Goal: Information Seeking & Learning: Learn about a topic

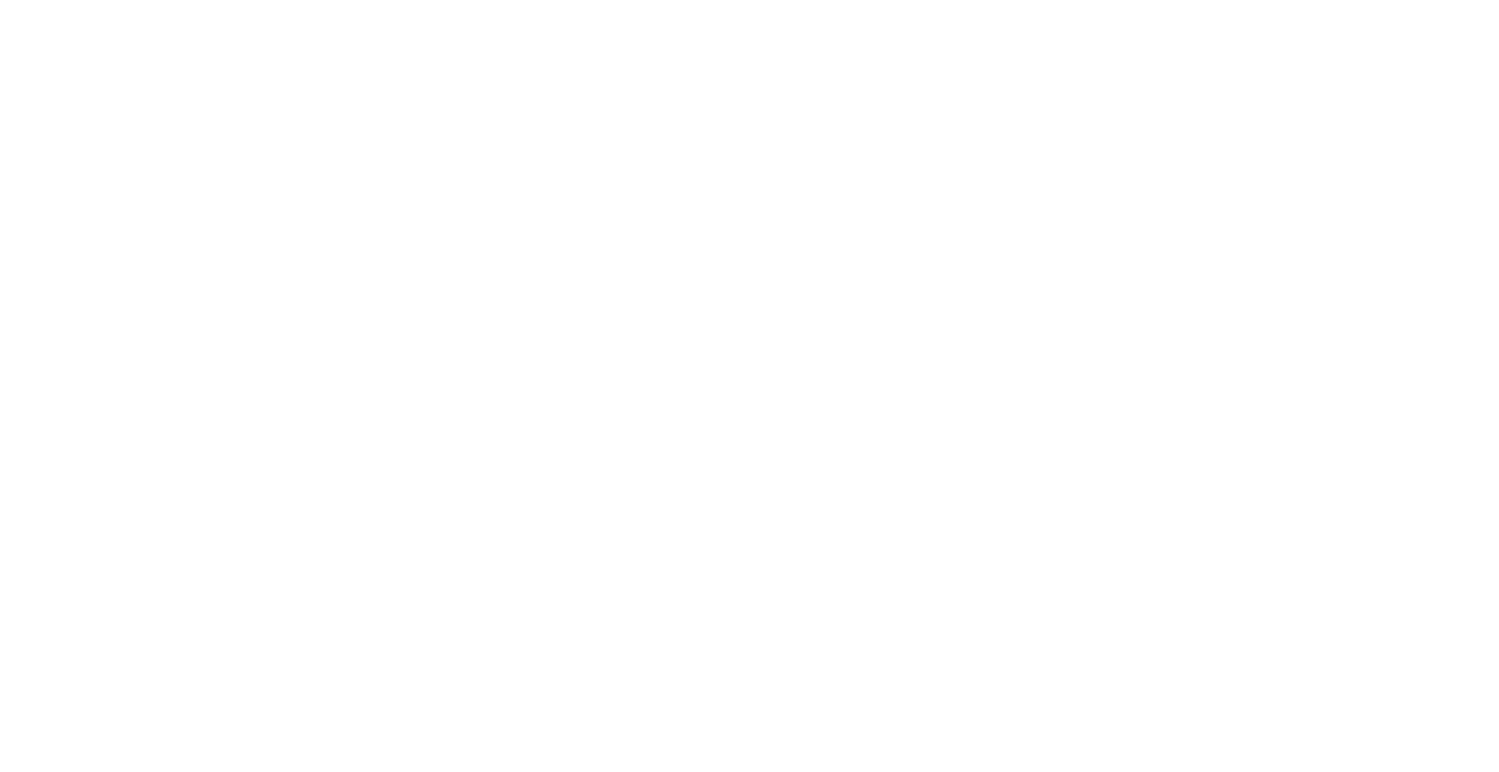
select select "Song"
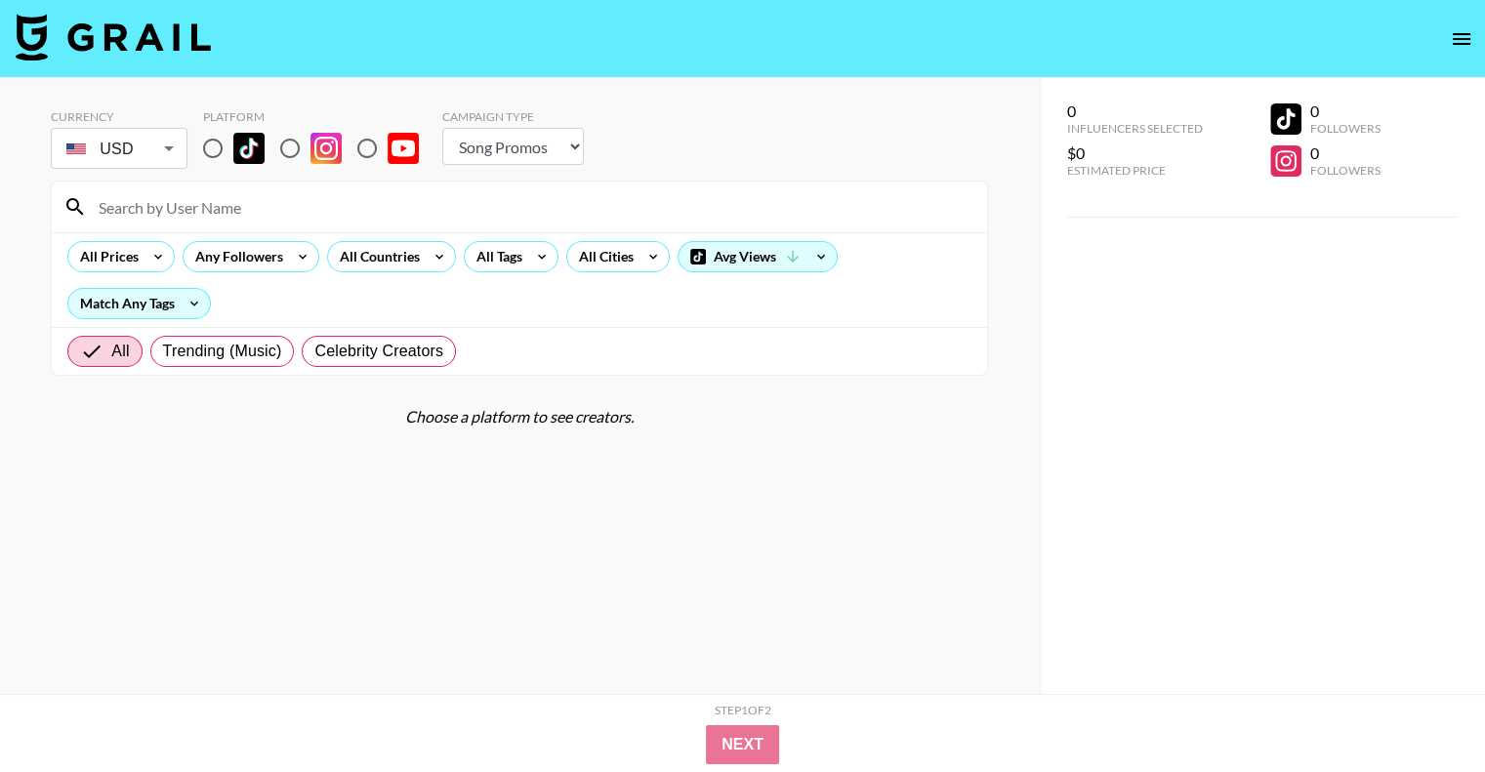
click at [367, 143] on input "radio" at bounding box center [367, 148] width 41 height 41
radio input "true"
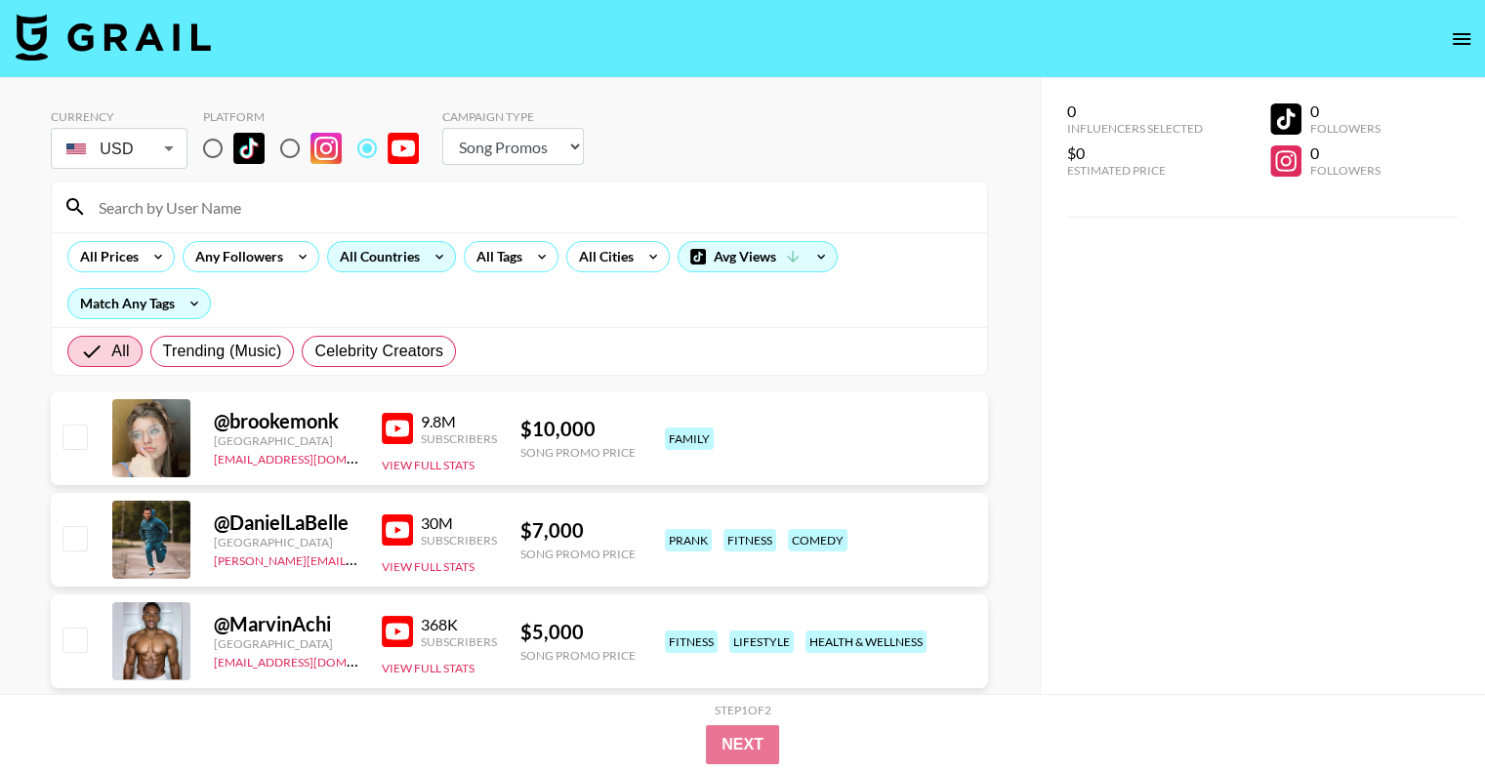
click at [387, 260] on div "All Countries" at bounding box center [376, 256] width 96 height 29
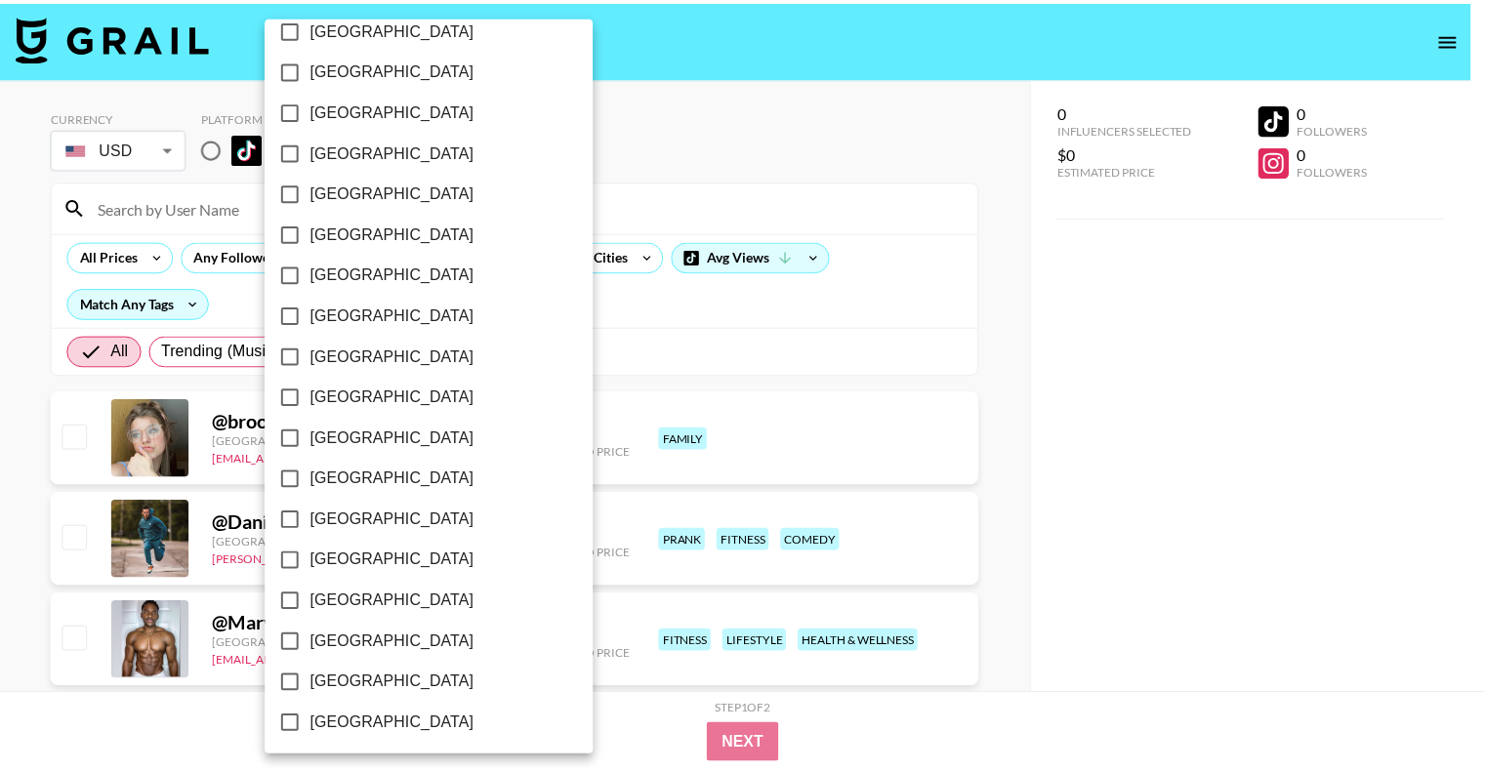
scroll to position [1503, 0]
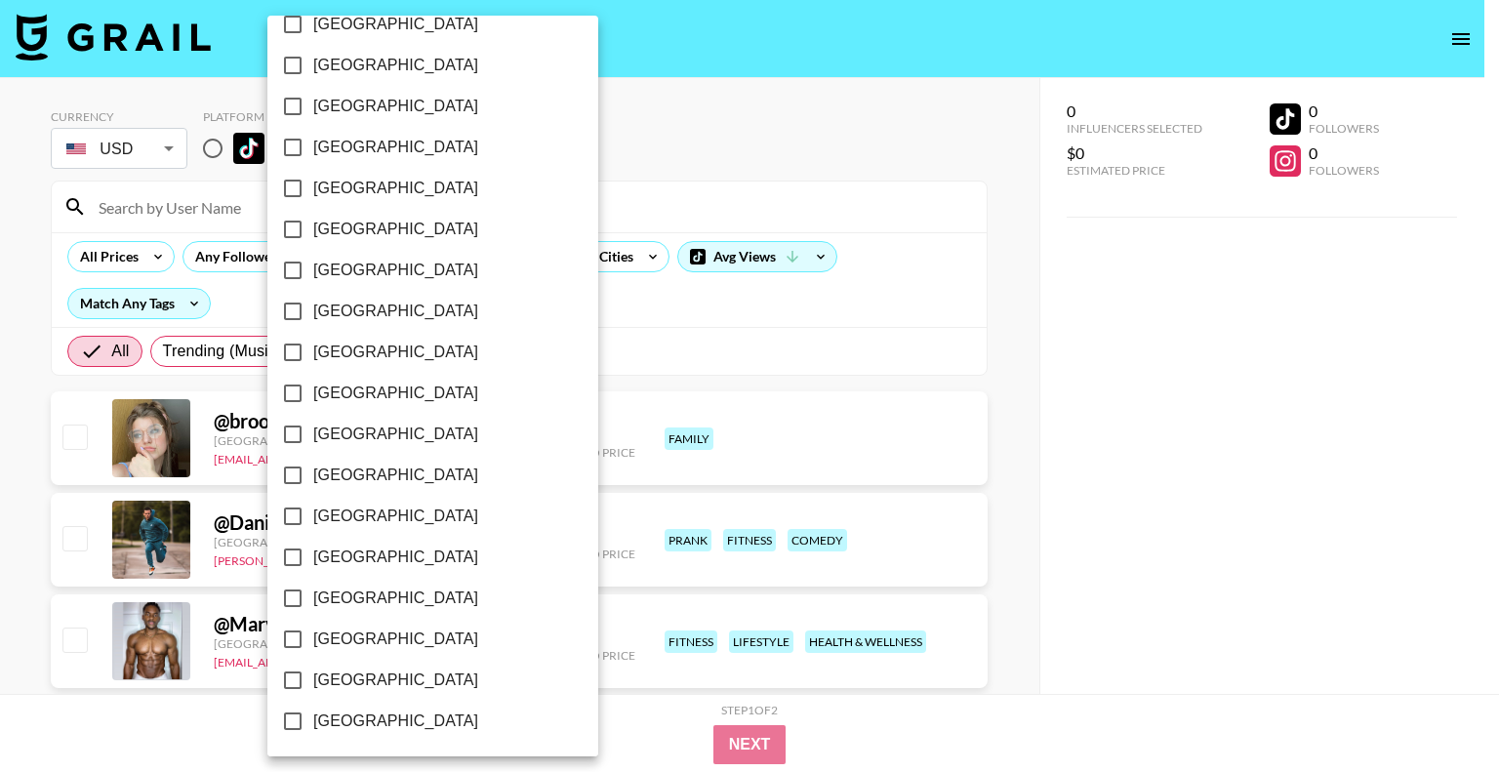
click at [296, 675] on input "[GEOGRAPHIC_DATA]" at bounding box center [292, 680] width 41 height 41
checkbox input "true"
click at [877, 165] on div at bounding box center [749, 386] width 1499 height 772
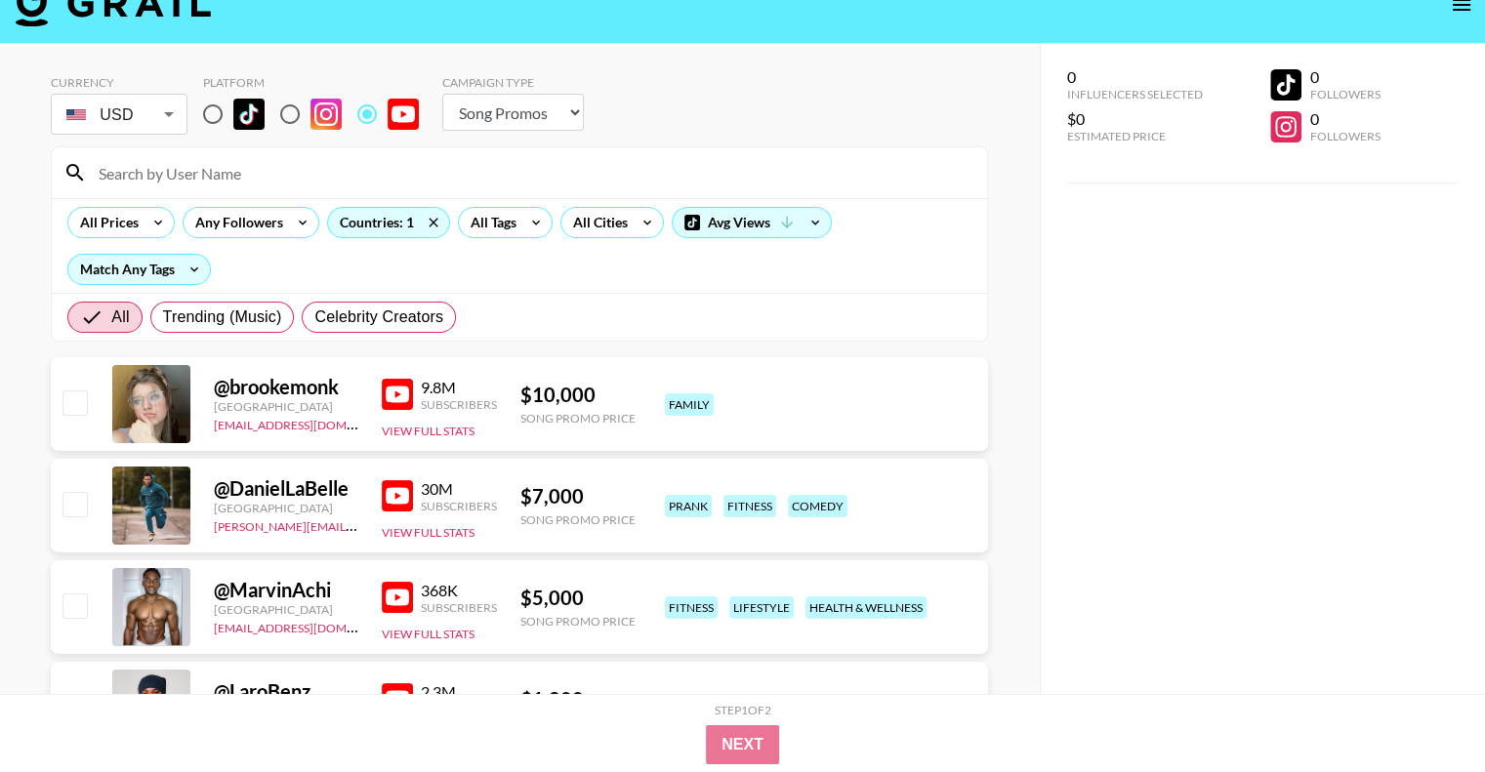
scroll to position [0, 0]
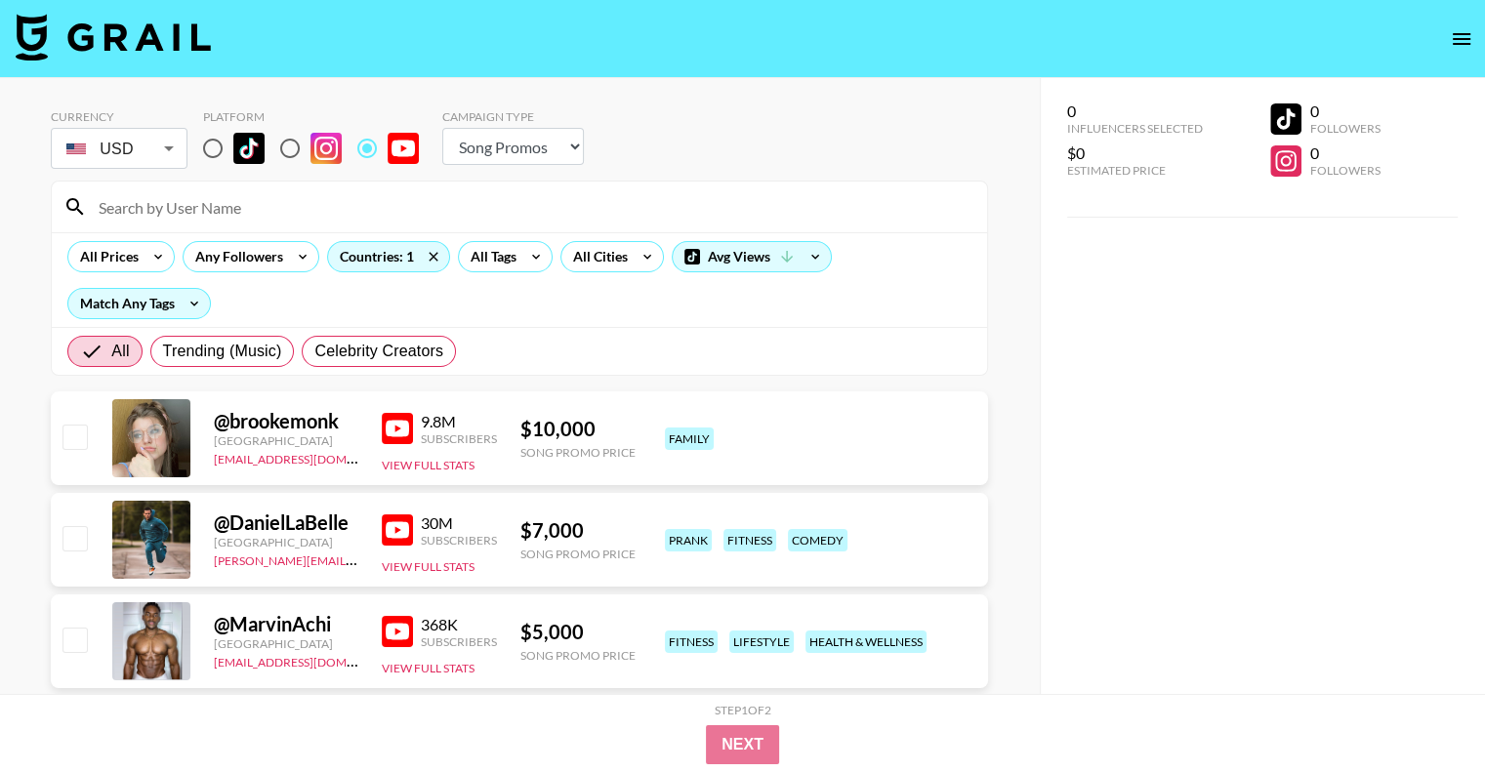
click at [715, 332] on div "All Trending (Music) Celebrity Creators" at bounding box center [519, 351] width 935 height 48
click at [297, 158] on input "radio" at bounding box center [289, 148] width 41 height 41
radio input "true"
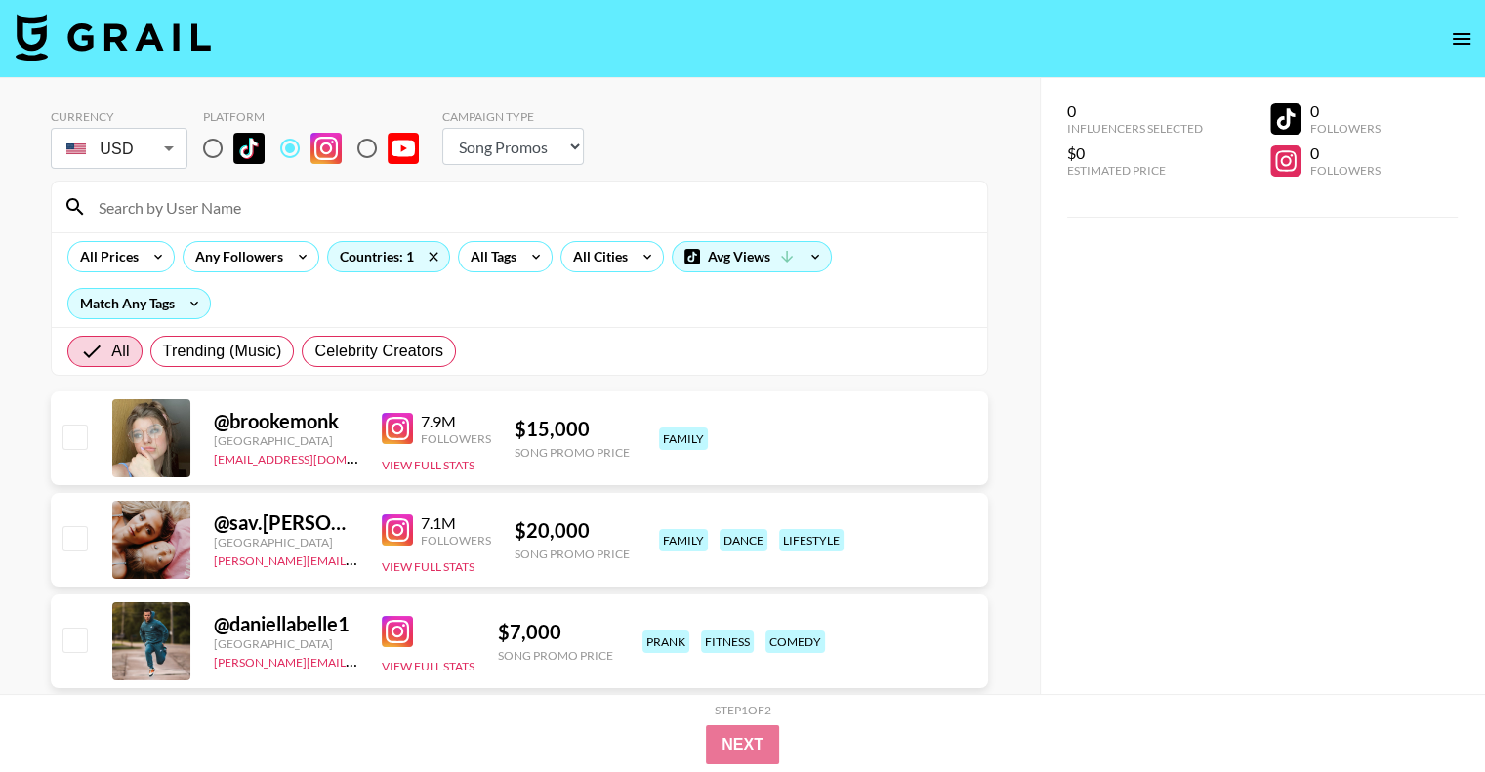
click at [363, 147] on input "radio" at bounding box center [367, 148] width 41 height 41
radio input "true"
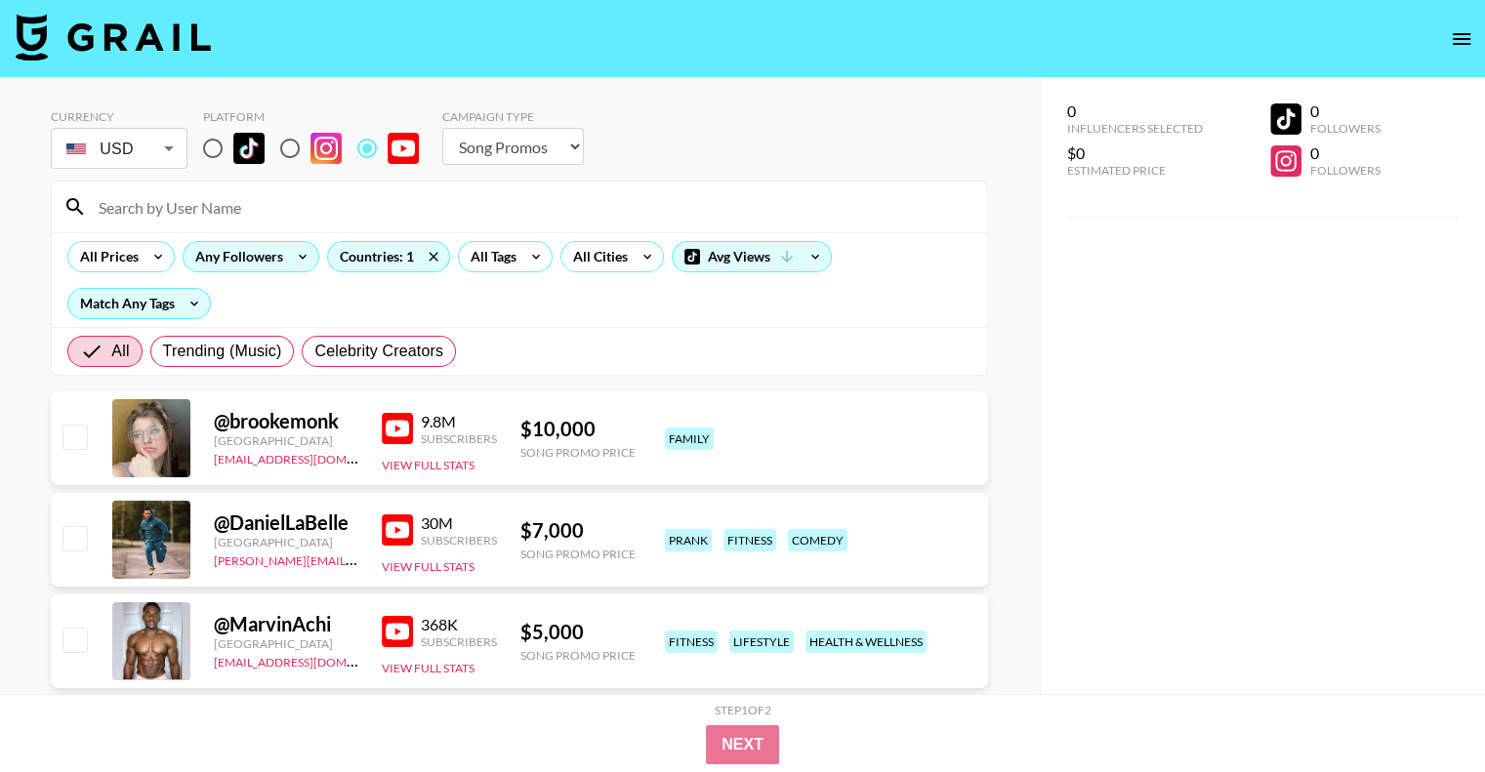
click at [228, 262] on div "Any Followers" at bounding box center [235, 256] width 103 height 29
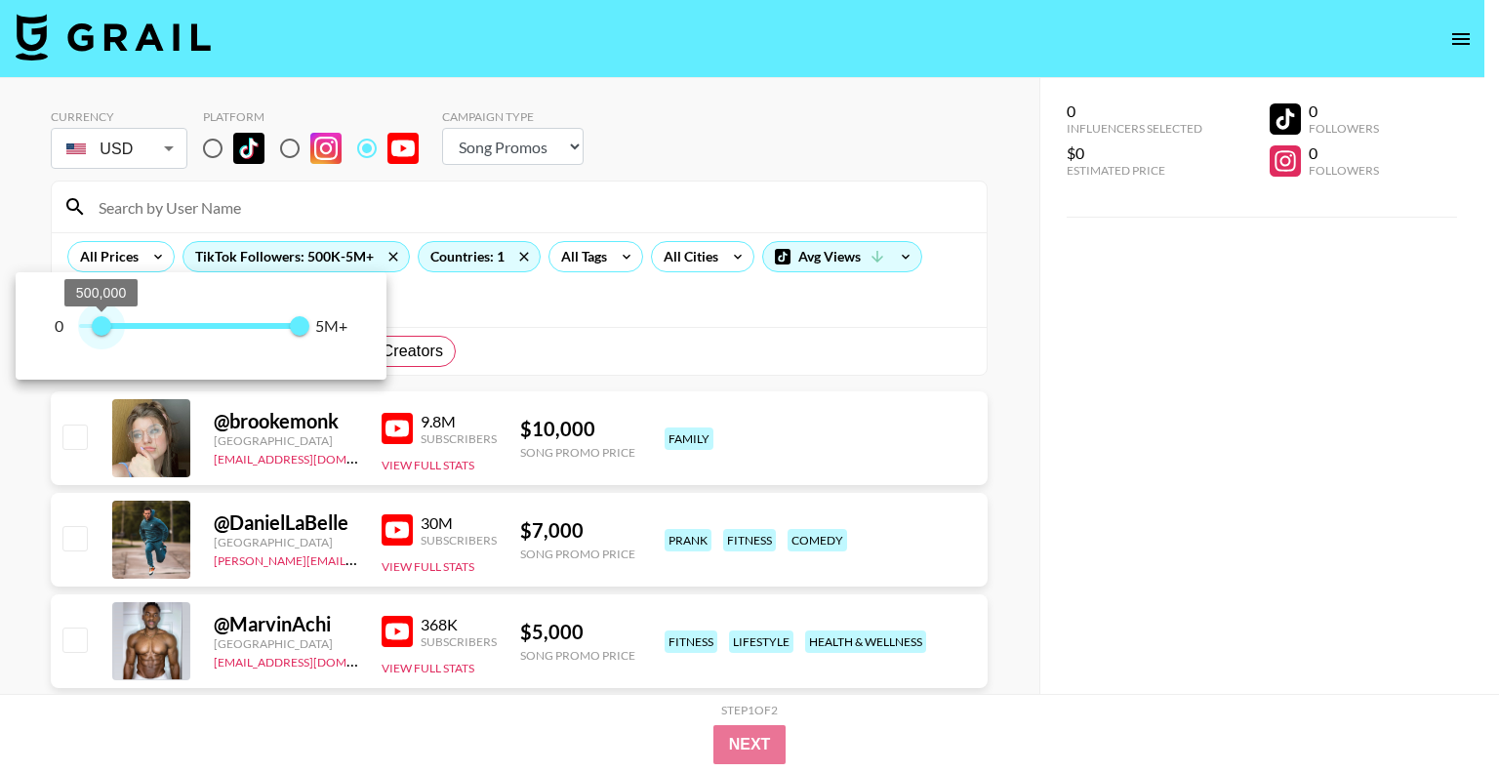
type input "500000"
drag, startPoint x: 77, startPoint y: 327, endPoint x: 101, endPoint y: 323, distance: 23.8
click at [101, 323] on span "500,000" at bounding box center [102, 326] width 20 height 20
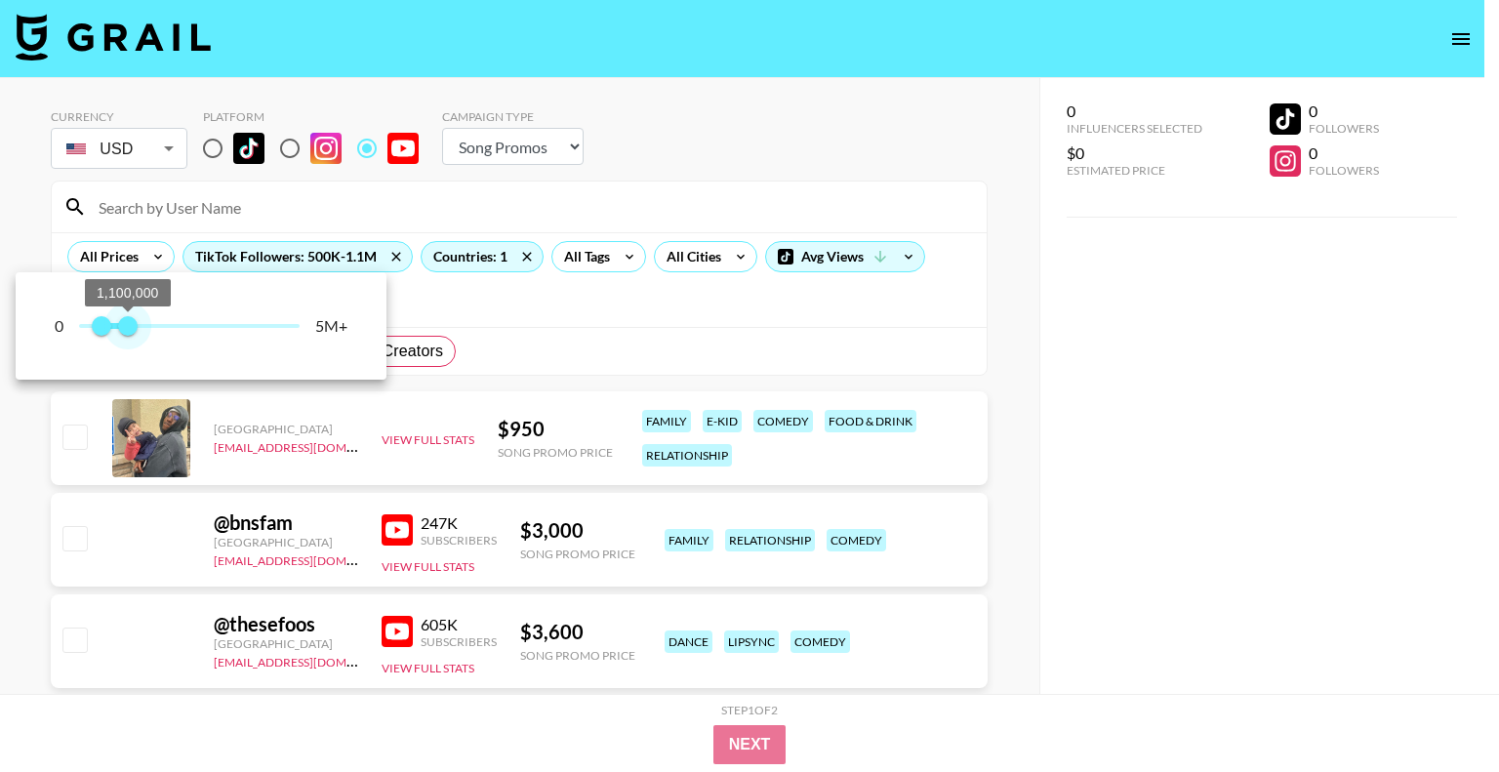
type input "1000000"
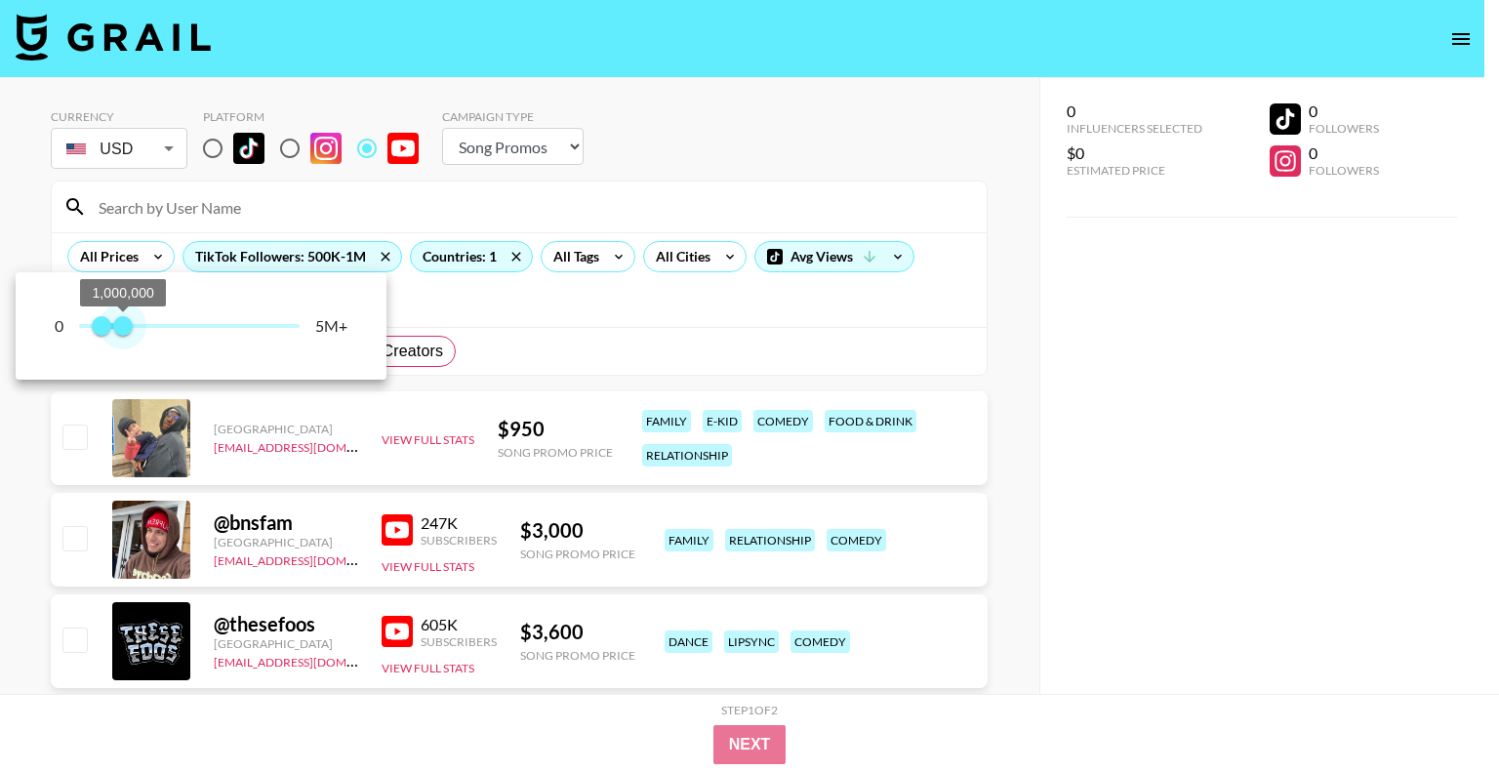
drag, startPoint x: 297, startPoint y: 319, endPoint x: 122, endPoint y: 320, distance: 174.7
click at [122, 320] on span "1,000,000" at bounding box center [123, 326] width 20 height 20
click at [631, 319] on div at bounding box center [749, 386] width 1499 height 772
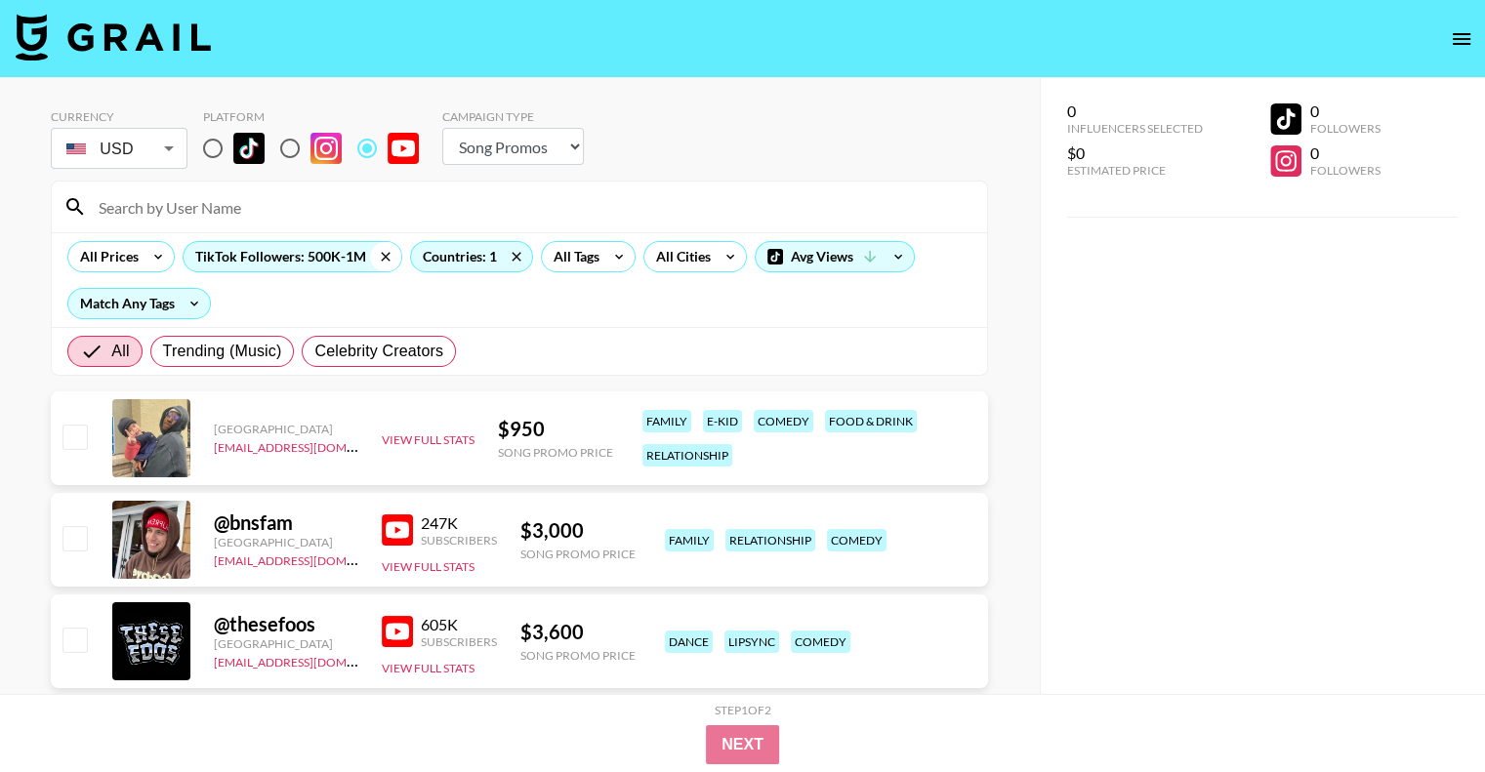
click at [375, 250] on icon at bounding box center [385, 256] width 31 height 29
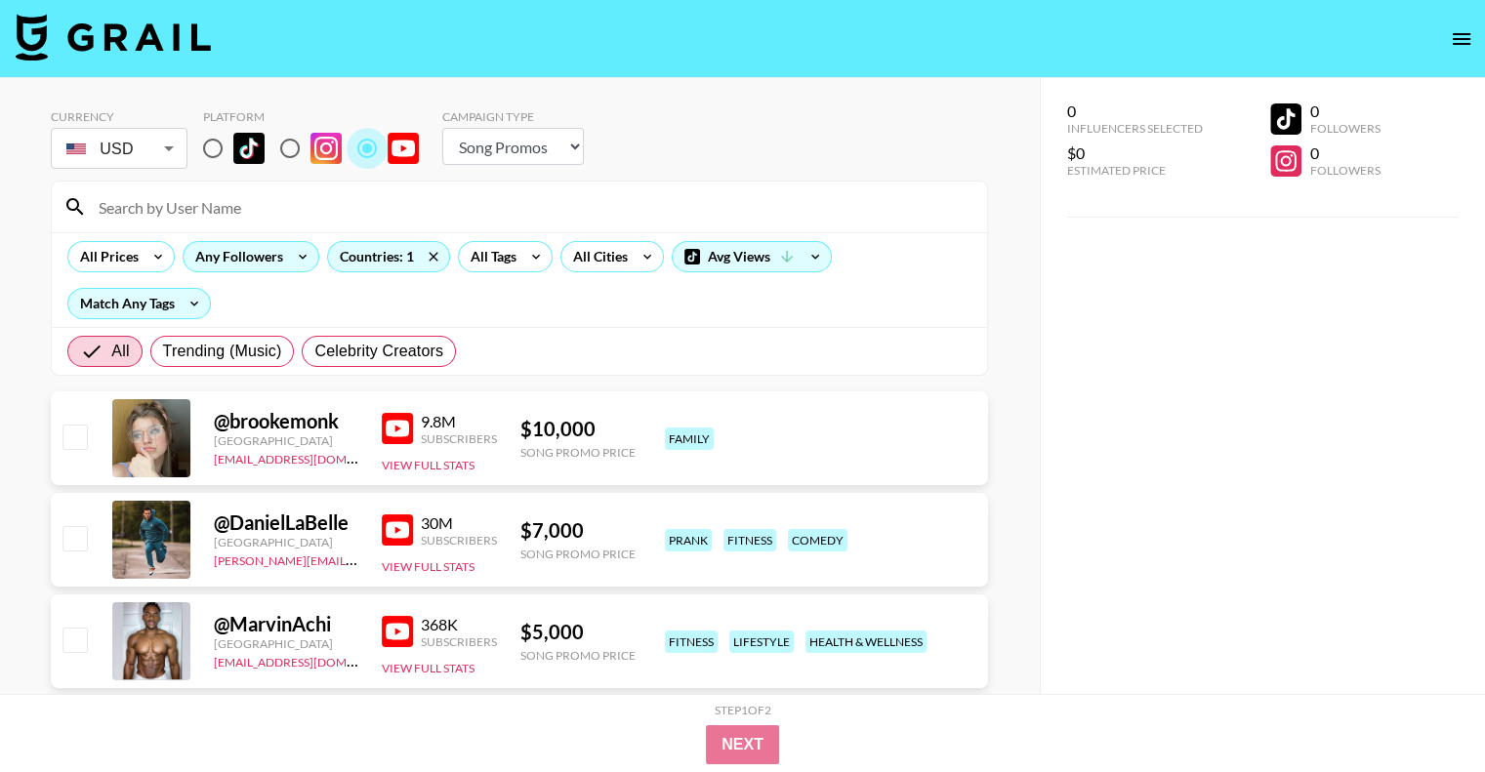
click at [363, 147] on input "radio" at bounding box center [367, 148] width 41 height 41
click at [220, 260] on div "Any Followers" at bounding box center [235, 256] width 103 height 29
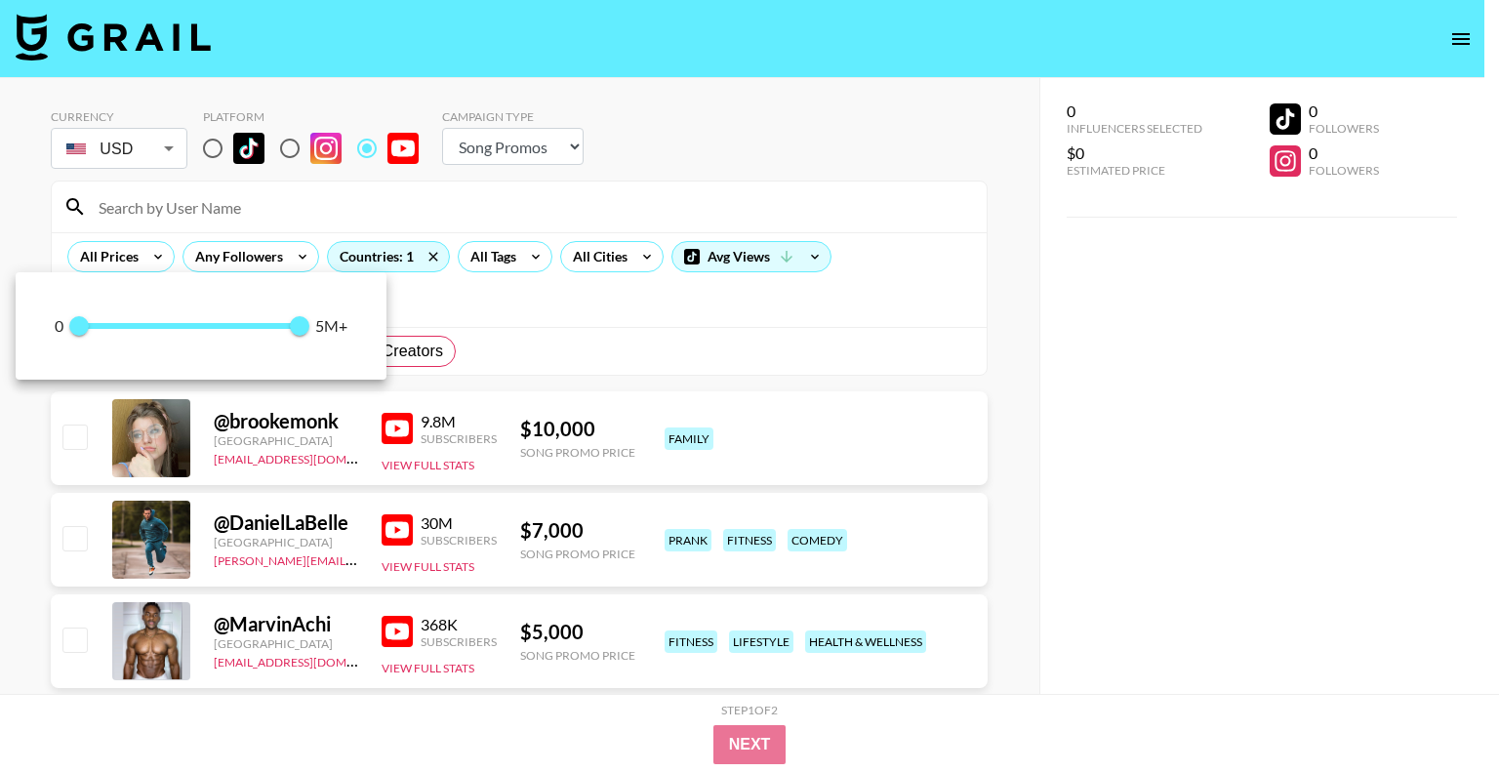
click at [503, 294] on div at bounding box center [749, 386] width 1499 height 772
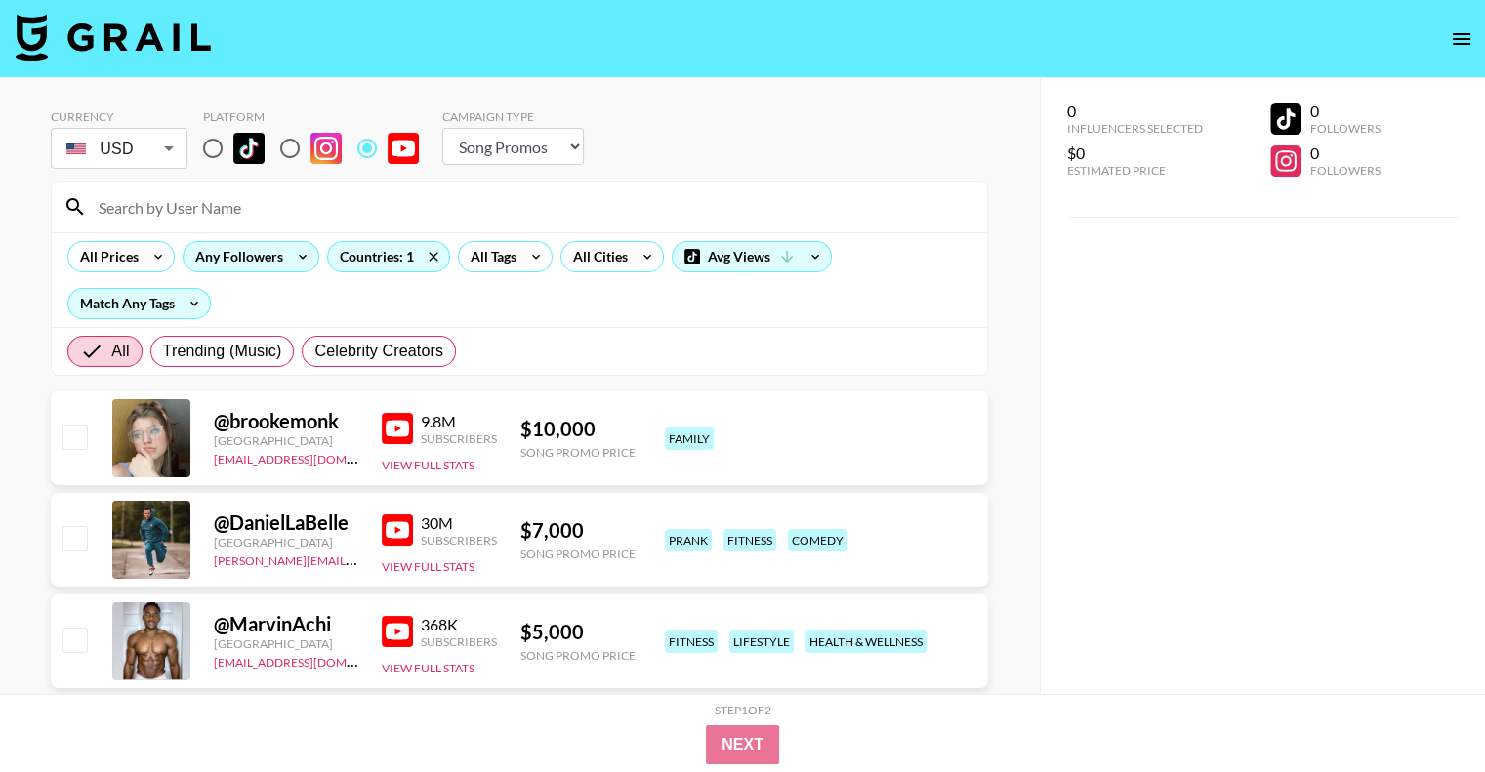
click at [268, 245] on div "Any Followers" at bounding box center [235, 256] width 103 height 29
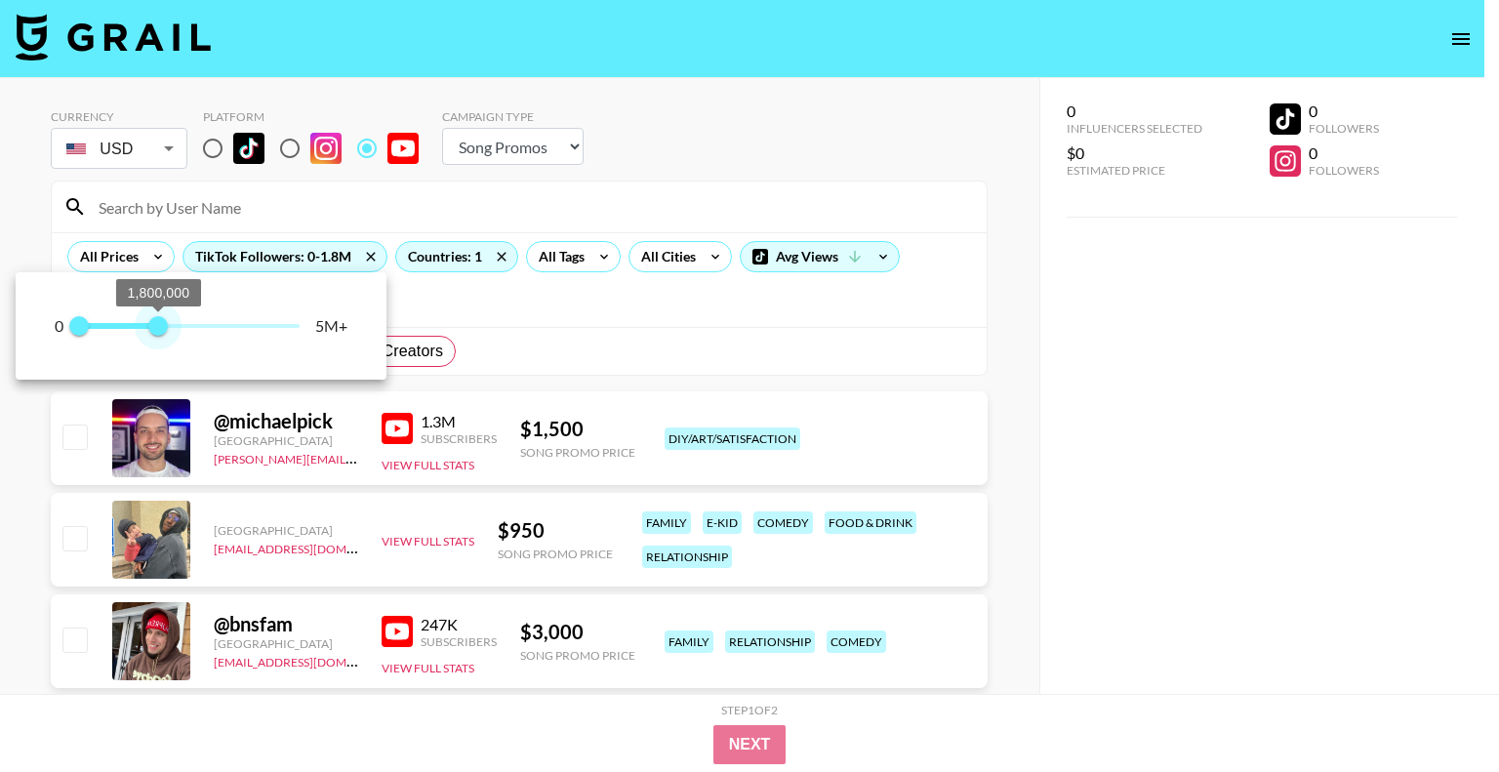
type input "1500000"
drag, startPoint x: 292, startPoint y: 327, endPoint x: 143, endPoint y: 329, distance: 148.4
click at [143, 329] on span "1,500,000" at bounding box center [146, 326] width 20 height 20
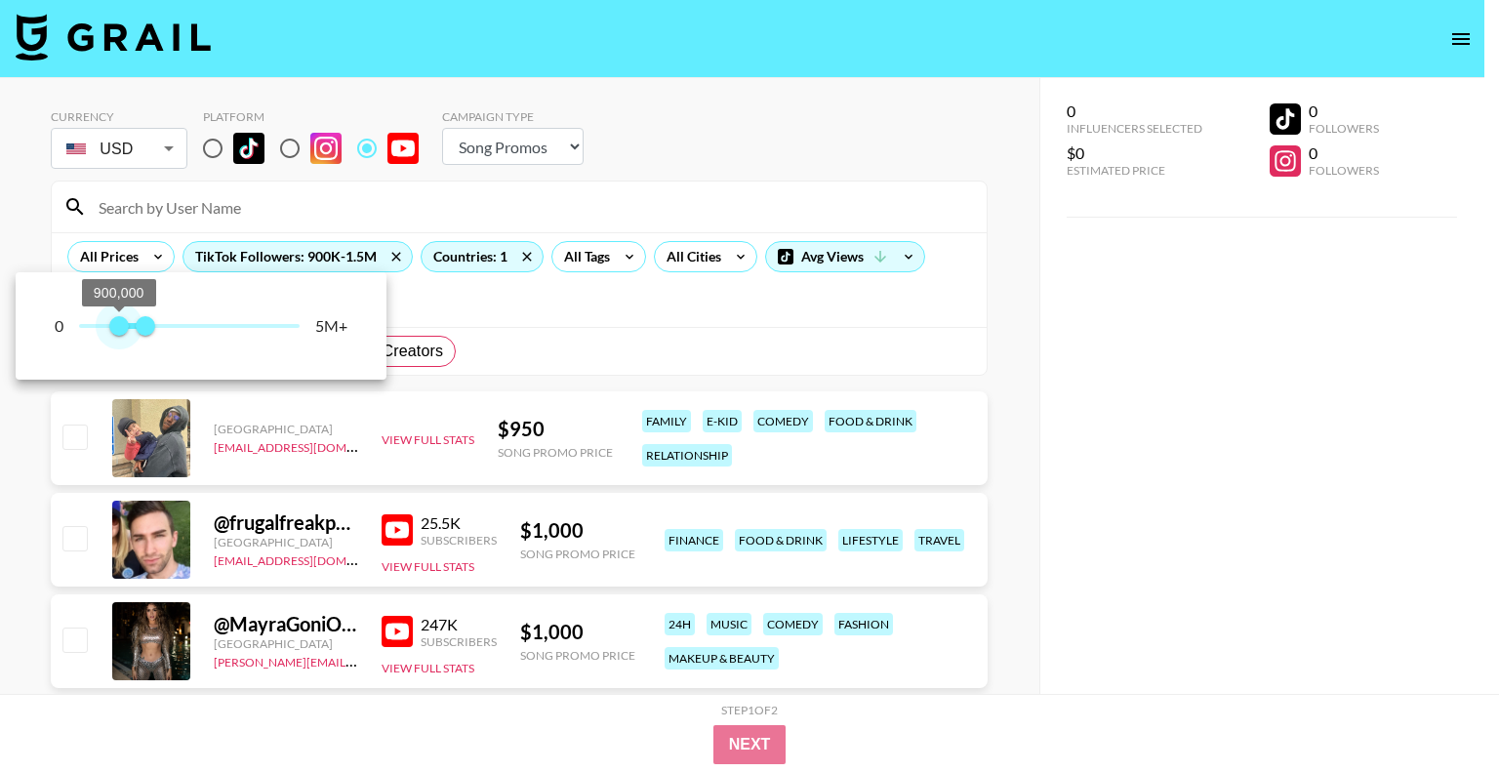
type input "900000"
drag, startPoint x: 70, startPoint y: 316, endPoint x: 227, endPoint y: 291, distance: 159.2
click at [120, 322] on span "900,000" at bounding box center [119, 326] width 20 height 20
click at [288, 151] on div at bounding box center [749, 386] width 1499 height 772
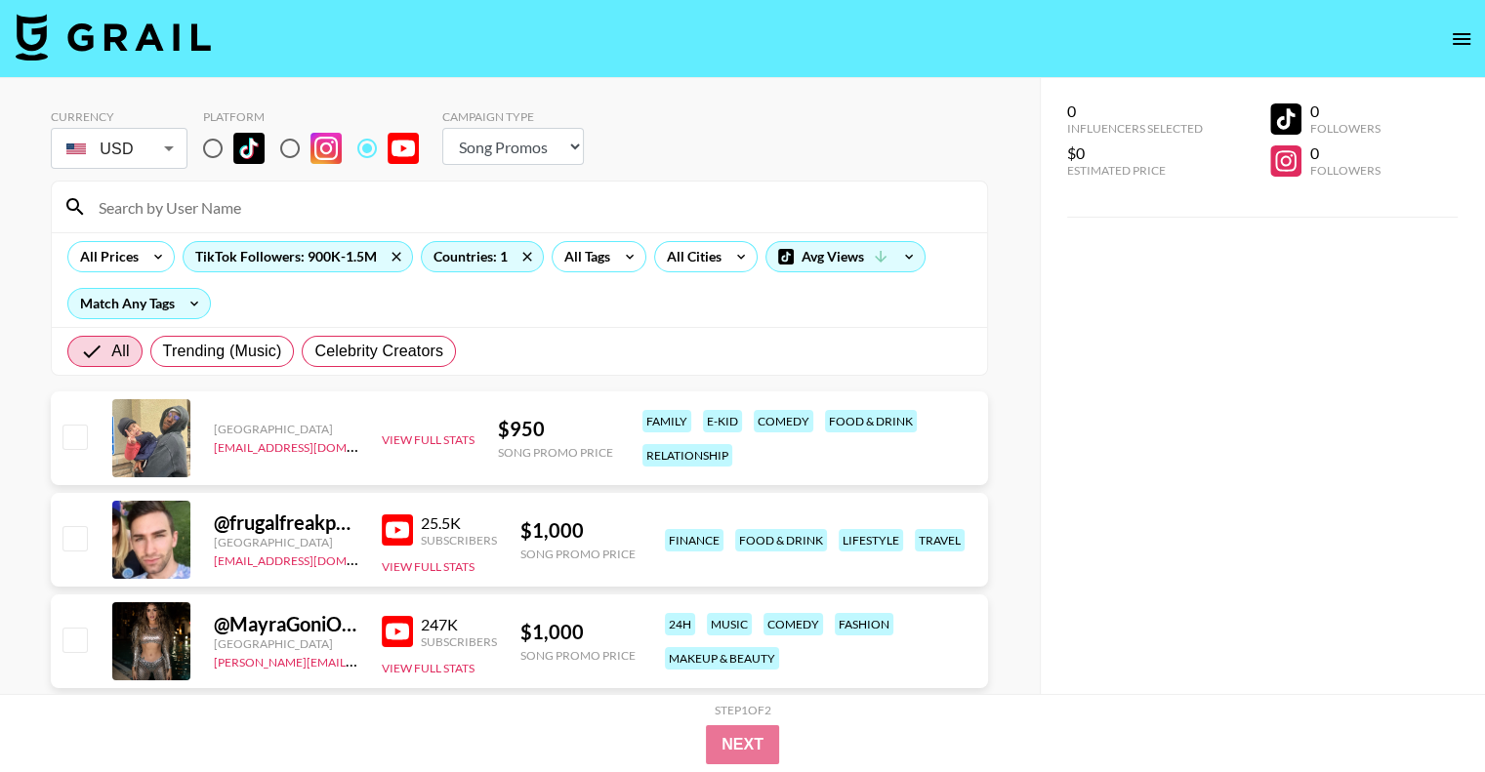
click at [291, 151] on input "radio" at bounding box center [289, 148] width 41 height 41
radio input "true"
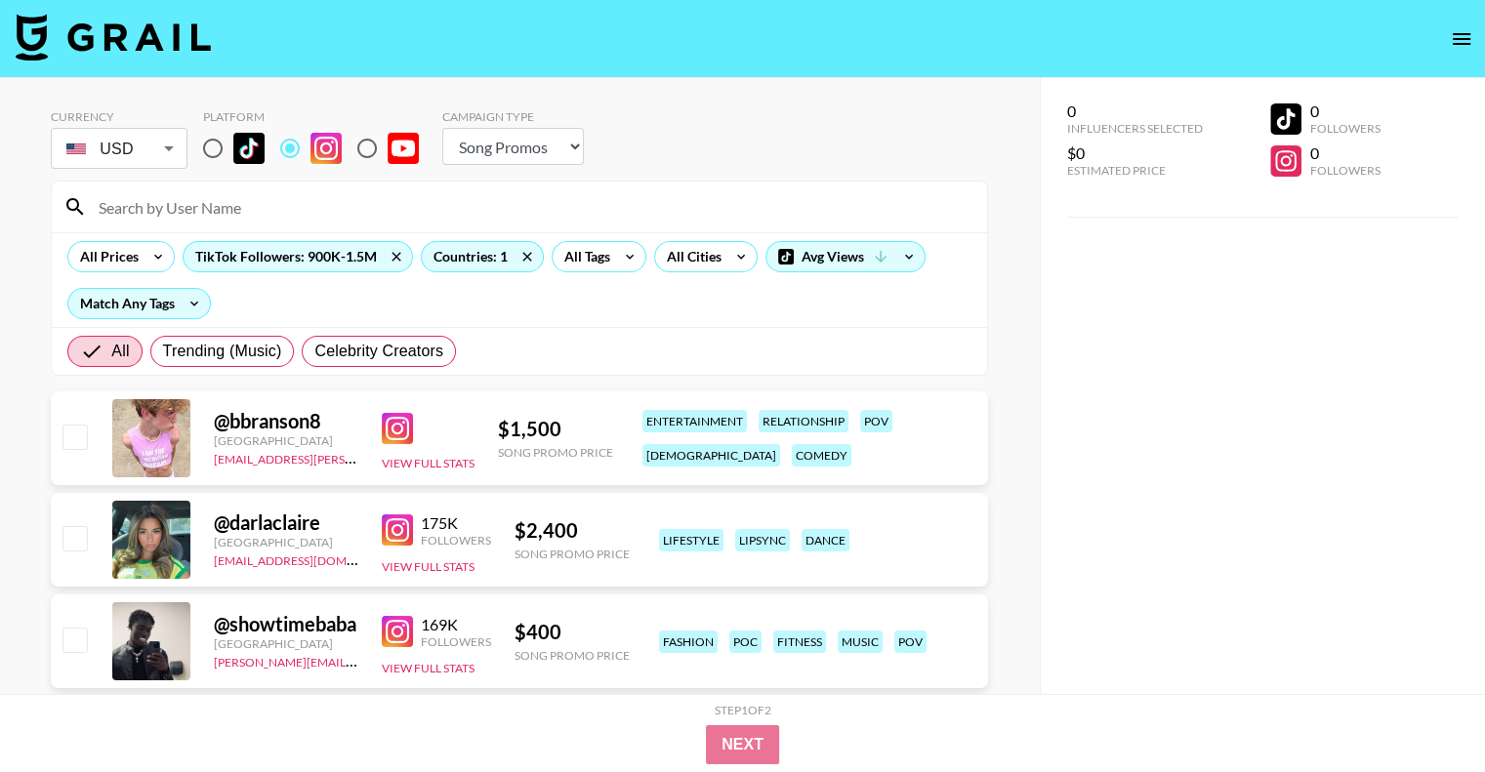
click at [368, 149] on input "radio" at bounding box center [367, 148] width 41 height 41
radio input "true"
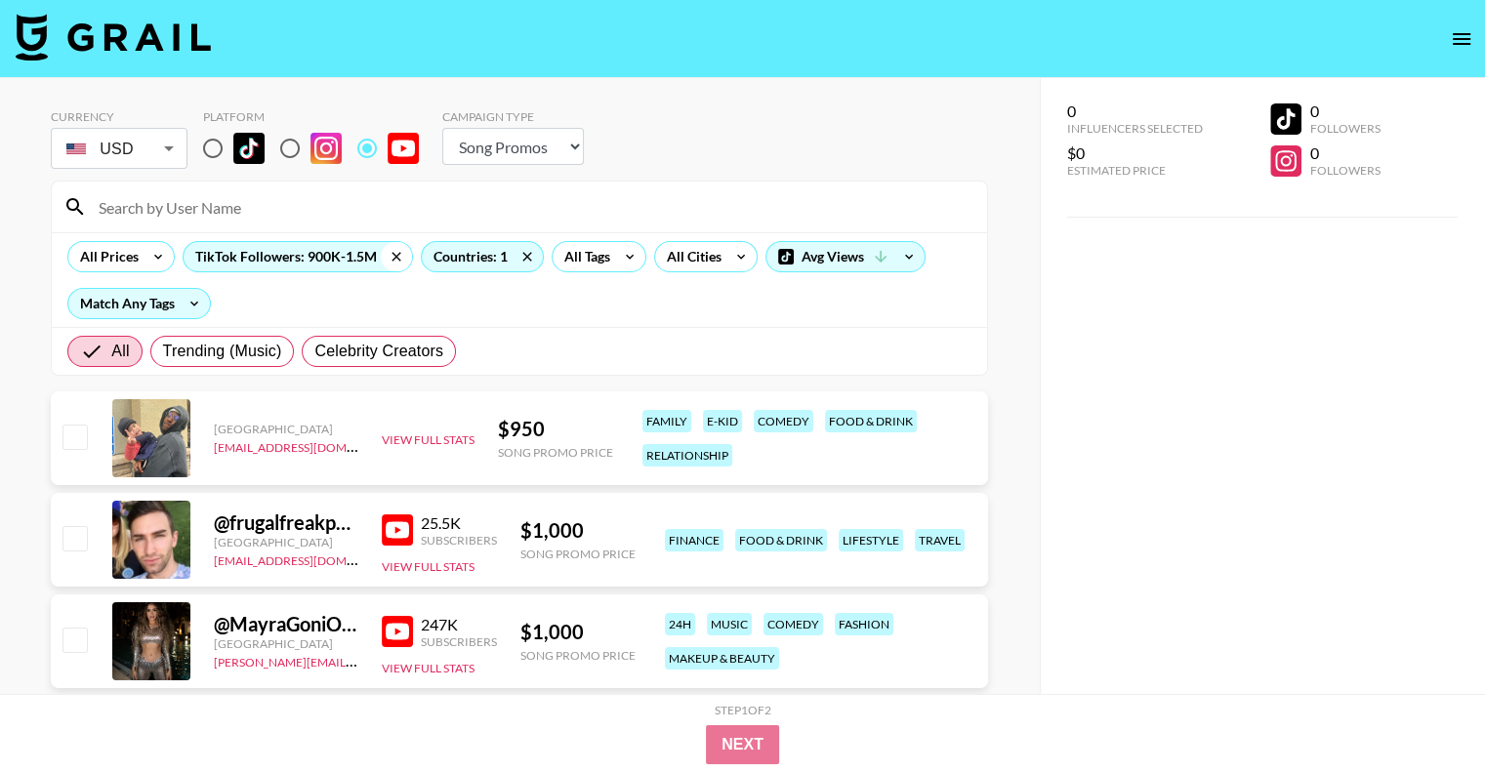
click at [393, 259] on icon at bounding box center [396, 256] width 31 height 29
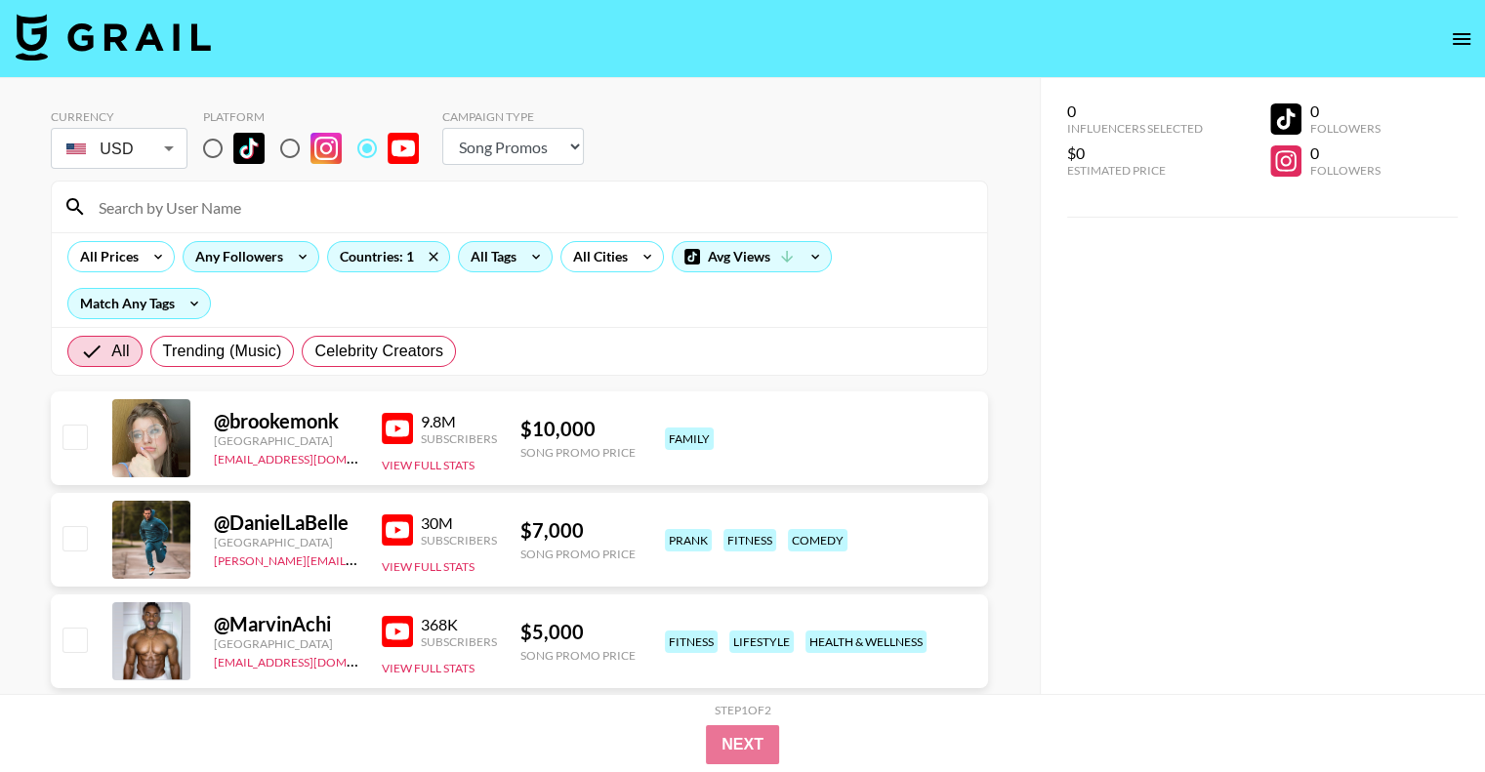
click at [530, 258] on icon at bounding box center [535, 256] width 31 height 29
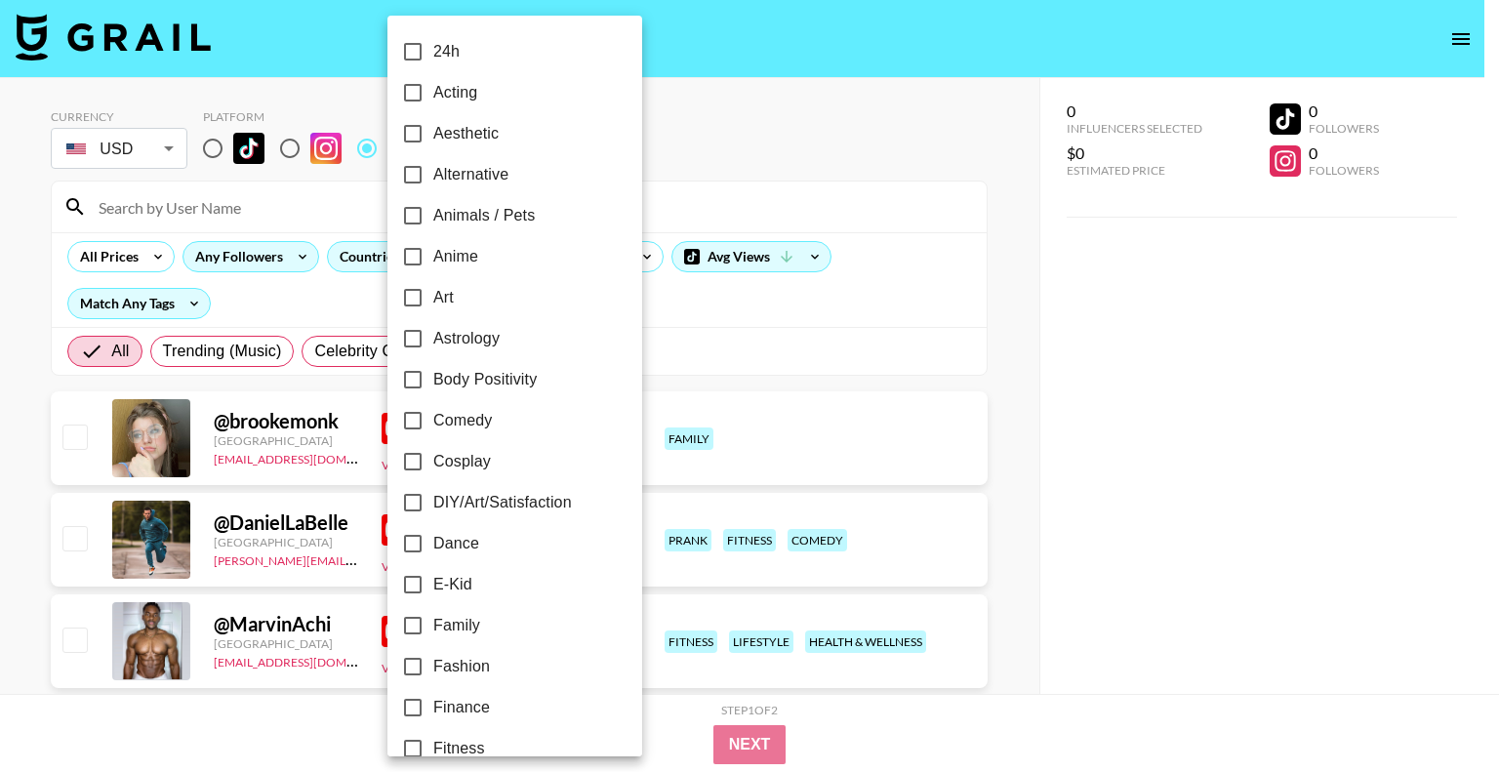
click at [739, 302] on div at bounding box center [749, 386] width 1499 height 772
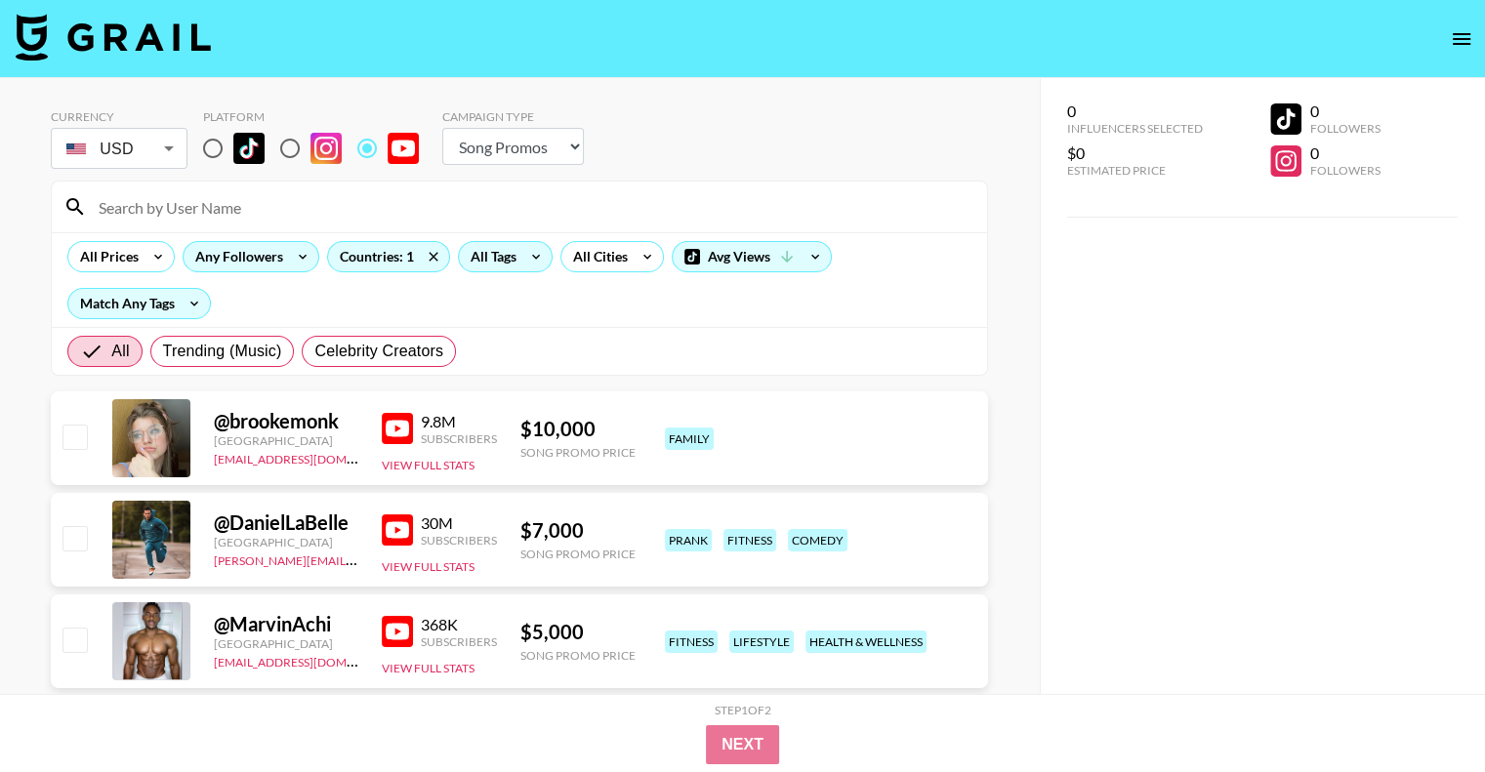
click at [489, 260] on div "All Tags" at bounding box center [489, 256] width 61 height 29
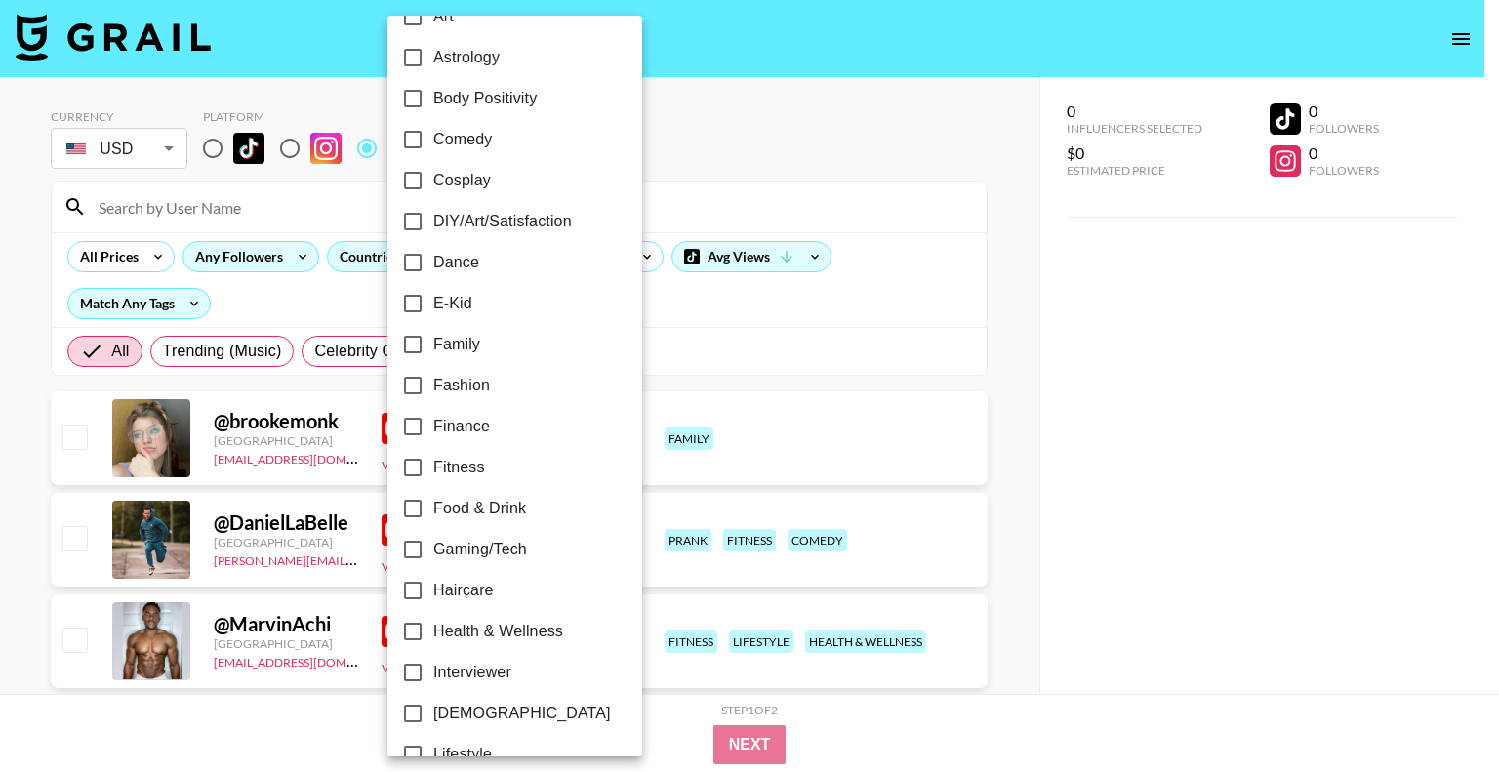
scroll to position [293, 0]
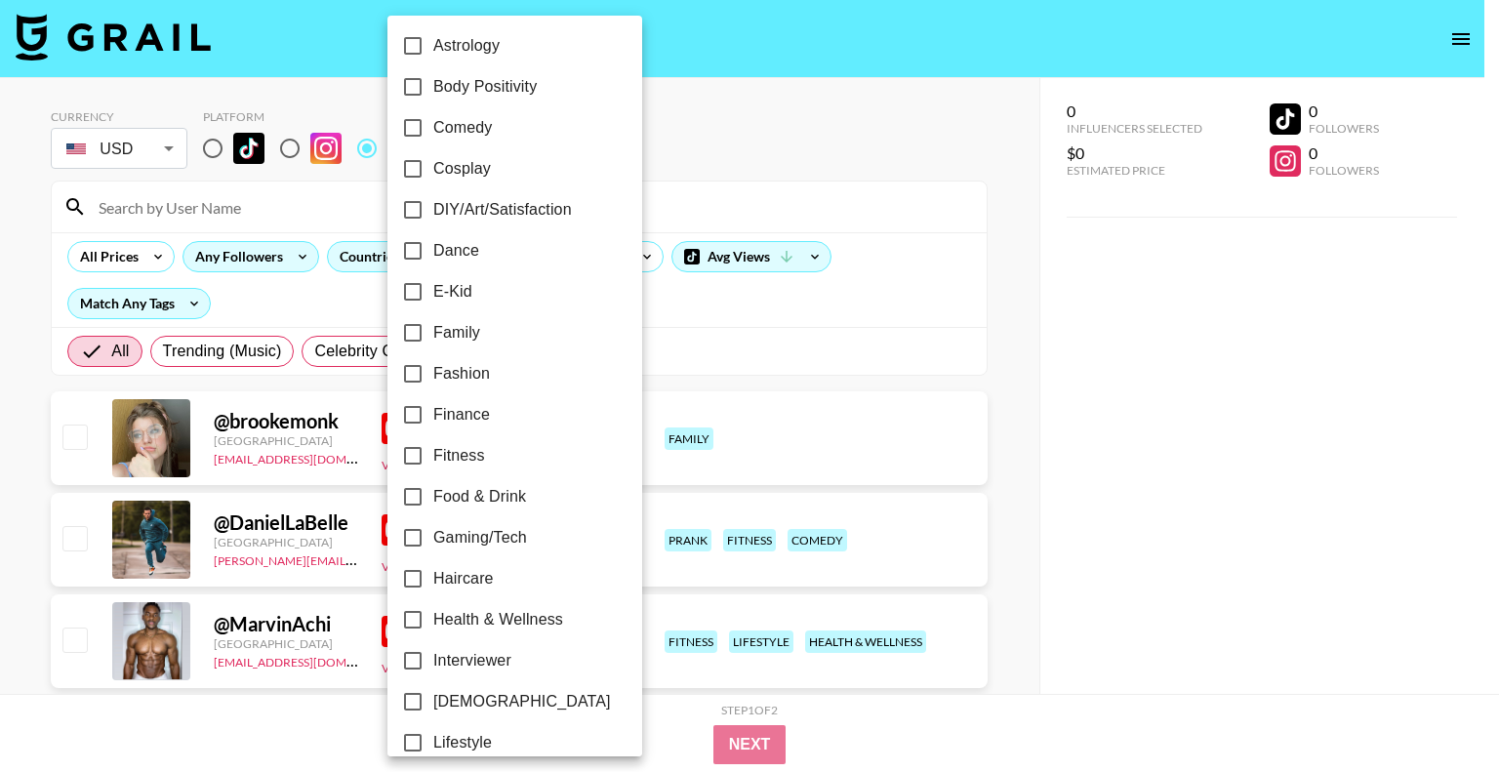
drag, startPoint x: 447, startPoint y: 130, endPoint x: 449, endPoint y: 152, distance: 22.5
click at [447, 128] on span "Comedy" at bounding box center [462, 127] width 59 height 23
click at [433, 128] on input "Comedy" at bounding box center [412, 127] width 41 height 41
checkbox input "true"
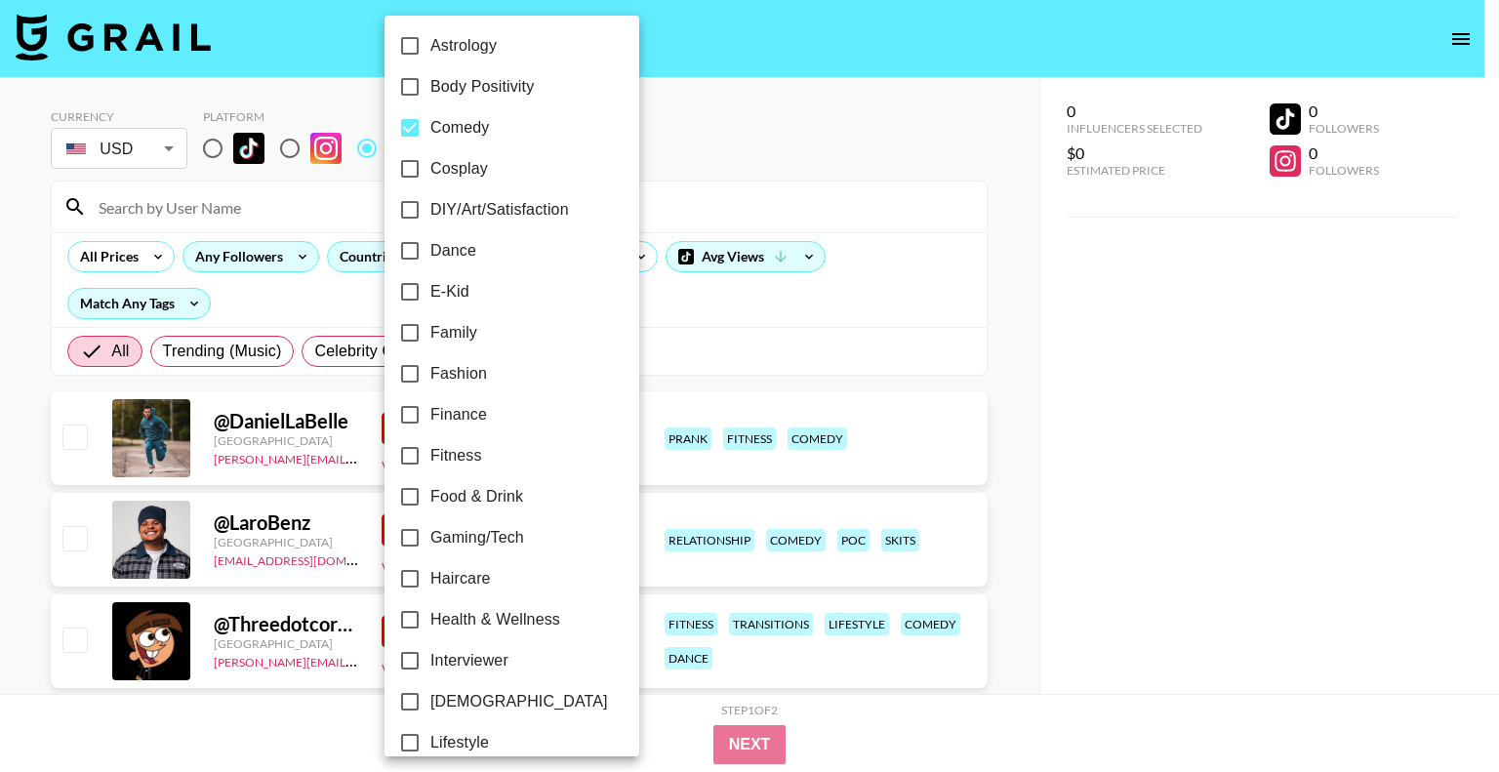
click at [455, 327] on span "Family" at bounding box center [453, 332] width 47 height 23
click at [430, 327] on input "Family" at bounding box center [409, 332] width 41 height 41
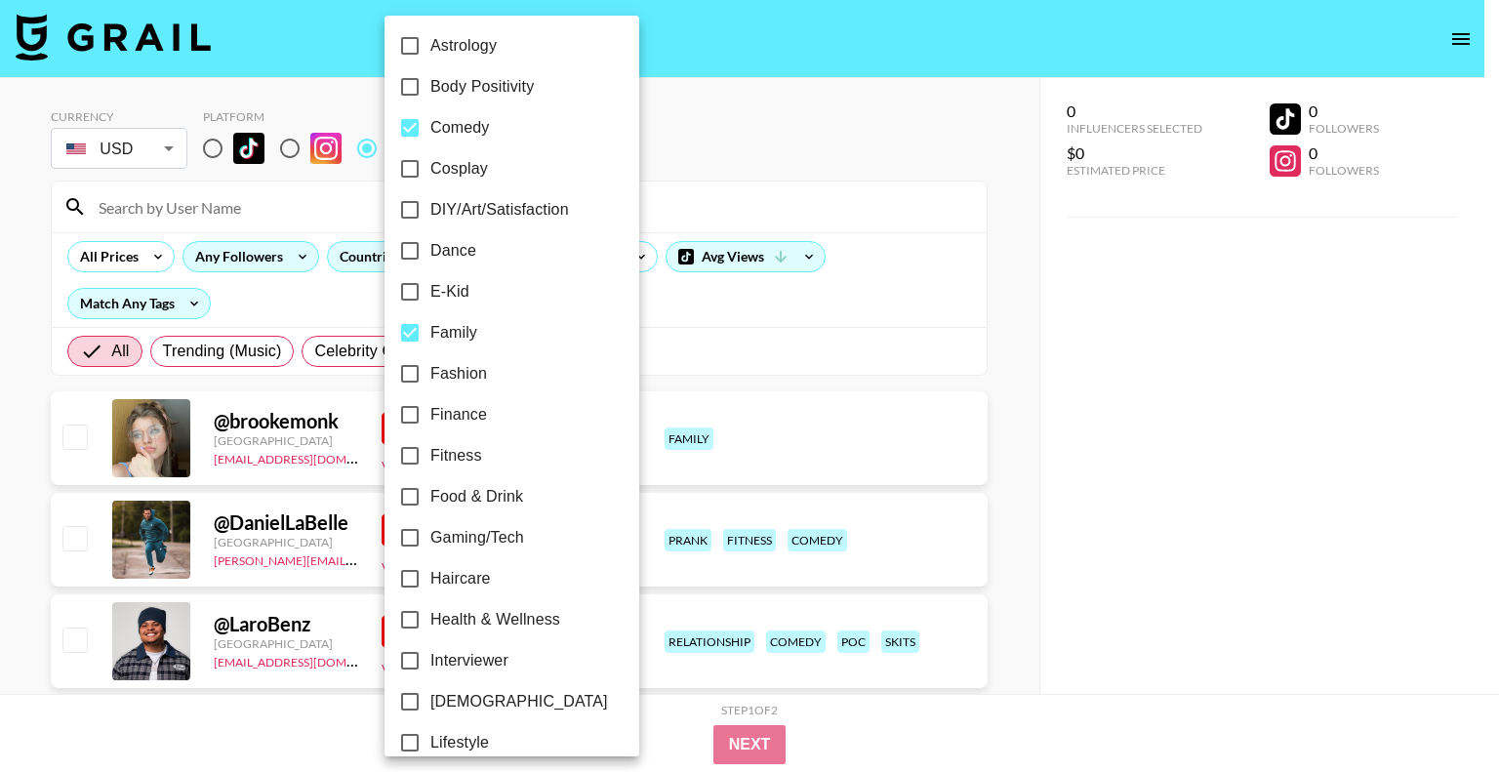
click at [456, 331] on span "Family" at bounding box center [453, 332] width 47 height 23
click at [430, 331] on input "Family" at bounding box center [409, 332] width 41 height 41
checkbox input "false"
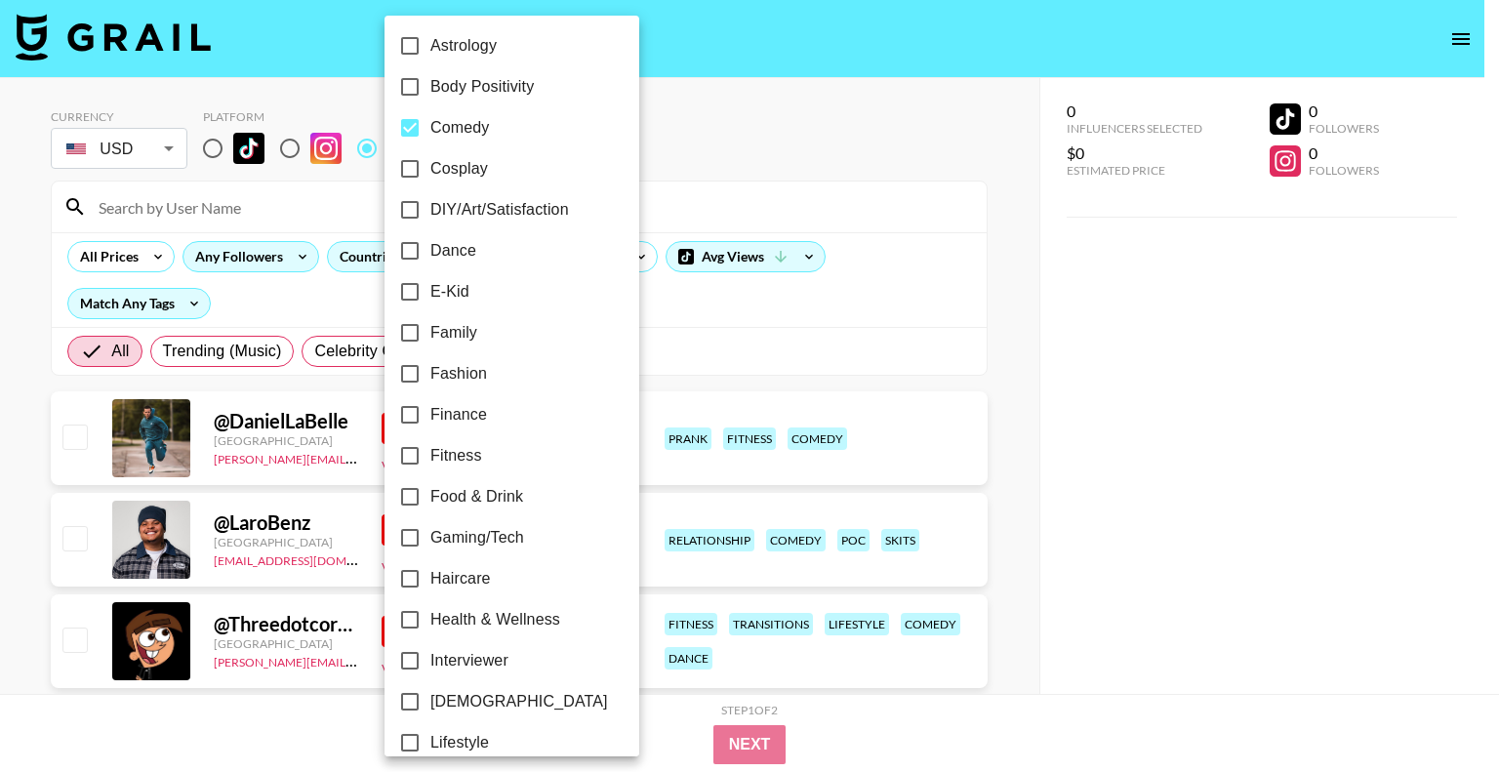
scroll to position [488, 0]
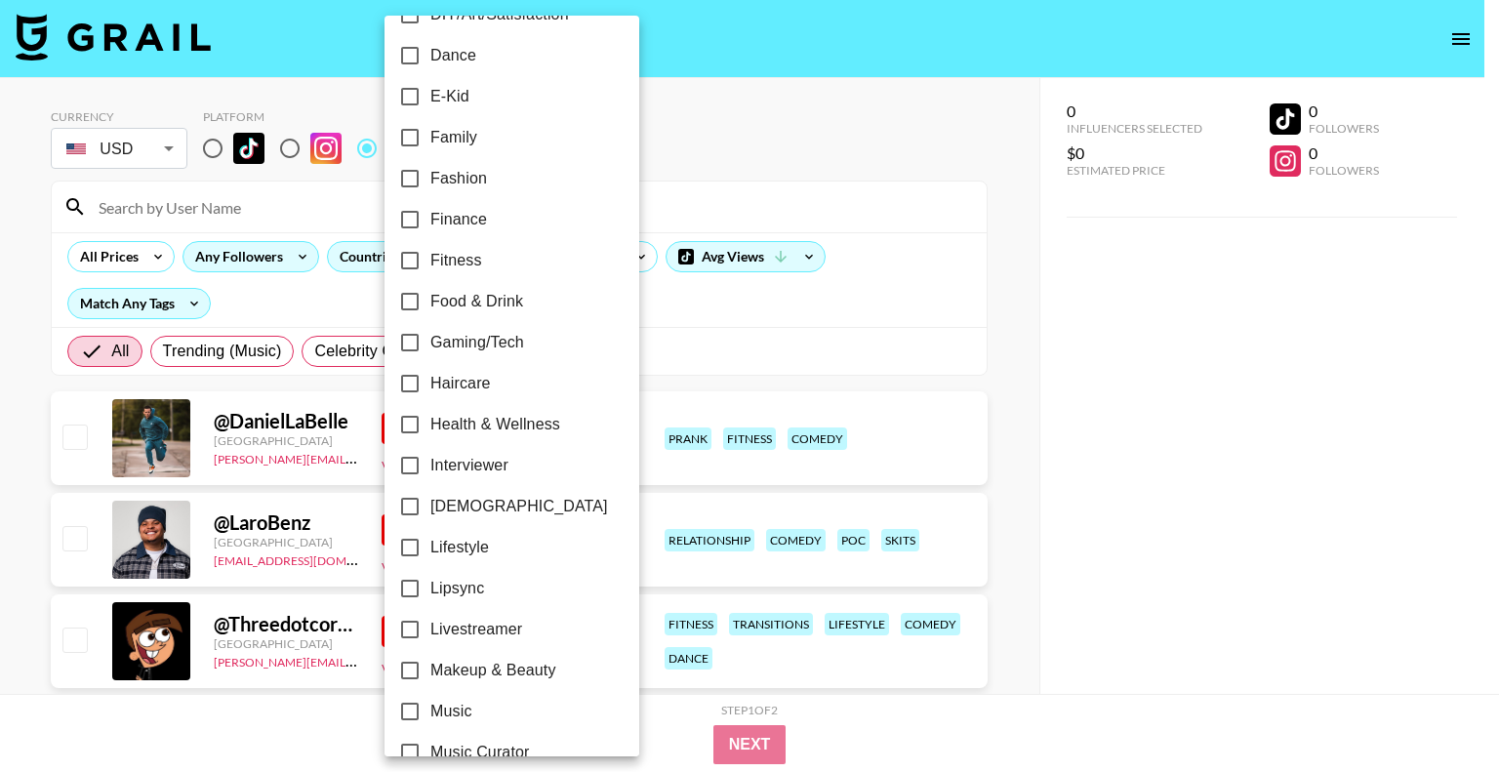
click at [452, 343] on span "Gaming/Tech" at bounding box center [477, 342] width 94 height 23
click at [430, 343] on input "Gaming/Tech" at bounding box center [409, 342] width 41 height 41
checkbox input "true"
click at [476, 413] on span "Health & Wellness" at bounding box center [495, 424] width 130 height 23
click at [430, 413] on input "Health & Wellness" at bounding box center [409, 424] width 41 height 41
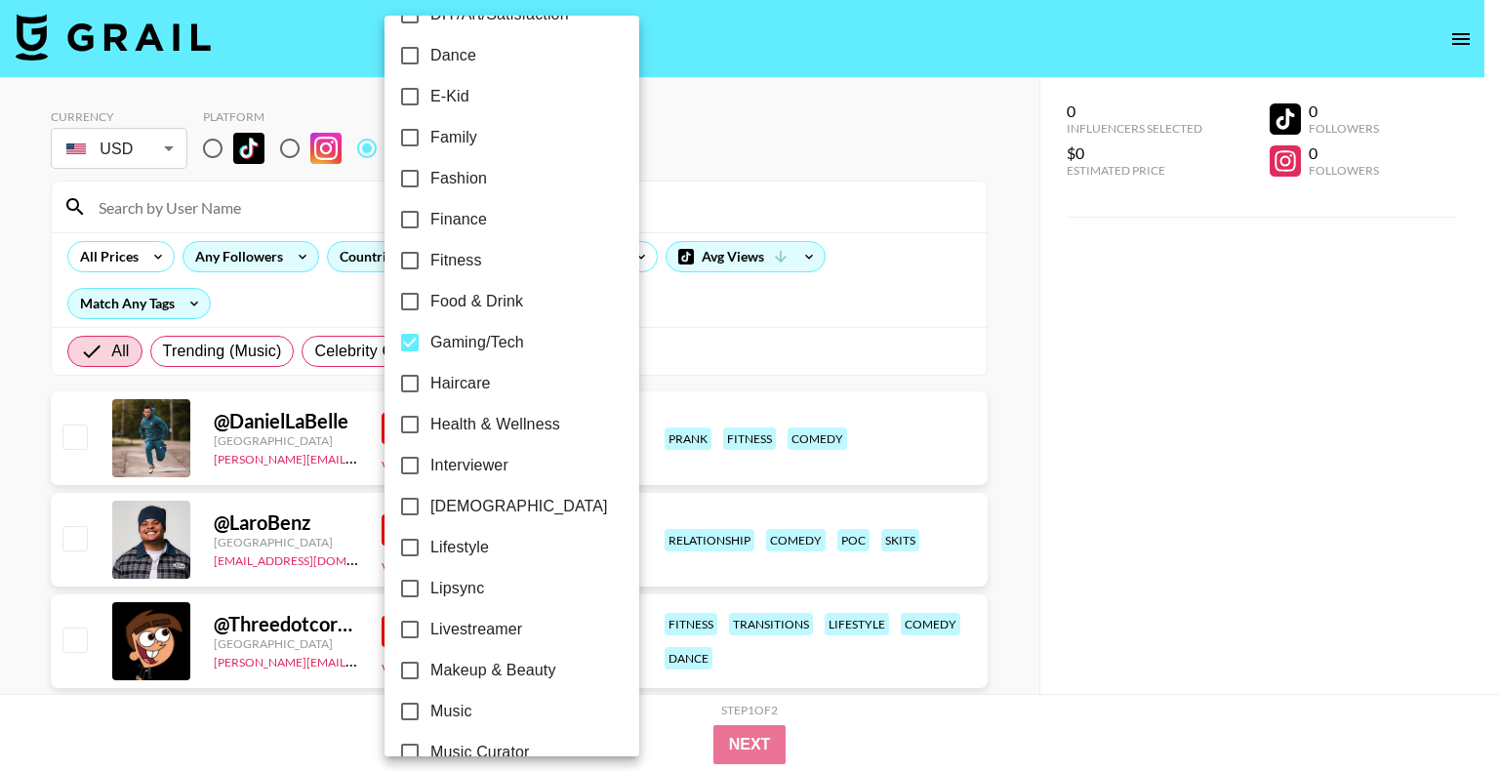
checkbox input "true"
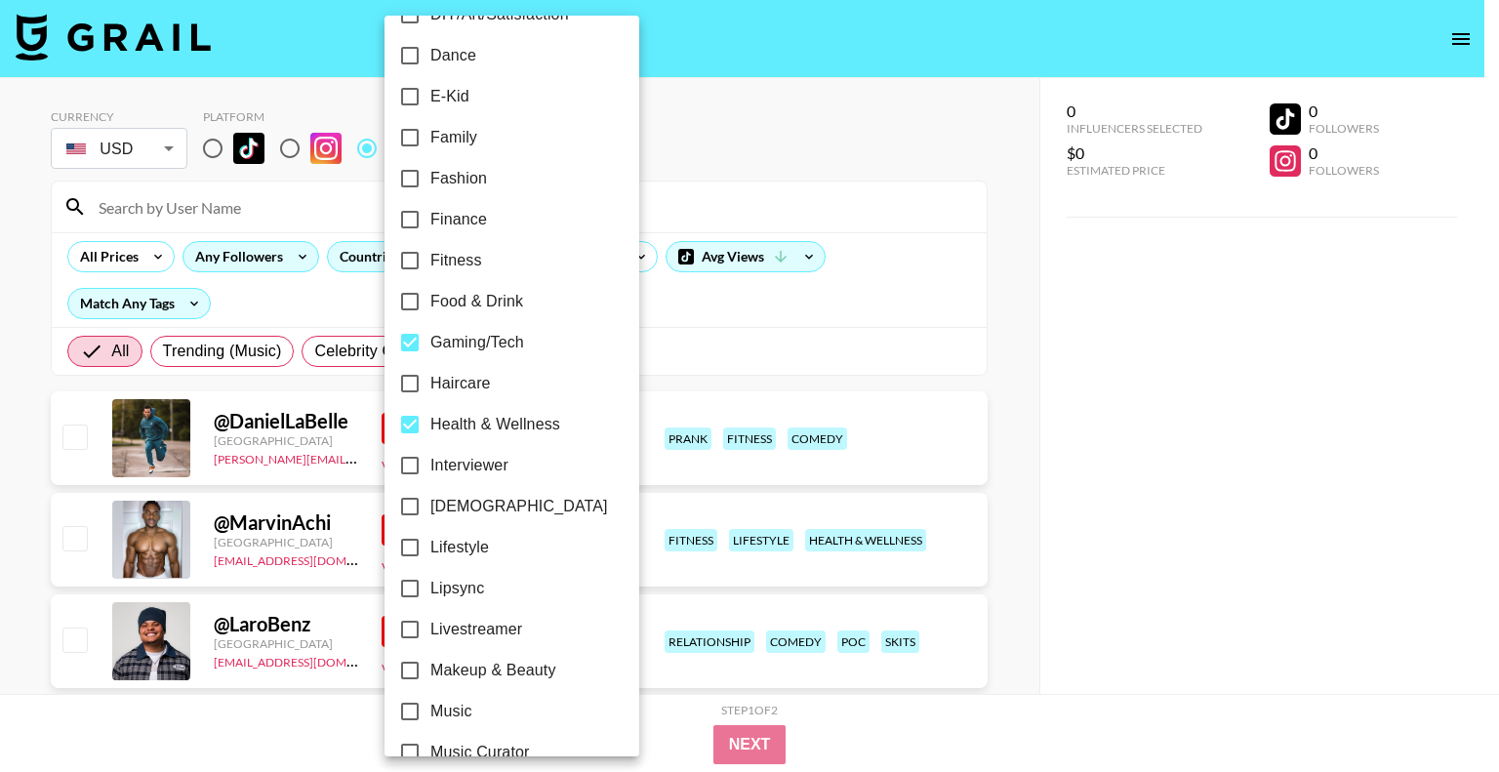
scroll to position [683, 0]
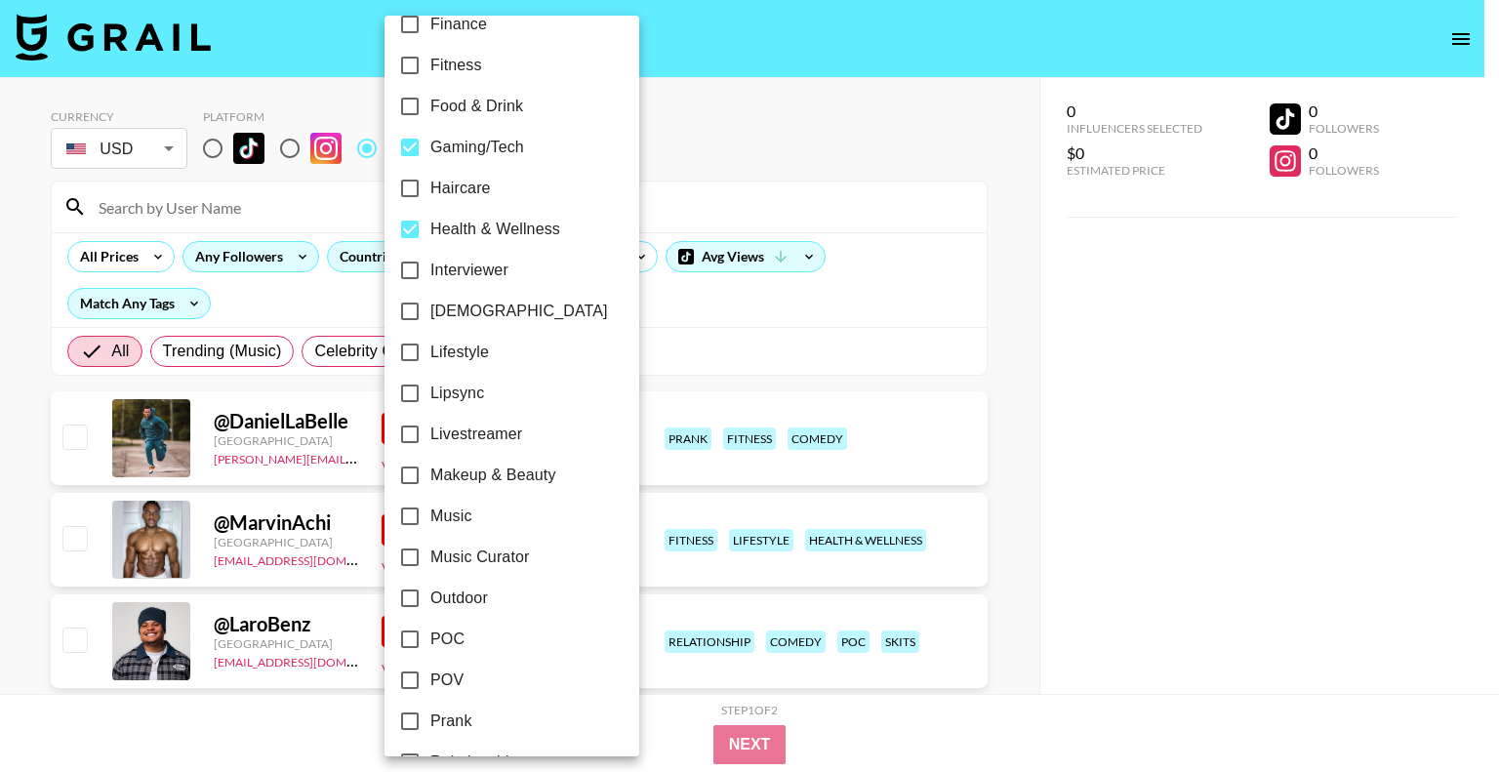
click at [464, 347] on span "Lifestyle" at bounding box center [459, 352] width 59 height 23
click at [430, 347] on input "Lifestyle" at bounding box center [409, 352] width 41 height 41
checkbox input "true"
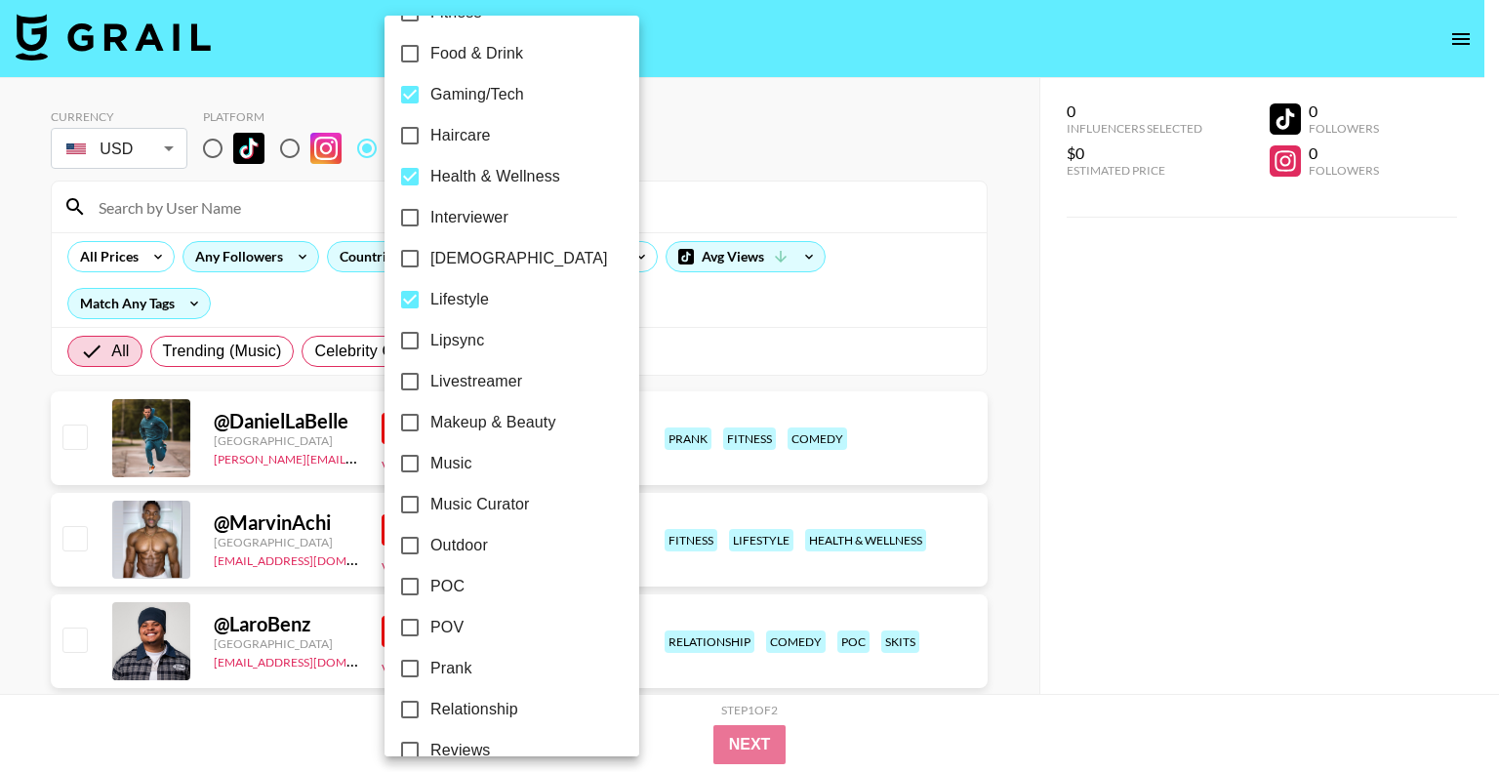
scroll to position [781, 0]
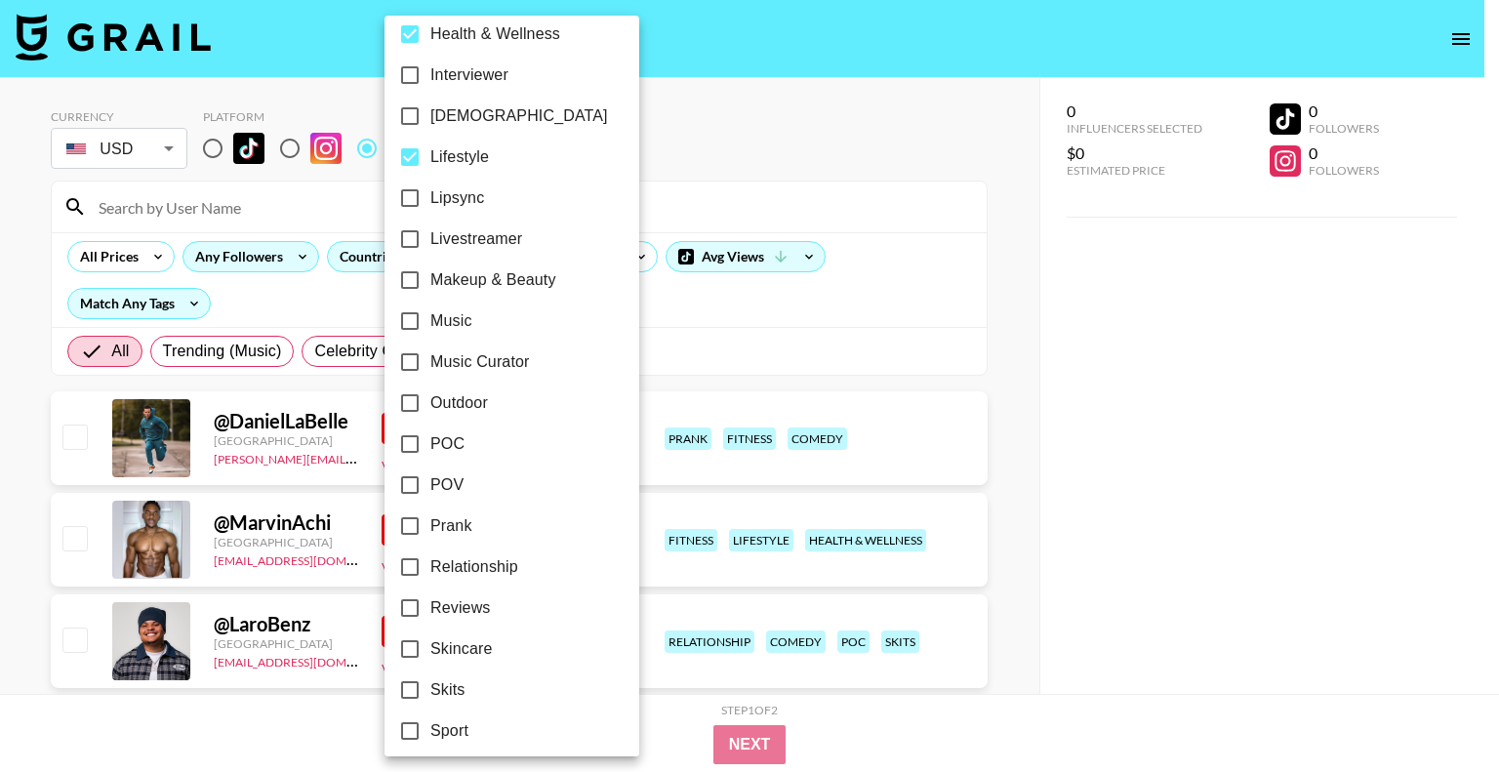
click at [458, 407] on span "Outdoor" at bounding box center [459, 402] width 58 height 23
click at [430, 407] on input "Outdoor" at bounding box center [409, 403] width 41 height 41
checkbox input "true"
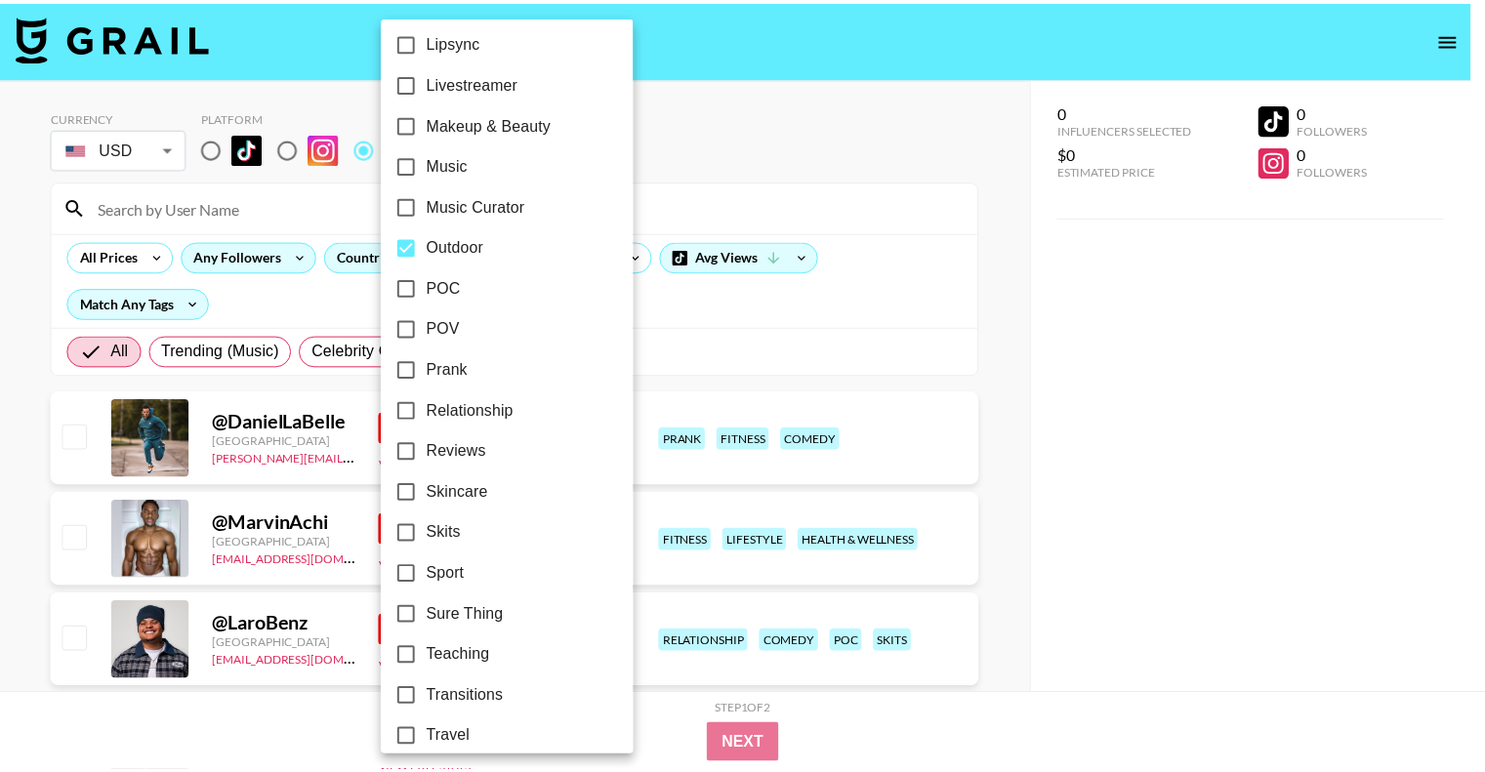
scroll to position [1093, 0]
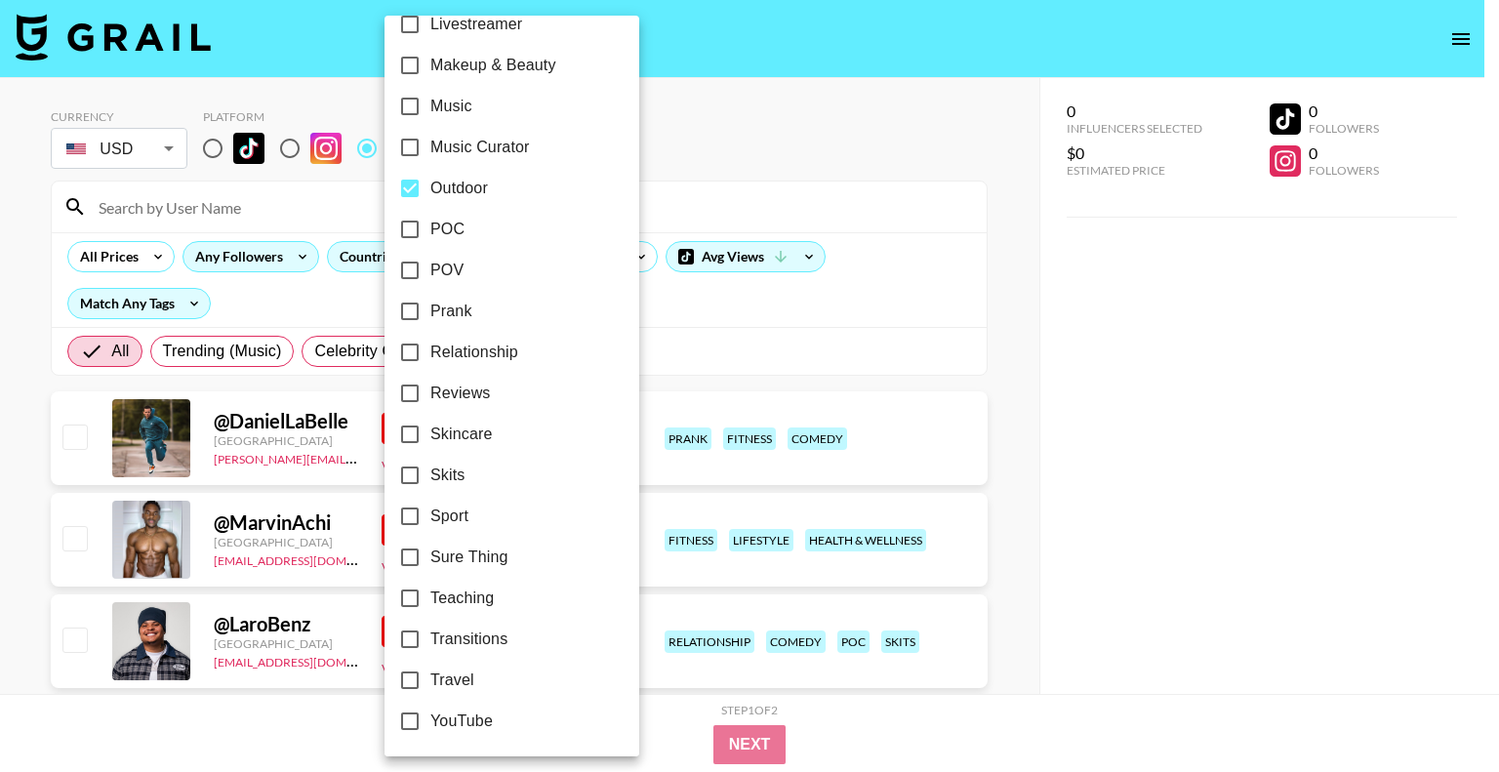
click at [473, 398] on span "Reviews" at bounding box center [460, 393] width 61 height 23
click at [430, 398] on input "Reviews" at bounding box center [409, 393] width 41 height 41
checkbox input "true"
click at [477, 682] on label "Travel" at bounding box center [498, 680] width 219 height 41
click at [430, 682] on input "Travel" at bounding box center [409, 680] width 41 height 41
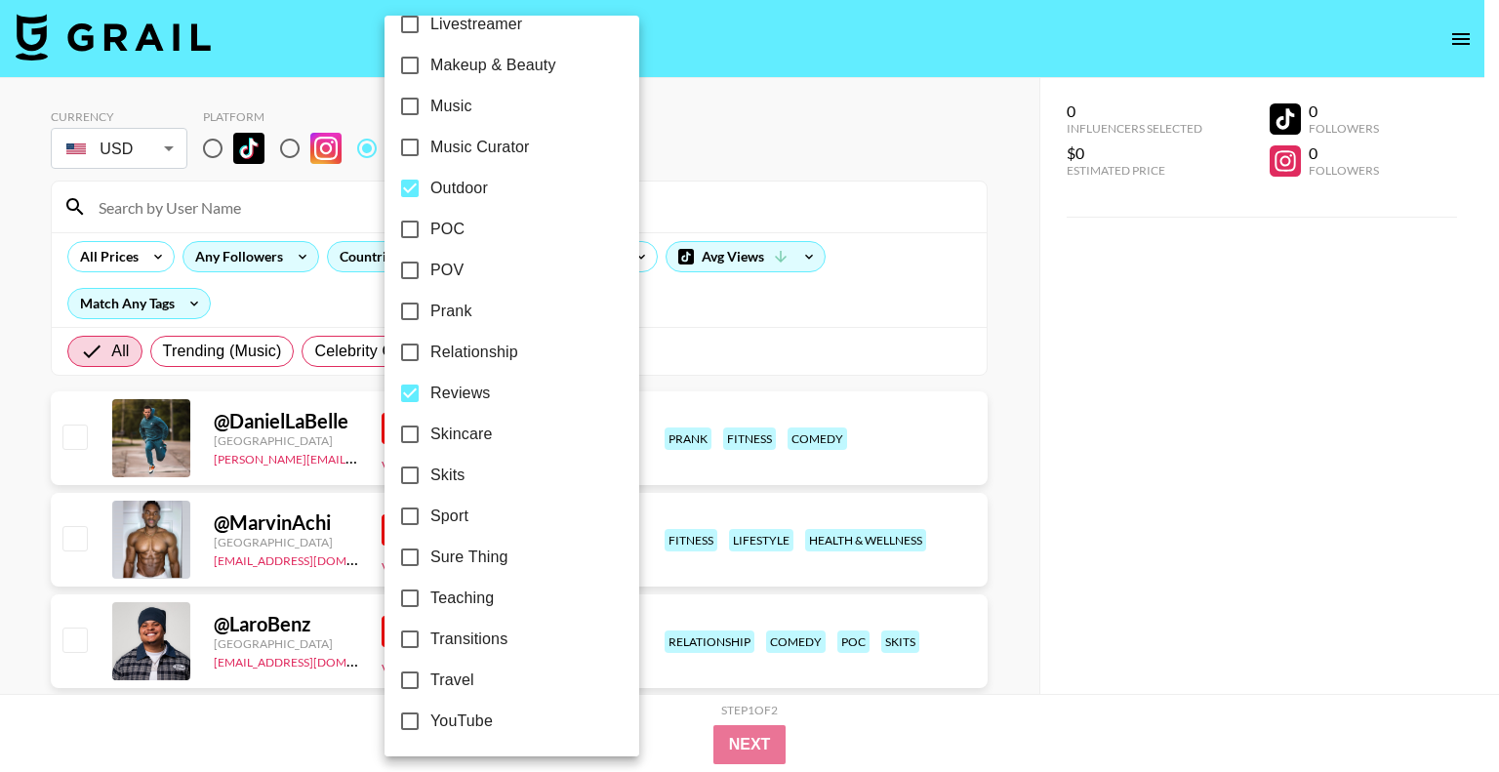
checkbox input "true"
click at [883, 204] on div at bounding box center [749, 386] width 1499 height 772
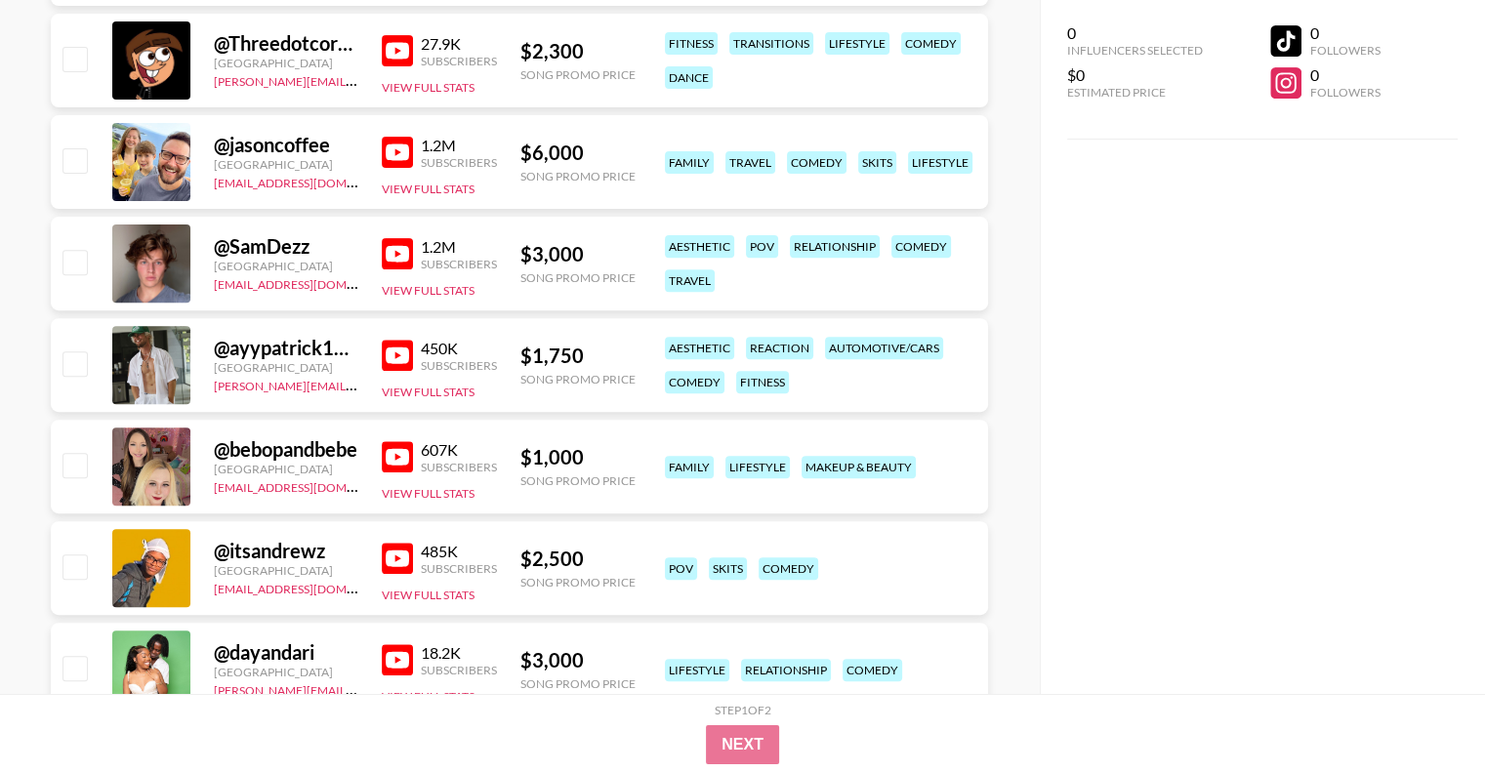
scroll to position [879, 0]
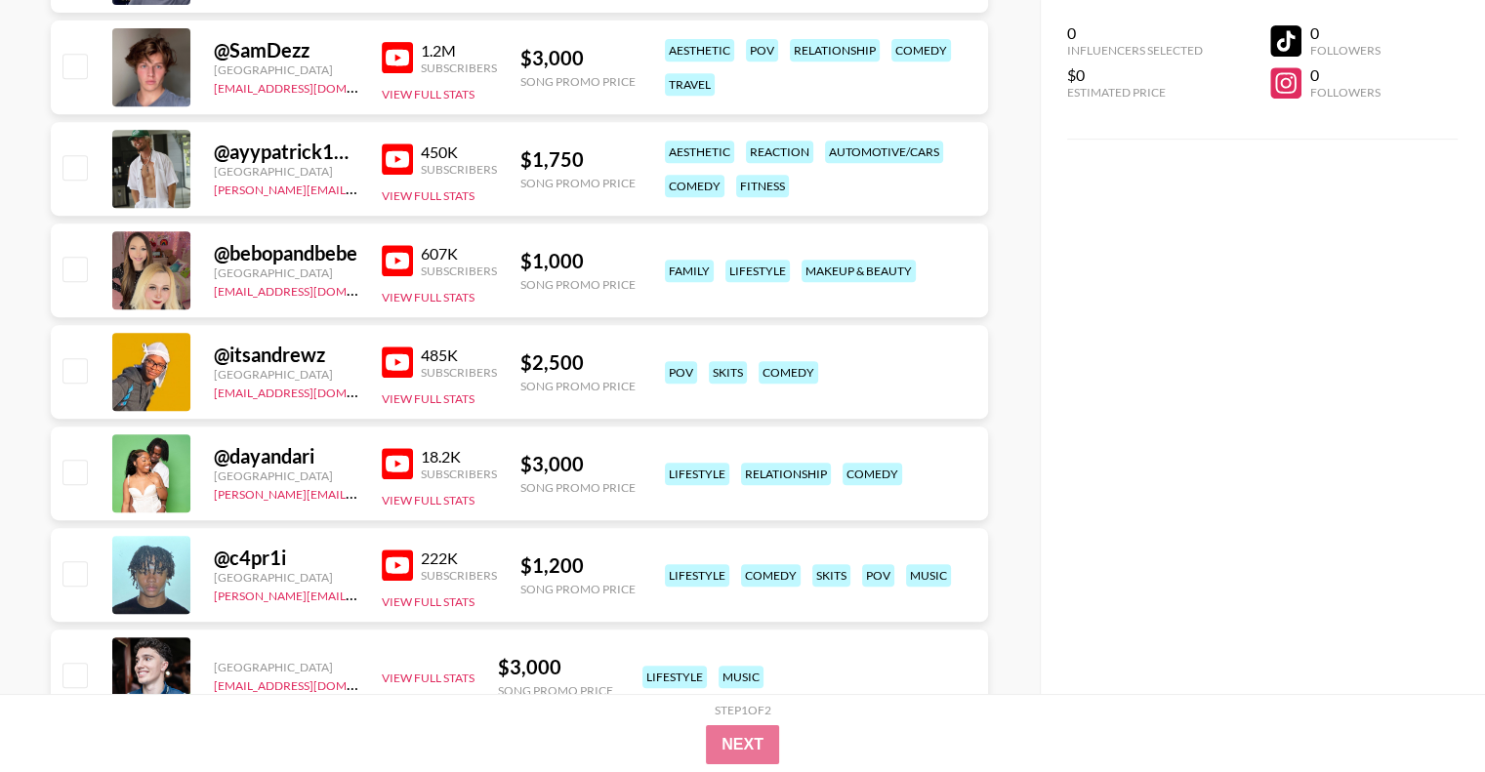
click at [287, 245] on div "@ bebopandbebe" at bounding box center [286, 253] width 144 height 24
click at [408, 265] on img at bounding box center [397, 260] width 31 height 31
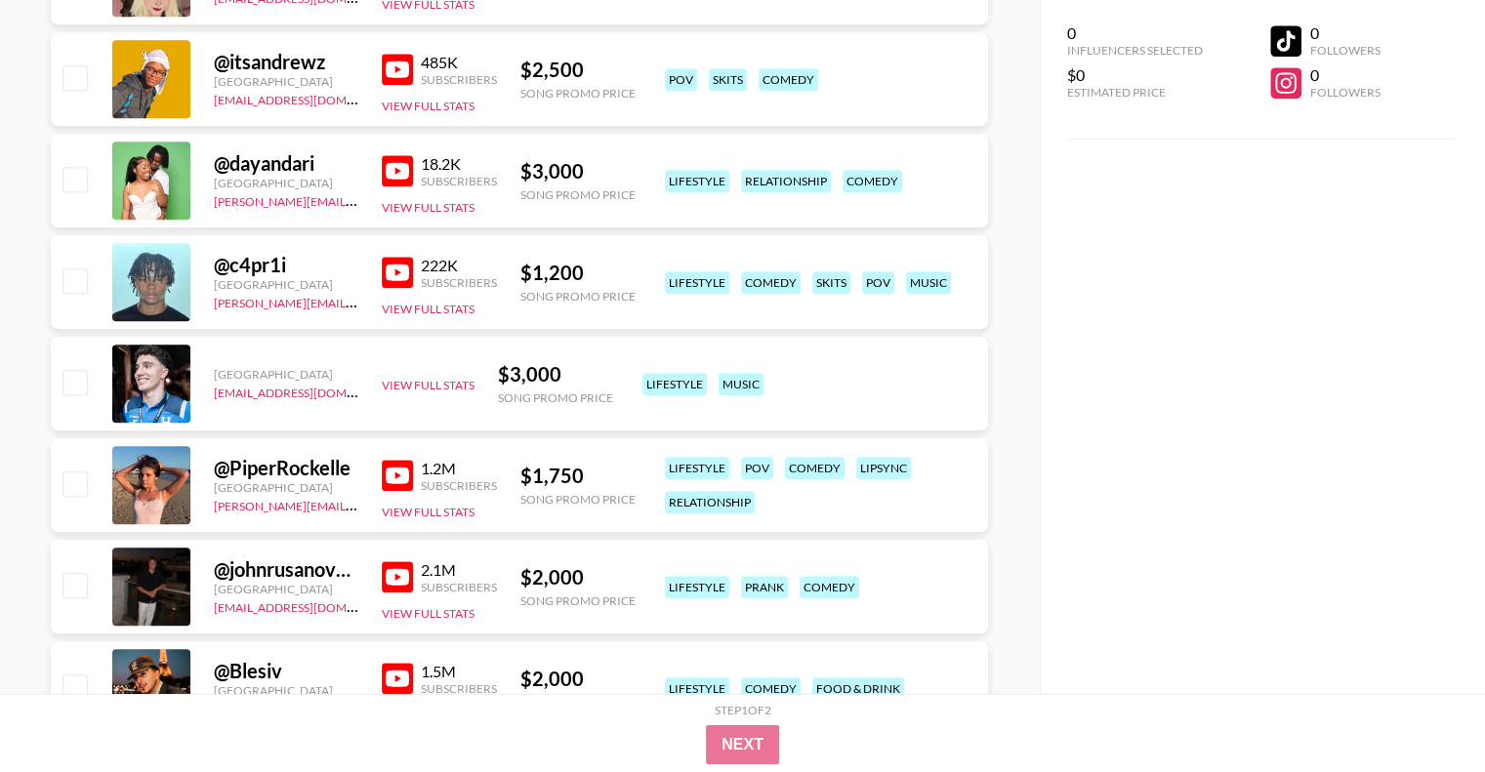
scroll to position [1269, 0]
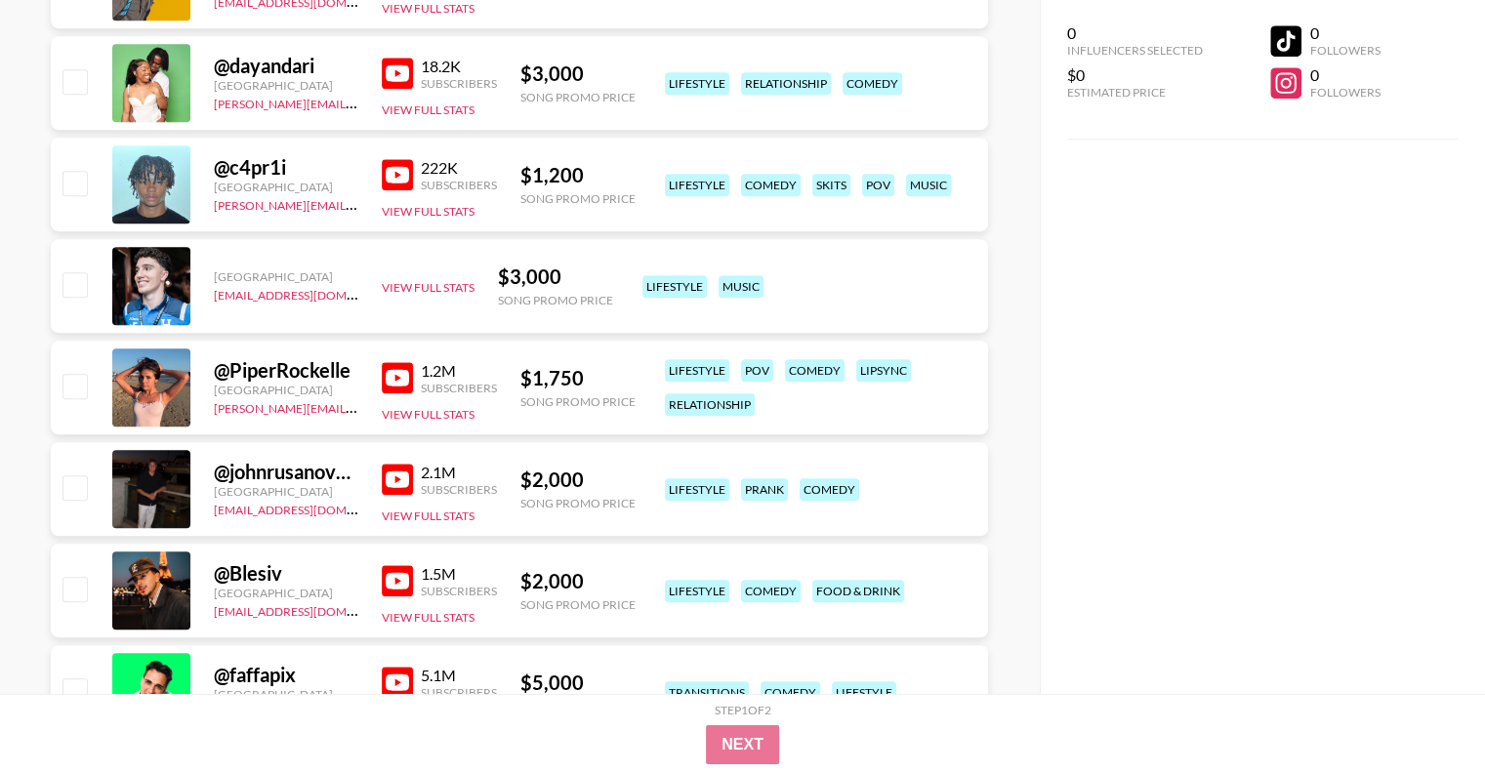
click at [389, 374] on img at bounding box center [397, 377] width 31 height 31
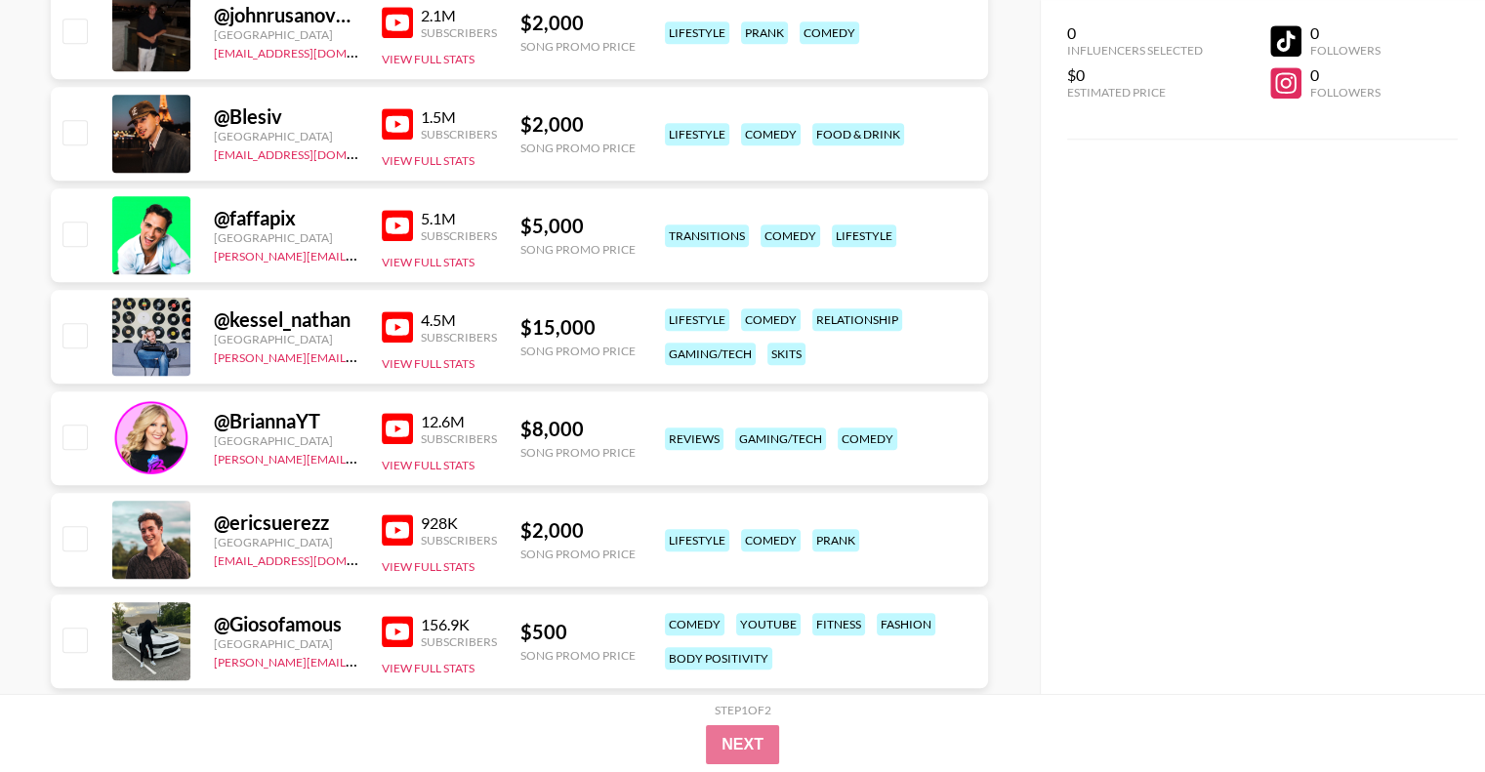
scroll to position [1855, 0]
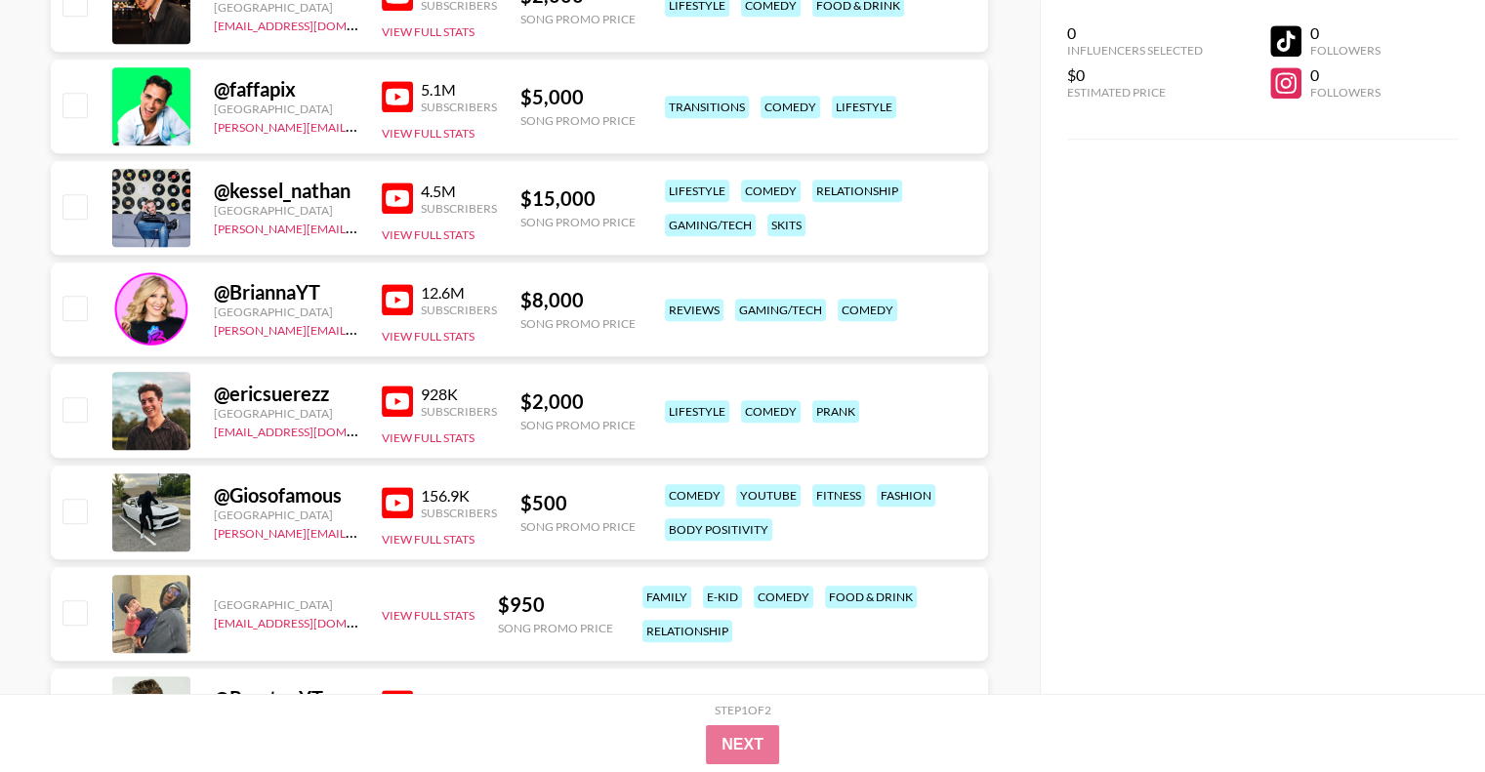
click at [387, 393] on img at bounding box center [397, 401] width 31 height 31
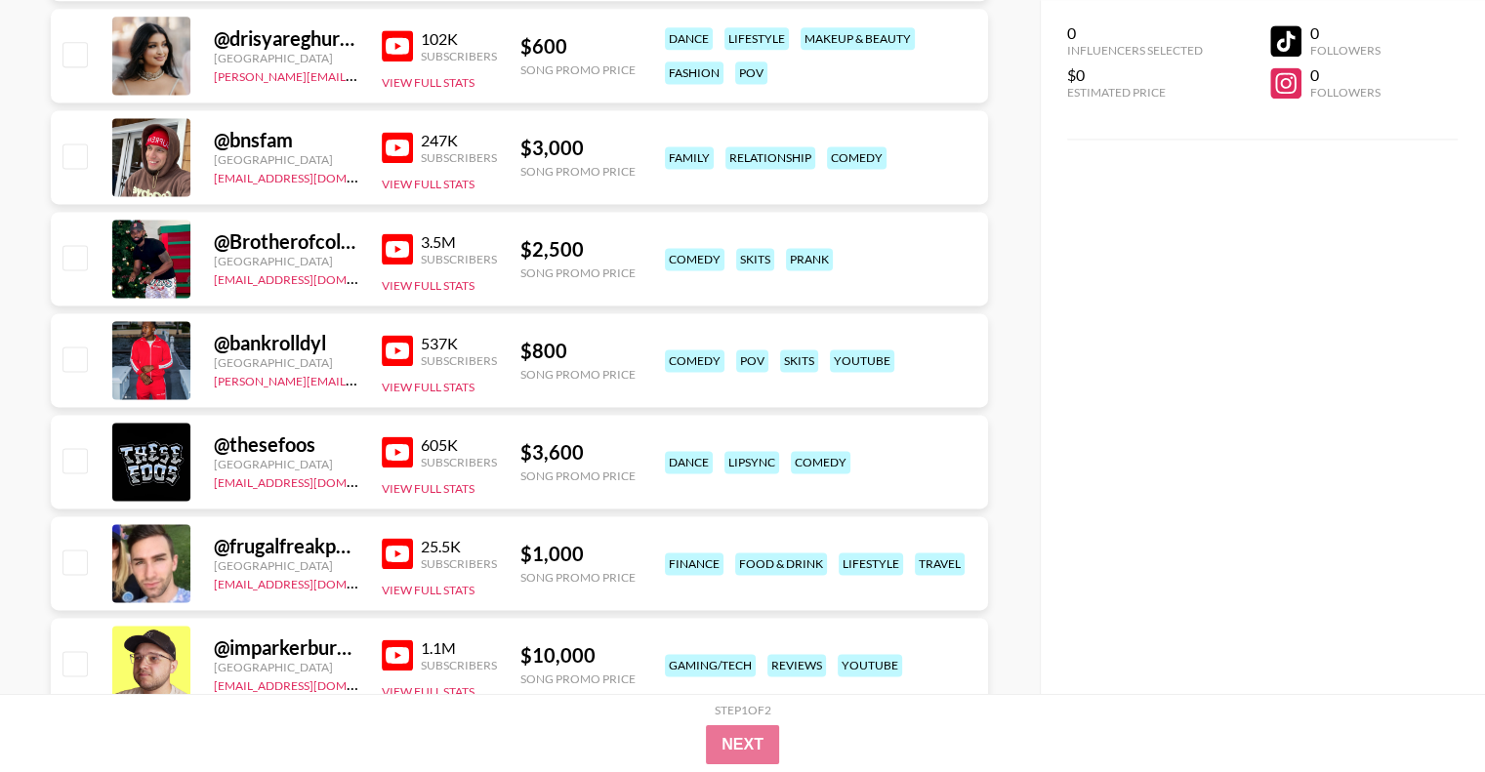
scroll to position [2831, 0]
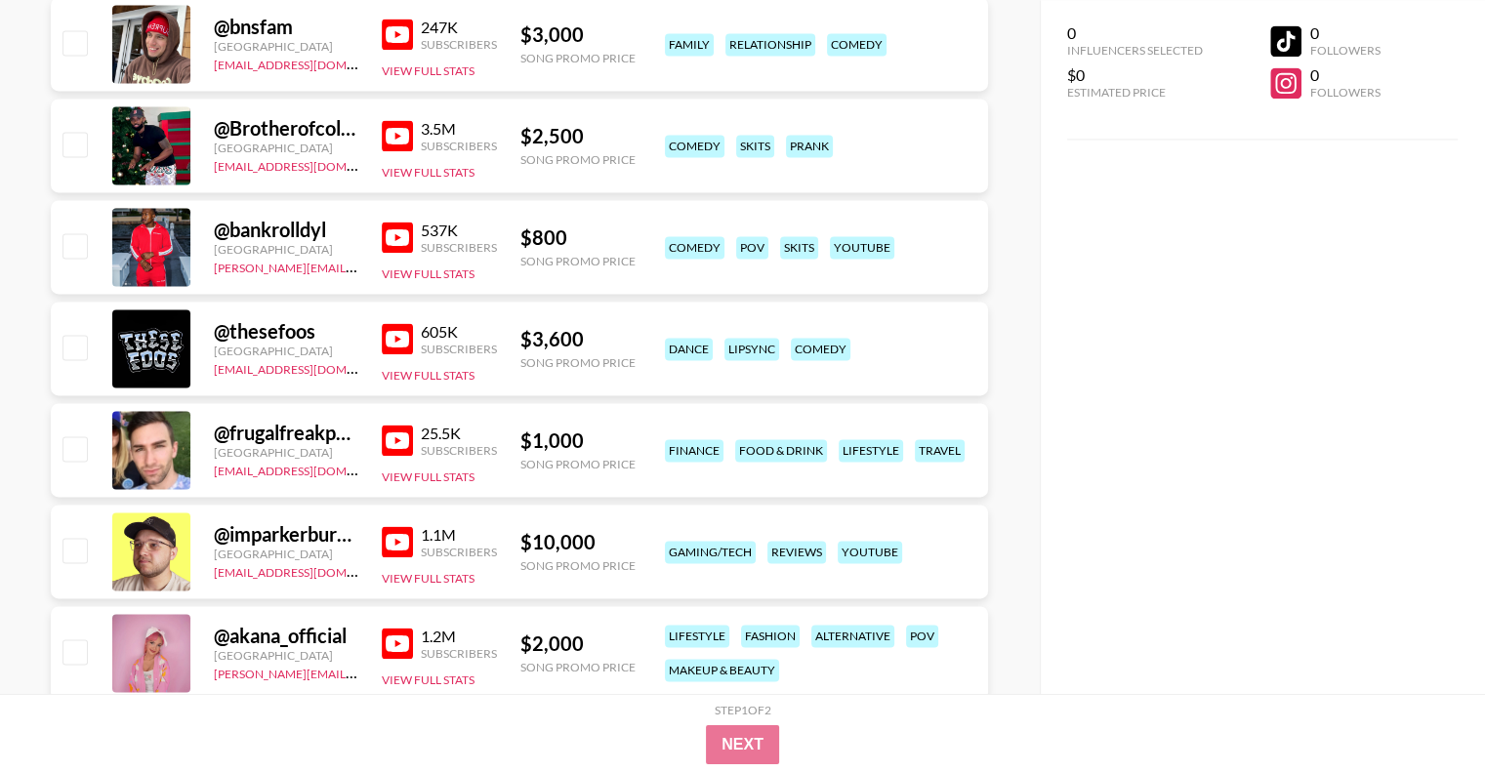
click at [382, 232] on img at bounding box center [397, 237] width 31 height 31
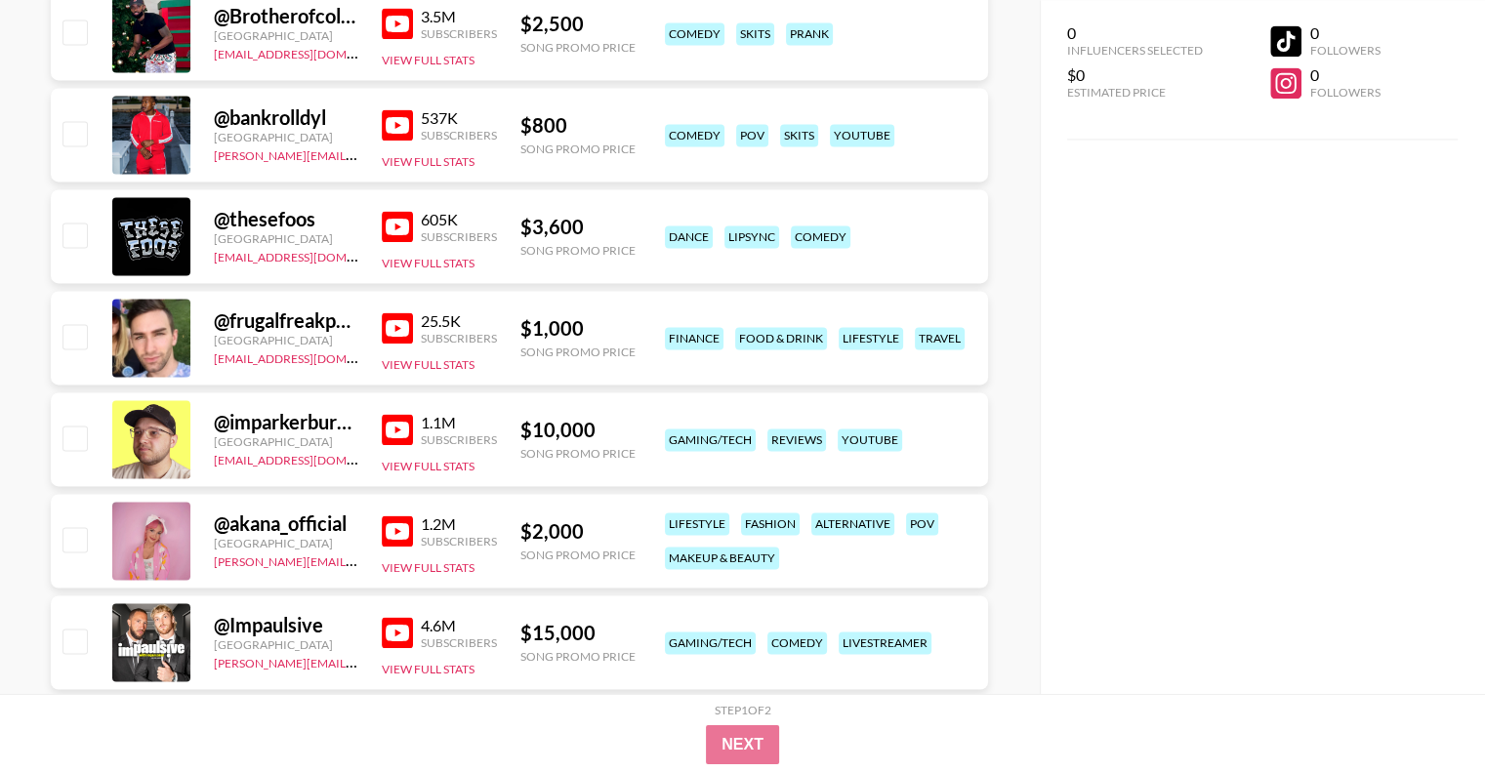
scroll to position [3124, 0]
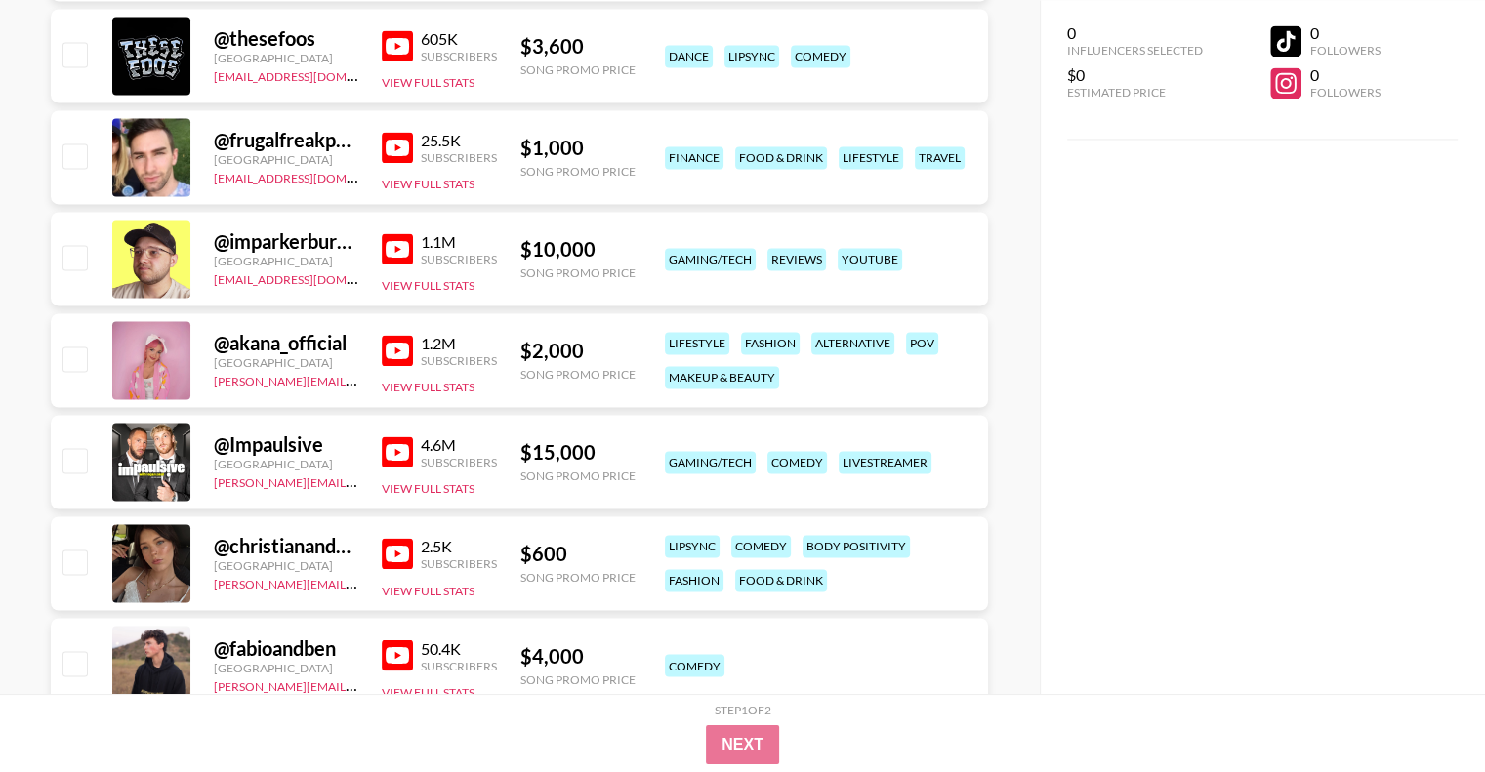
click at [397, 244] on img at bounding box center [397, 248] width 31 height 31
click at [392, 348] on img at bounding box center [397, 350] width 31 height 31
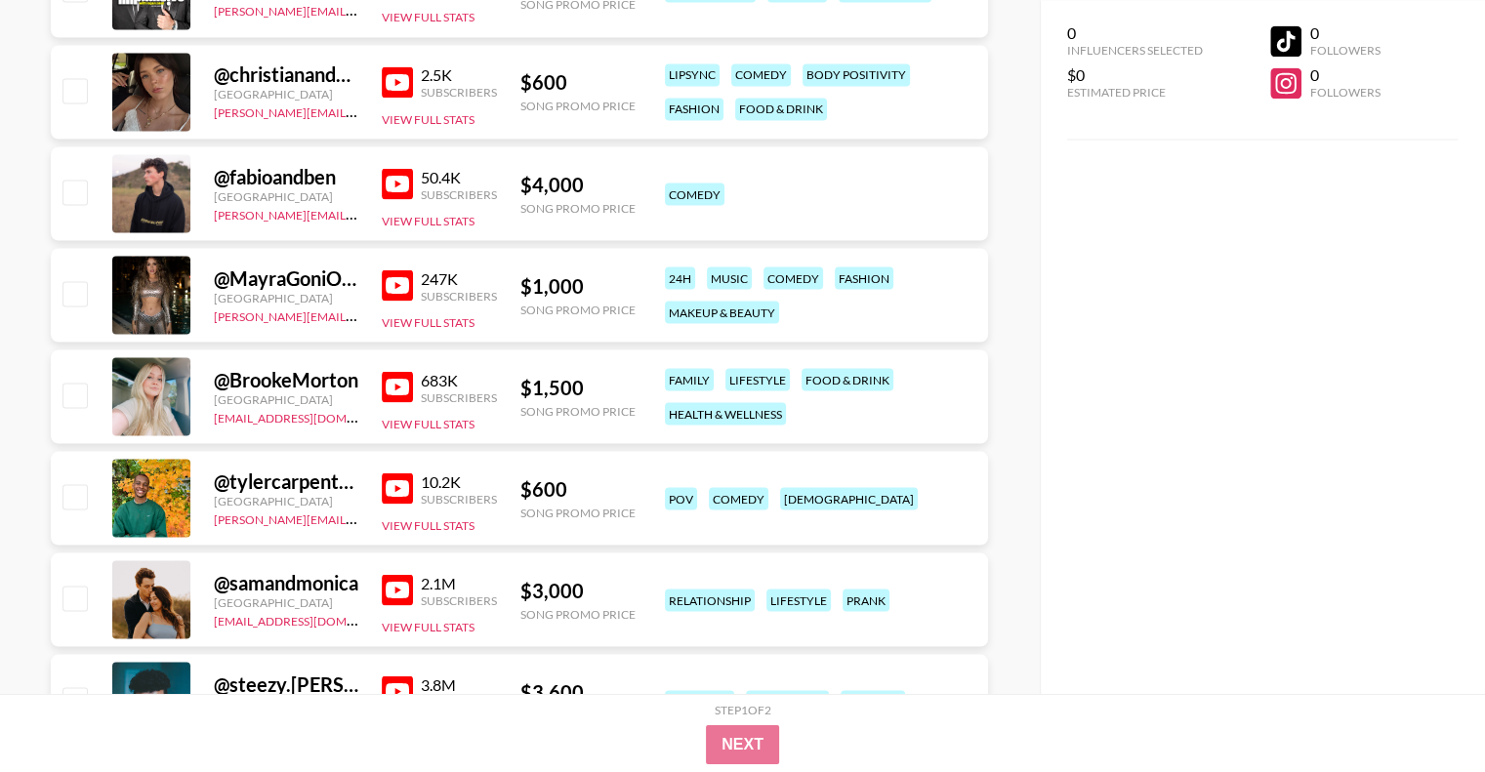
scroll to position [3612, 0]
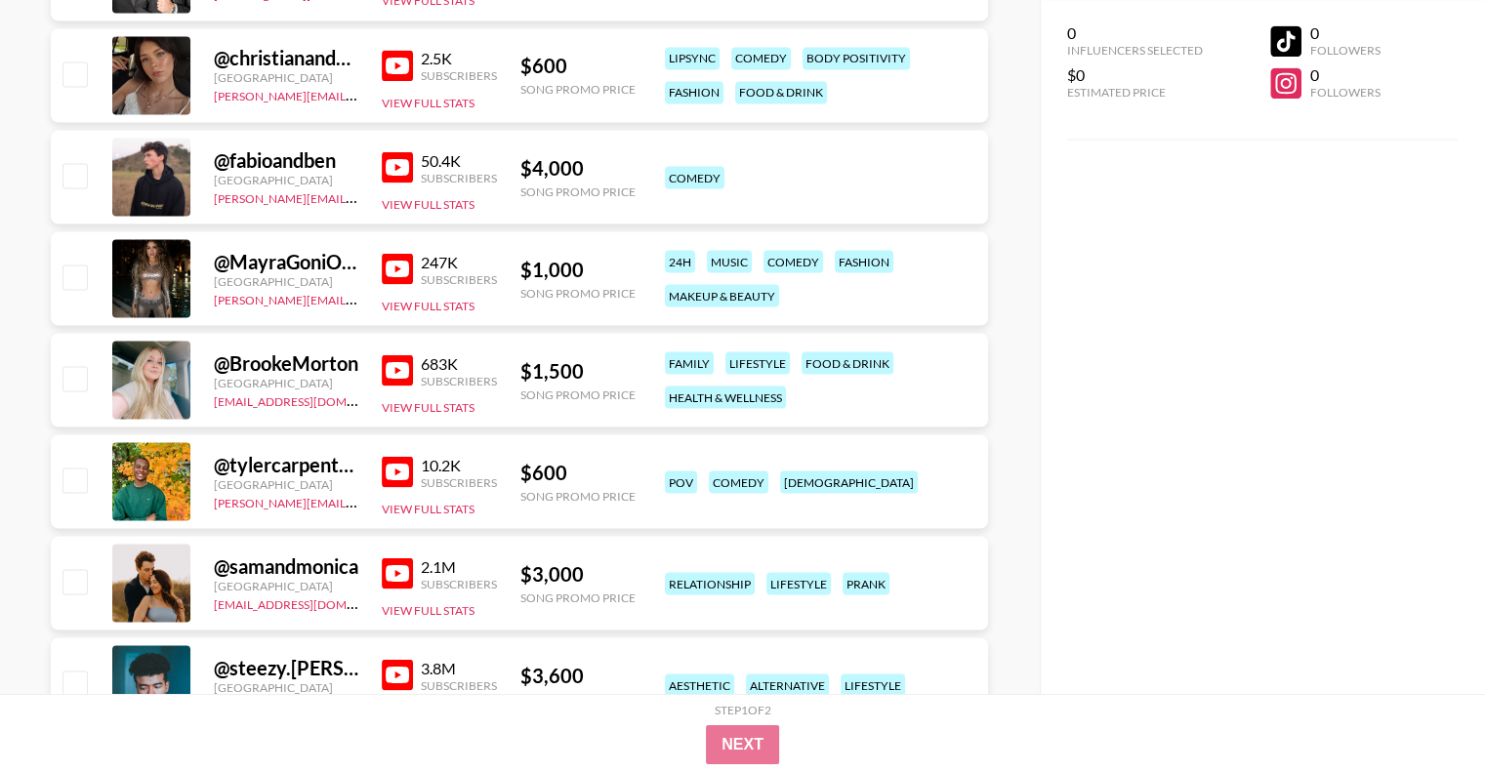
click at [389, 374] on img at bounding box center [397, 369] width 31 height 31
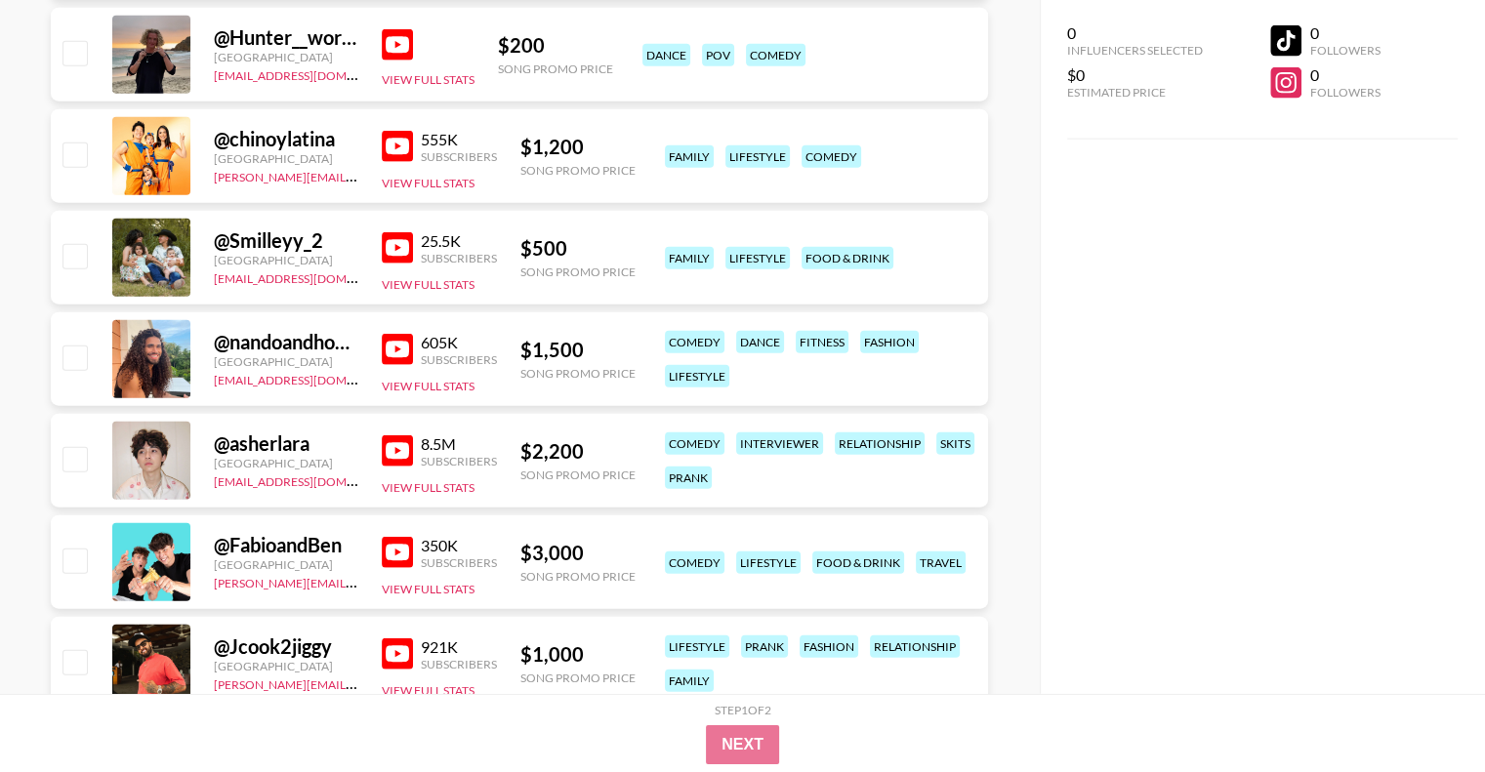
scroll to position [4783, 0]
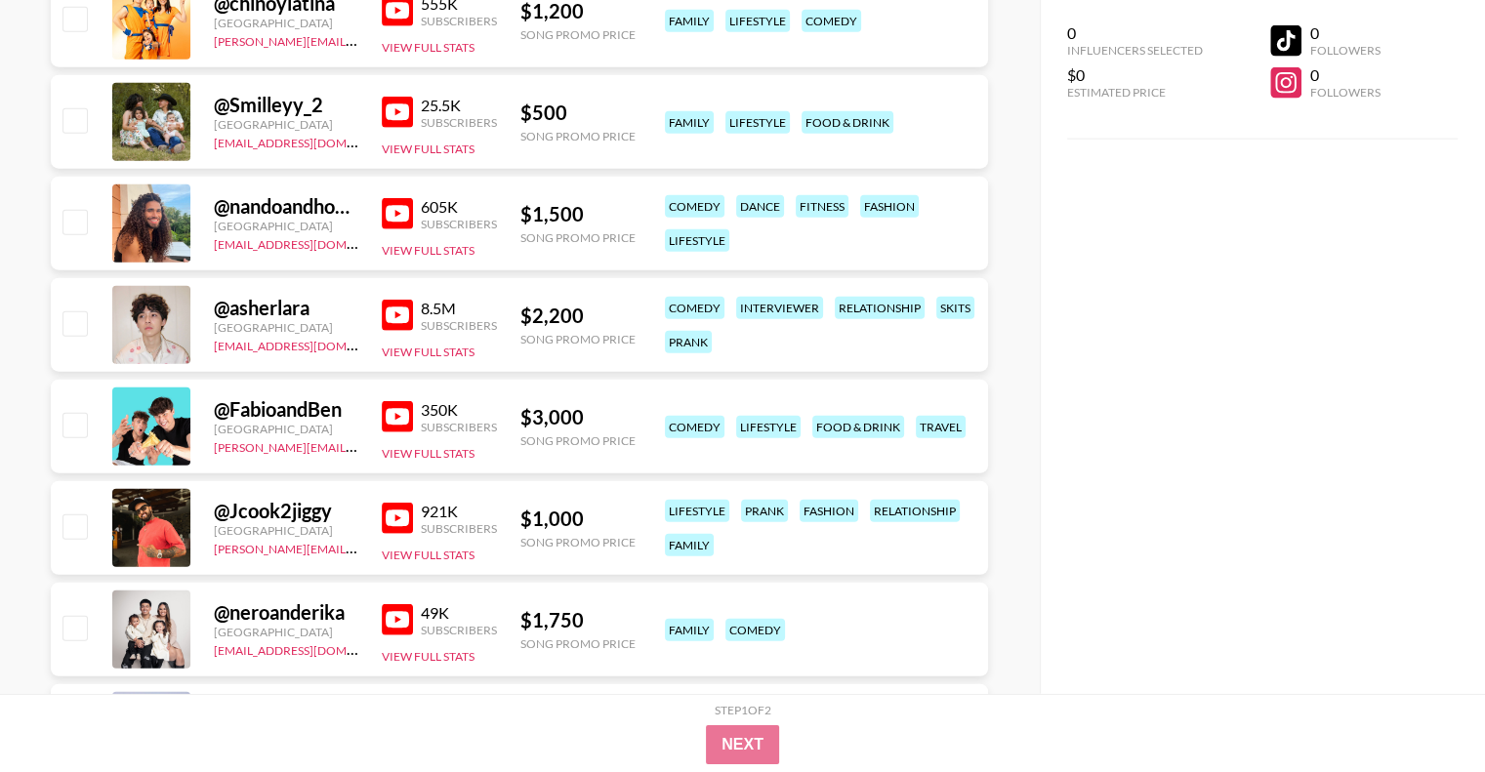
click at [398, 209] on img at bounding box center [397, 213] width 31 height 31
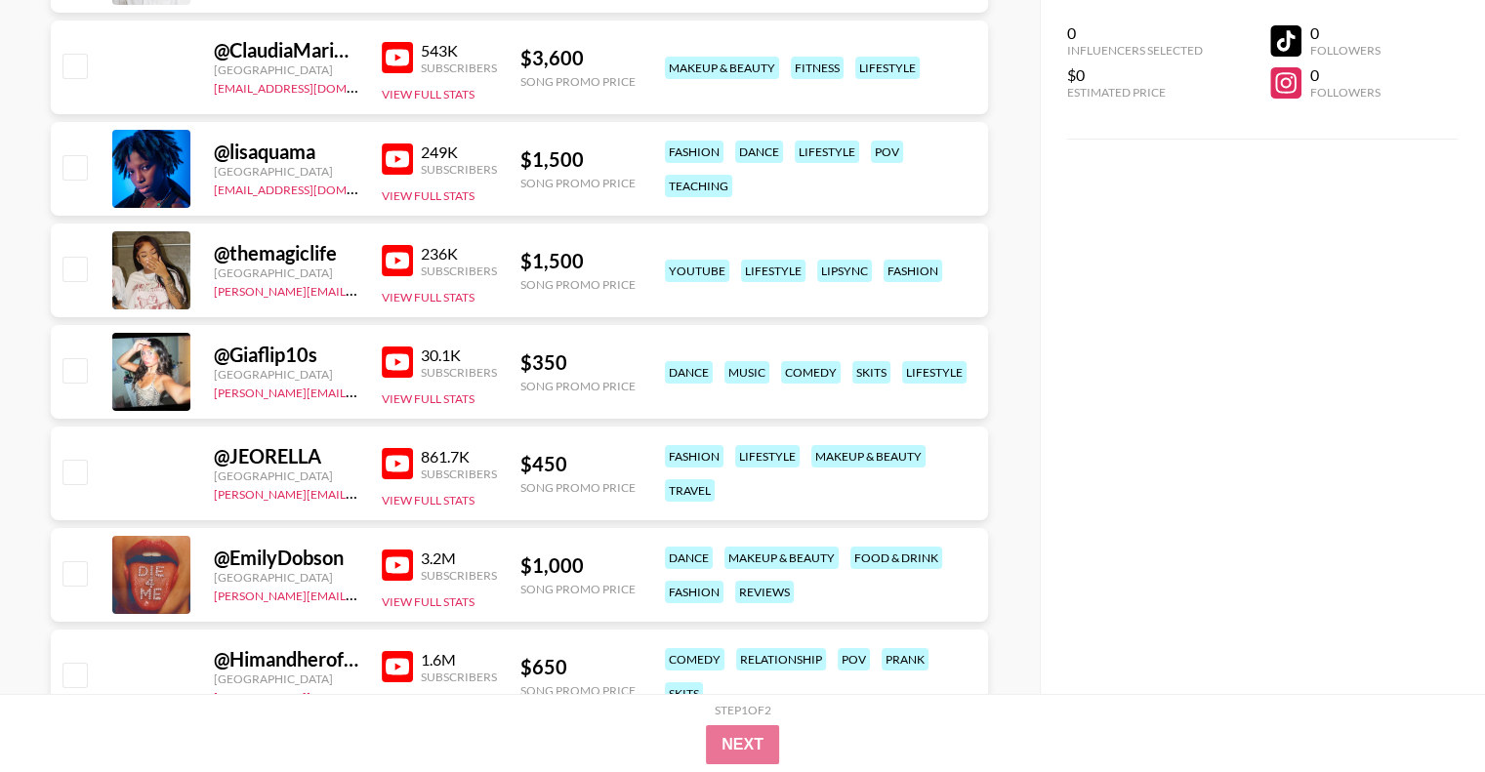
scroll to position [7028, 0]
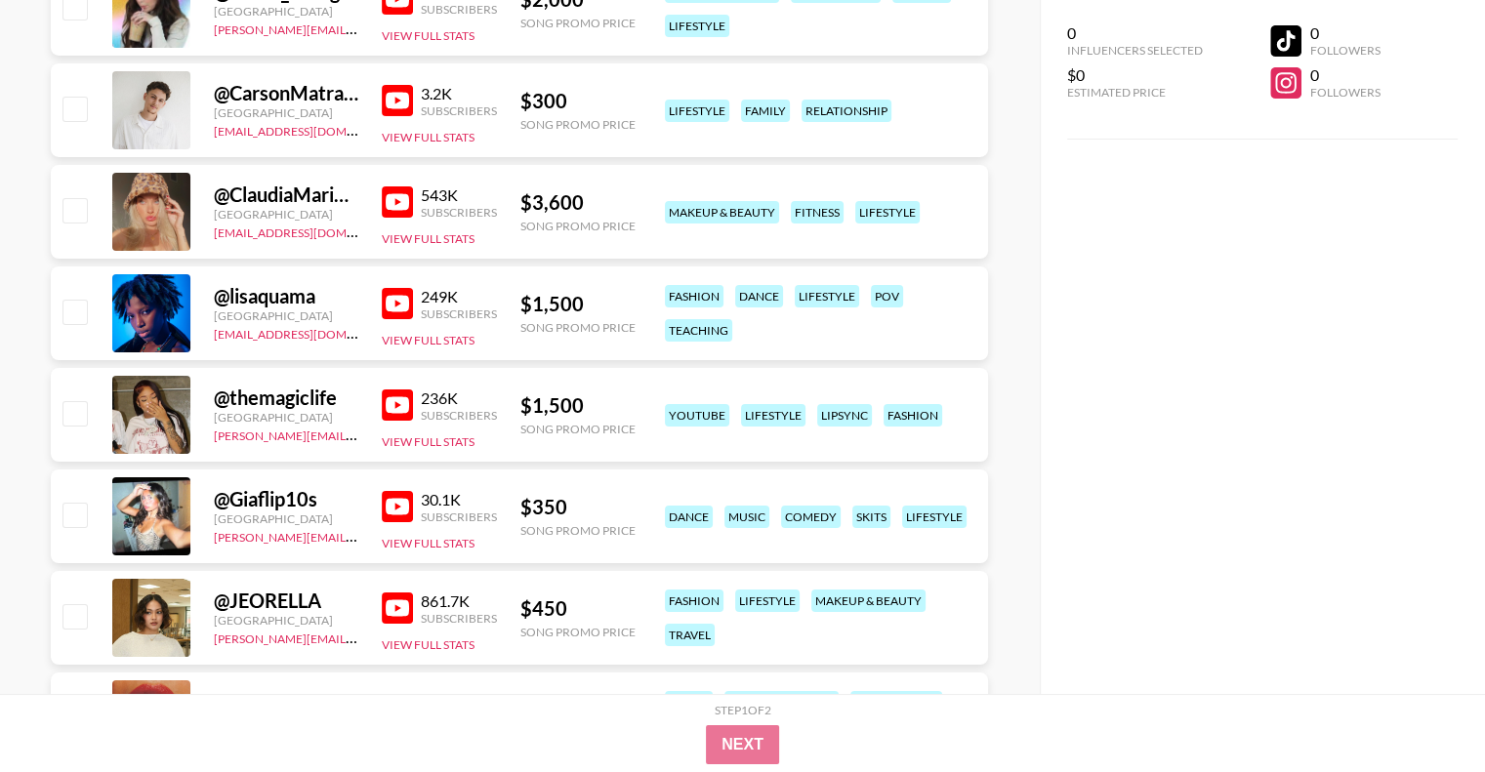
click at [395, 192] on img at bounding box center [397, 201] width 31 height 31
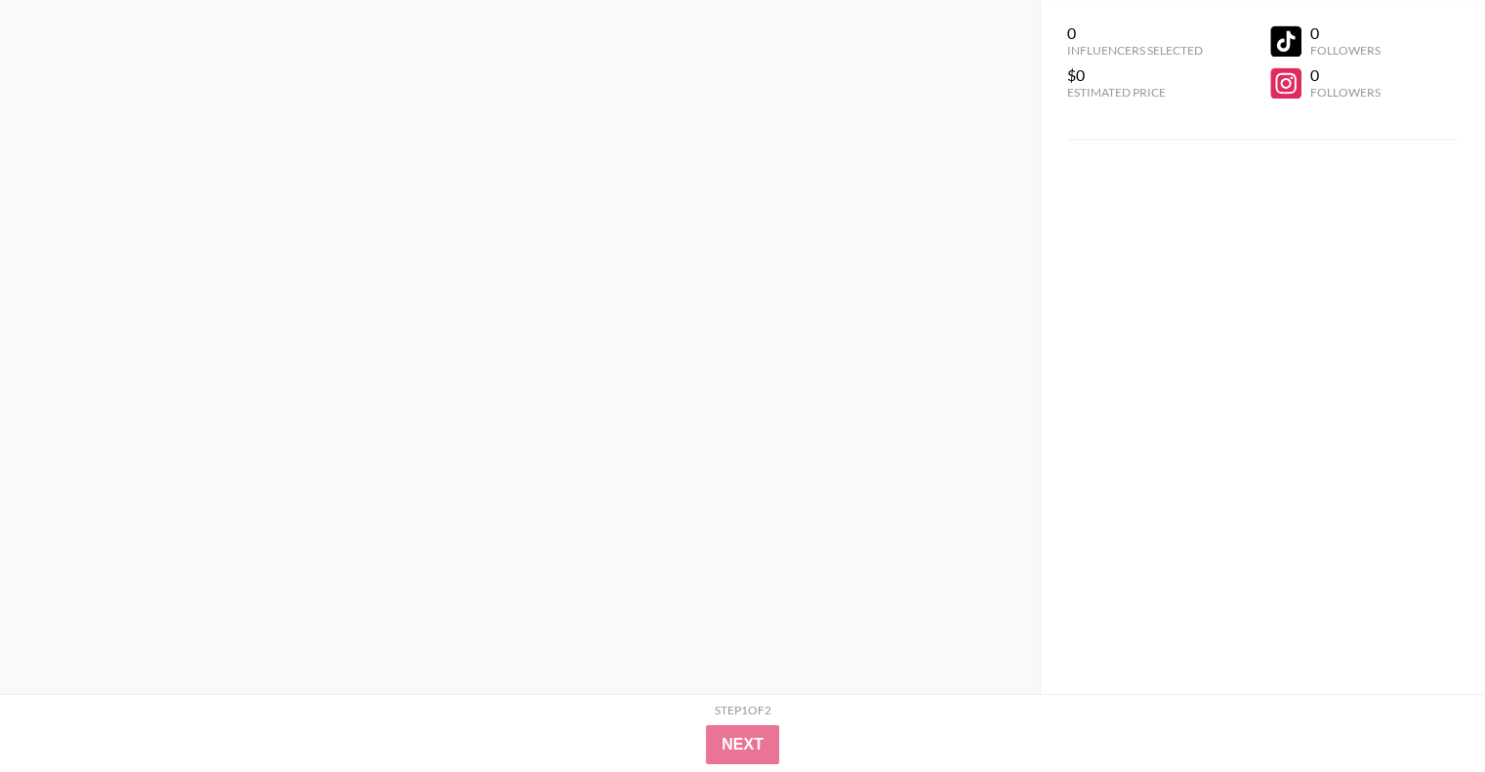
scroll to position [0, 0]
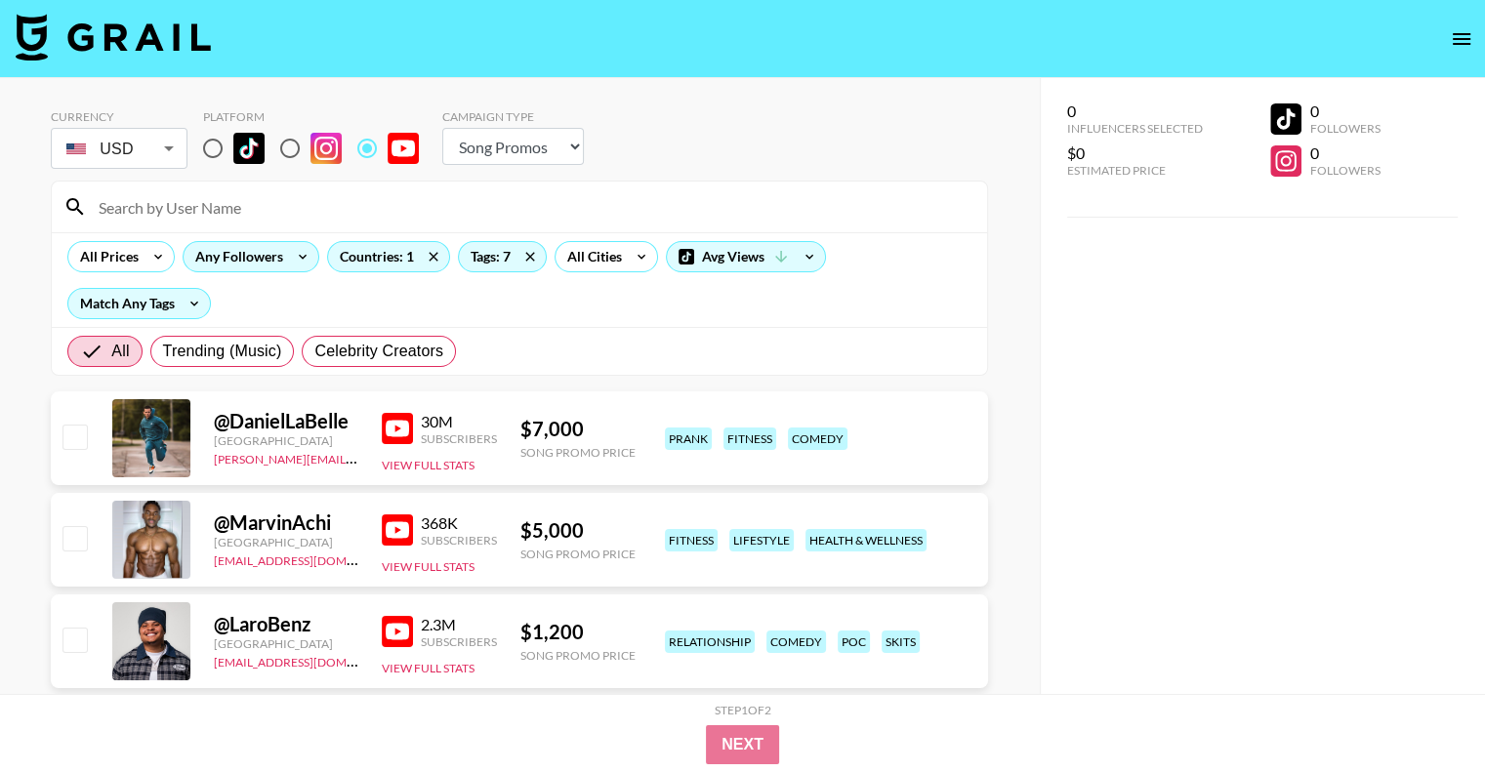
click at [532, 154] on select "Choose Type... Song Promos Brand Promos" at bounding box center [513, 146] width 142 height 37
select select "Brand"
click at [442, 128] on select "Choose Type... Song Promos Brand Promos" at bounding box center [513, 146] width 142 height 37
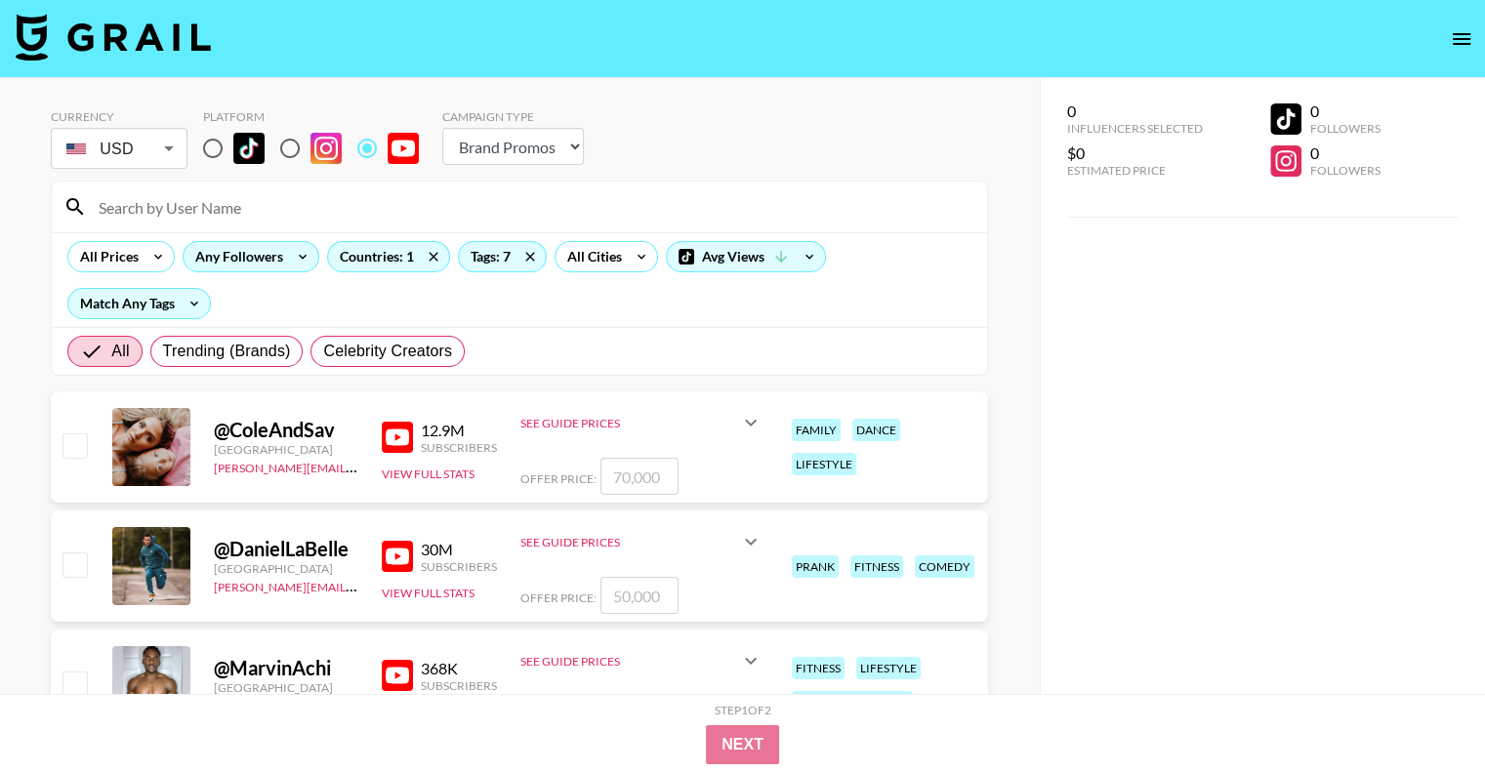
click at [252, 252] on div "Any Followers" at bounding box center [235, 256] width 103 height 29
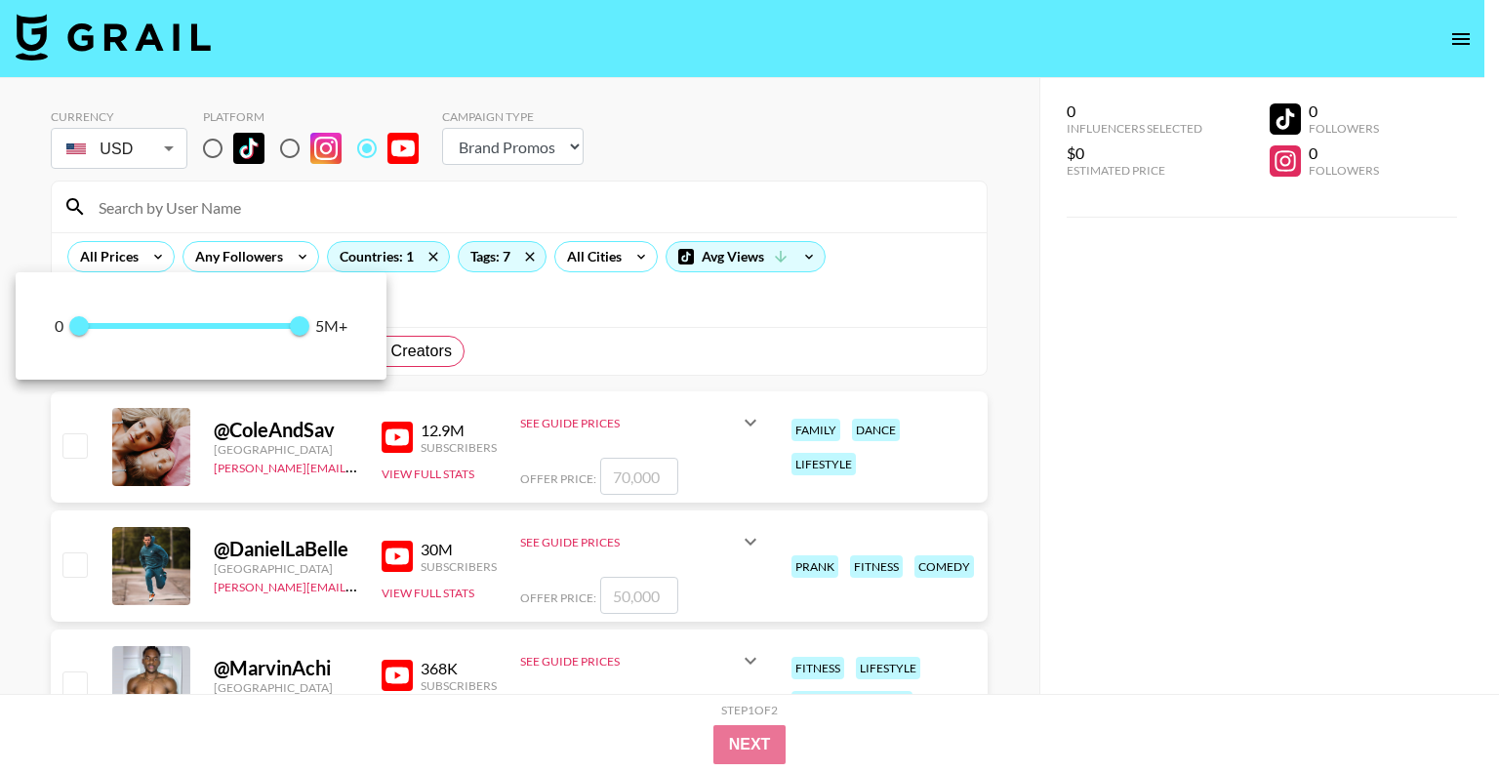
click at [681, 210] on div at bounding box center [749, 386] width 1499 height 772
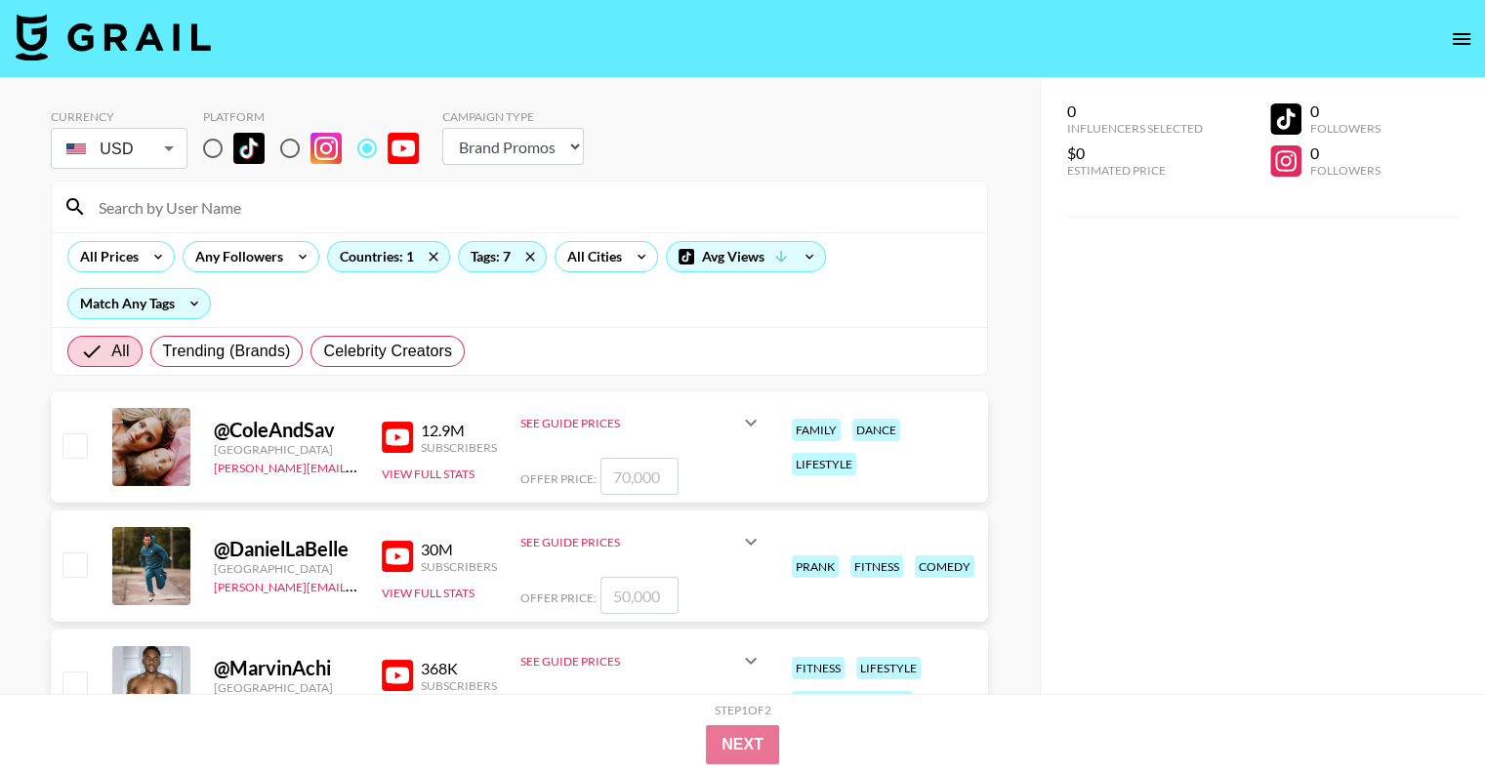
click at [616, 266] on div "All Cities" at bounding box center [590, 256] width 70 height 29
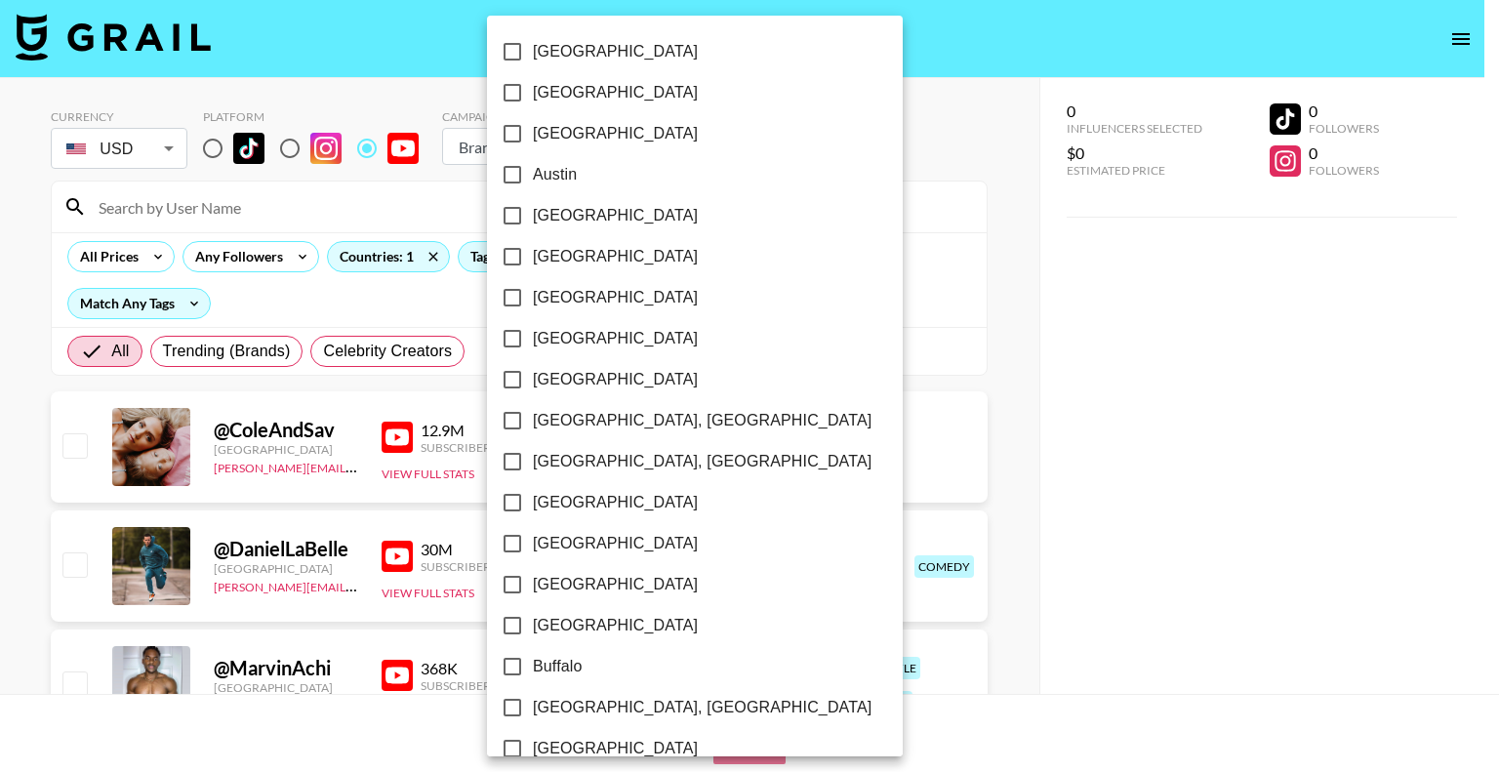
click at [909, 335] on div at bounding box center [749, 386] width 1499 height 772
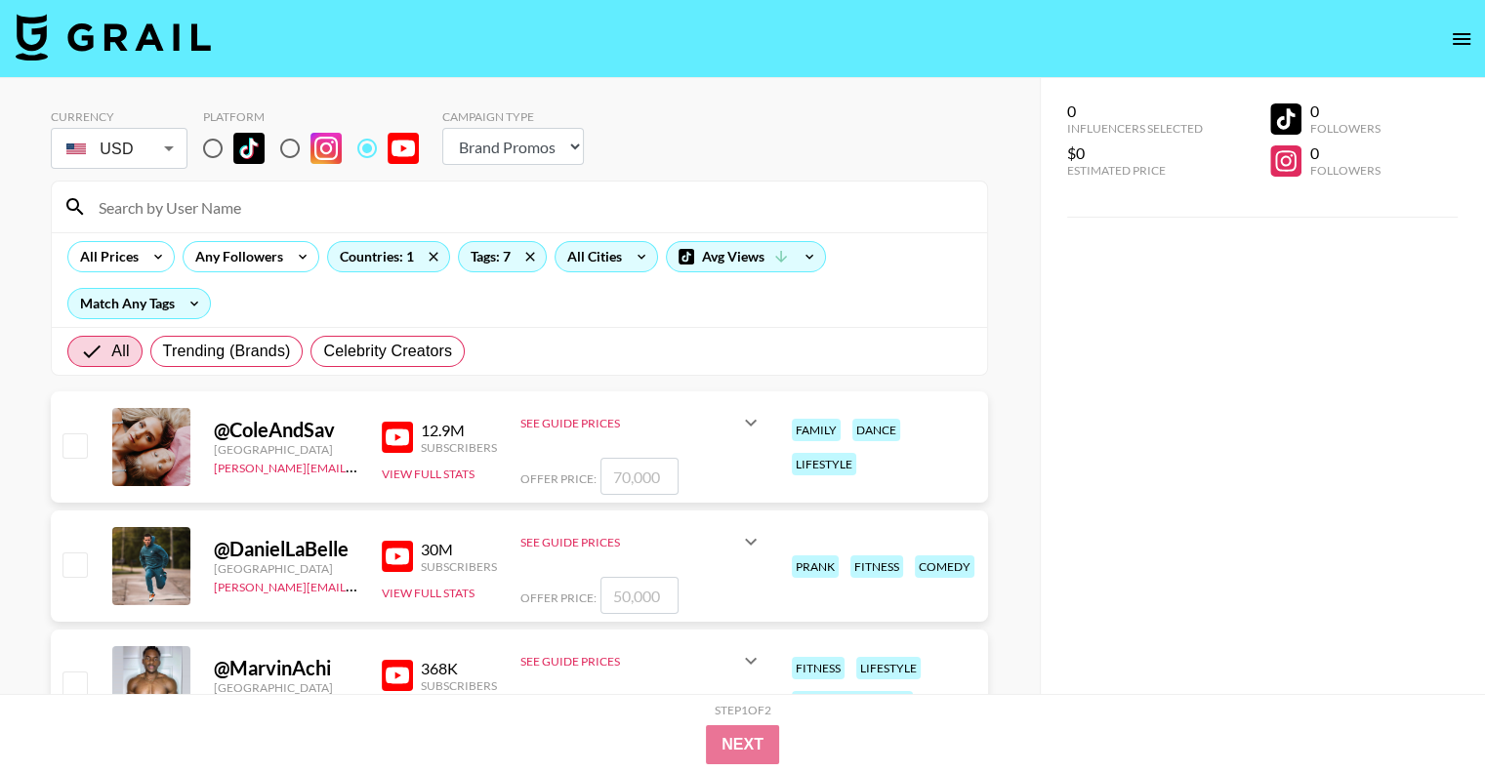
click at [609, 257] on div "All Cities" at bounding box center [590, 256] width 70 height 29
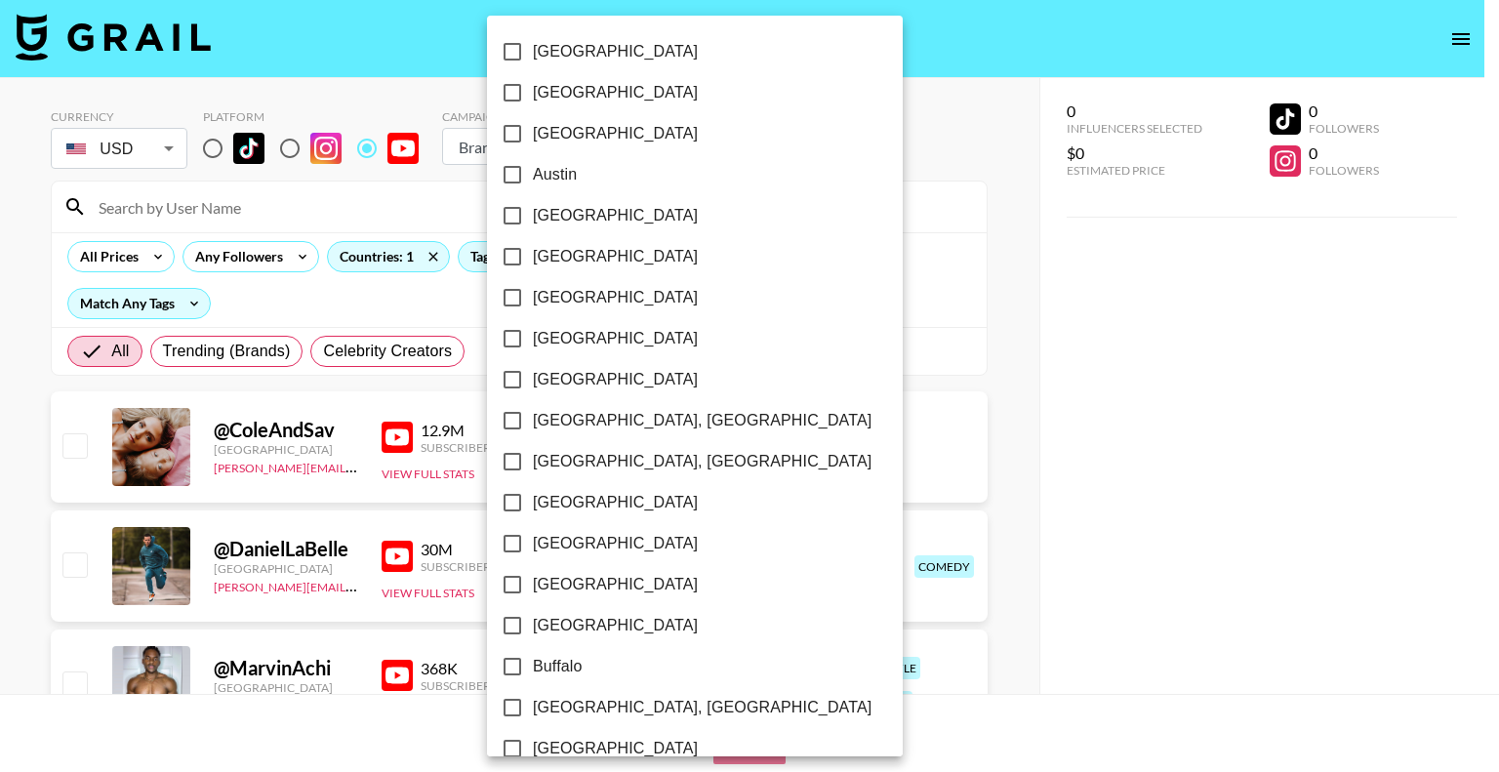
click at [883, 280] on div at bounding box center [749, 386] width 1499 height 772
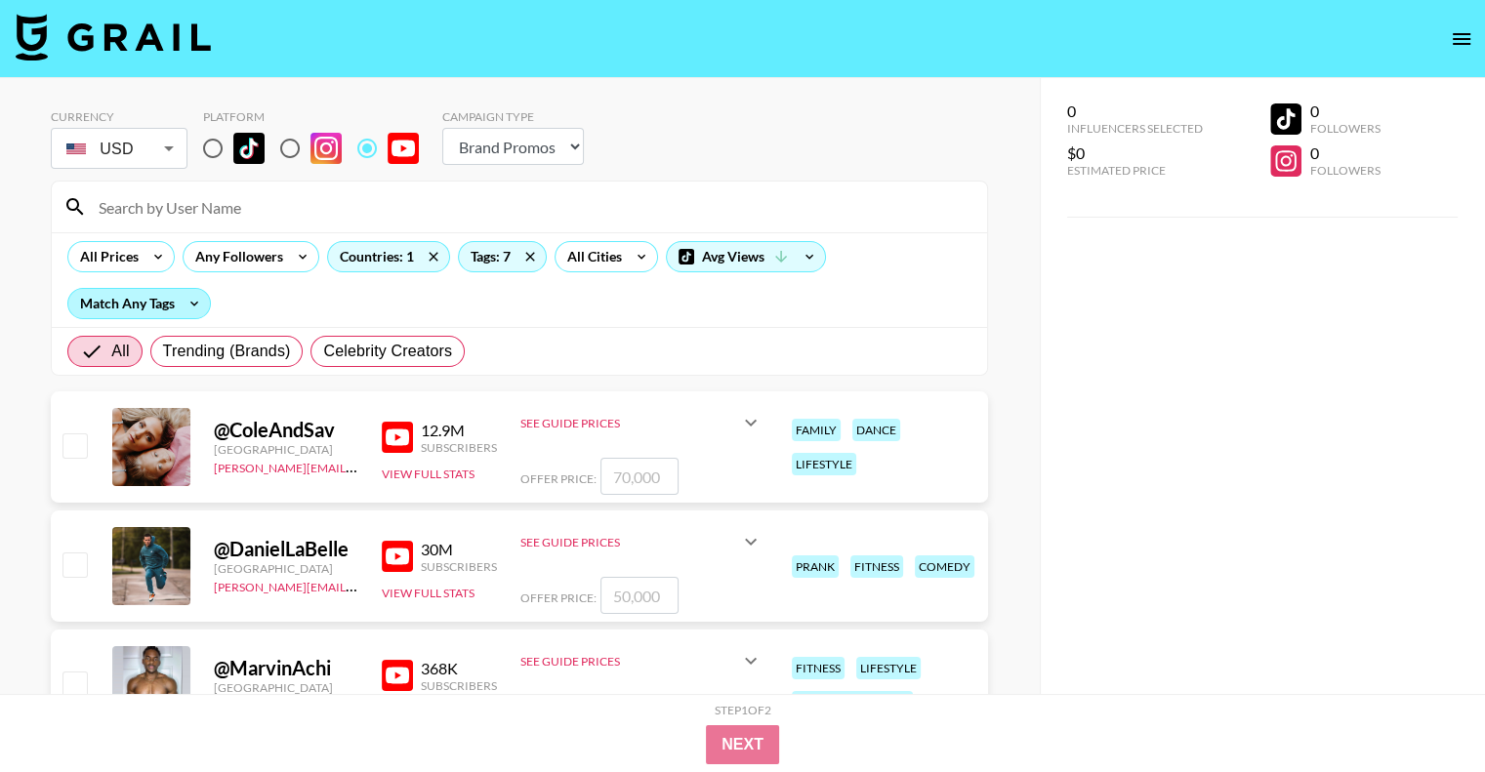
click at [178, 304] on div "Match Any Tags" at bounding box center [139, 303] width 142 height 29
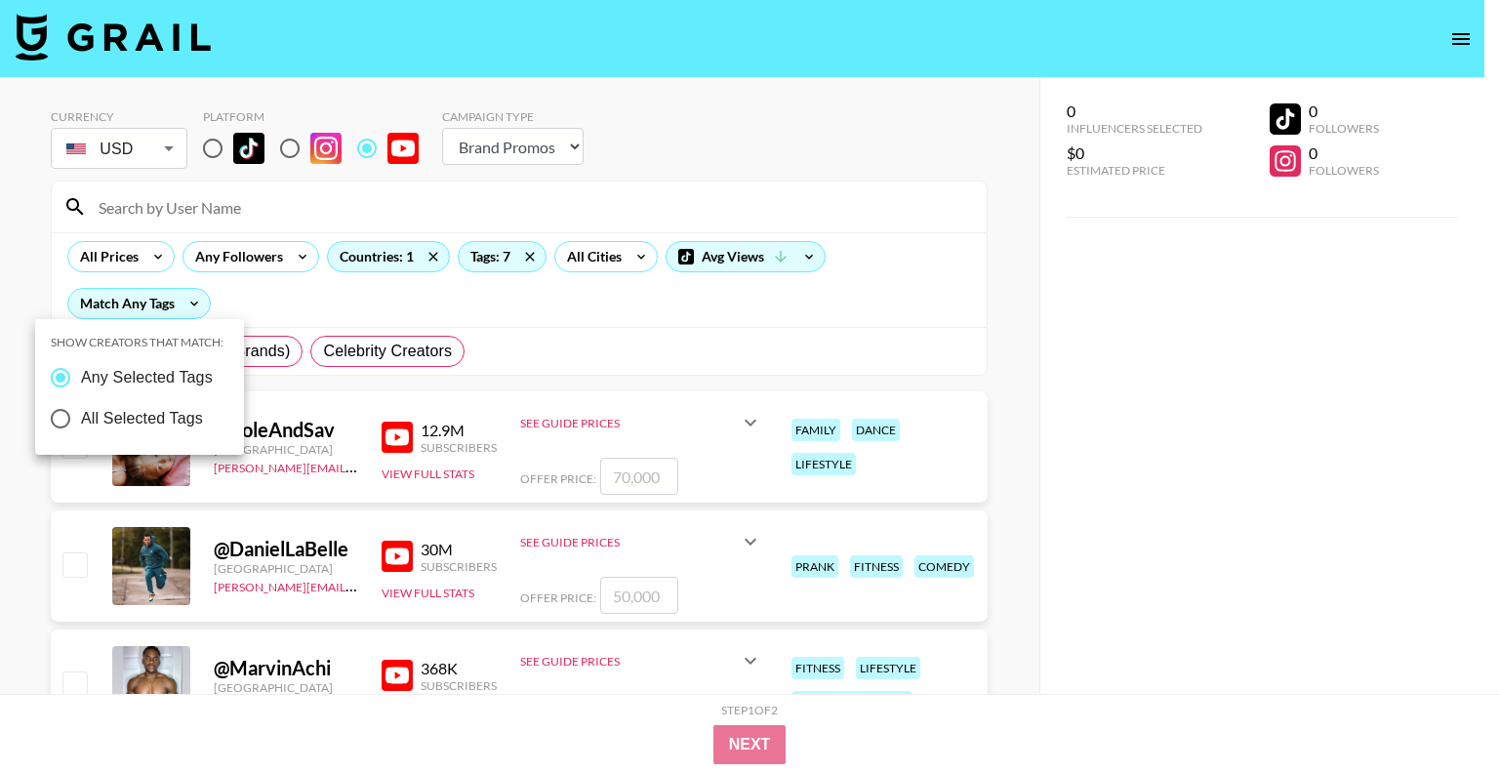
click at [131, 418] on span "All Selected Tags" at bounding box center [142, 418] width 122 height 23
click at [81, 418] on input "All Selected Tags" at bounding box center [60, 418] width 41 height 41
radio input "true"
radio input "false"
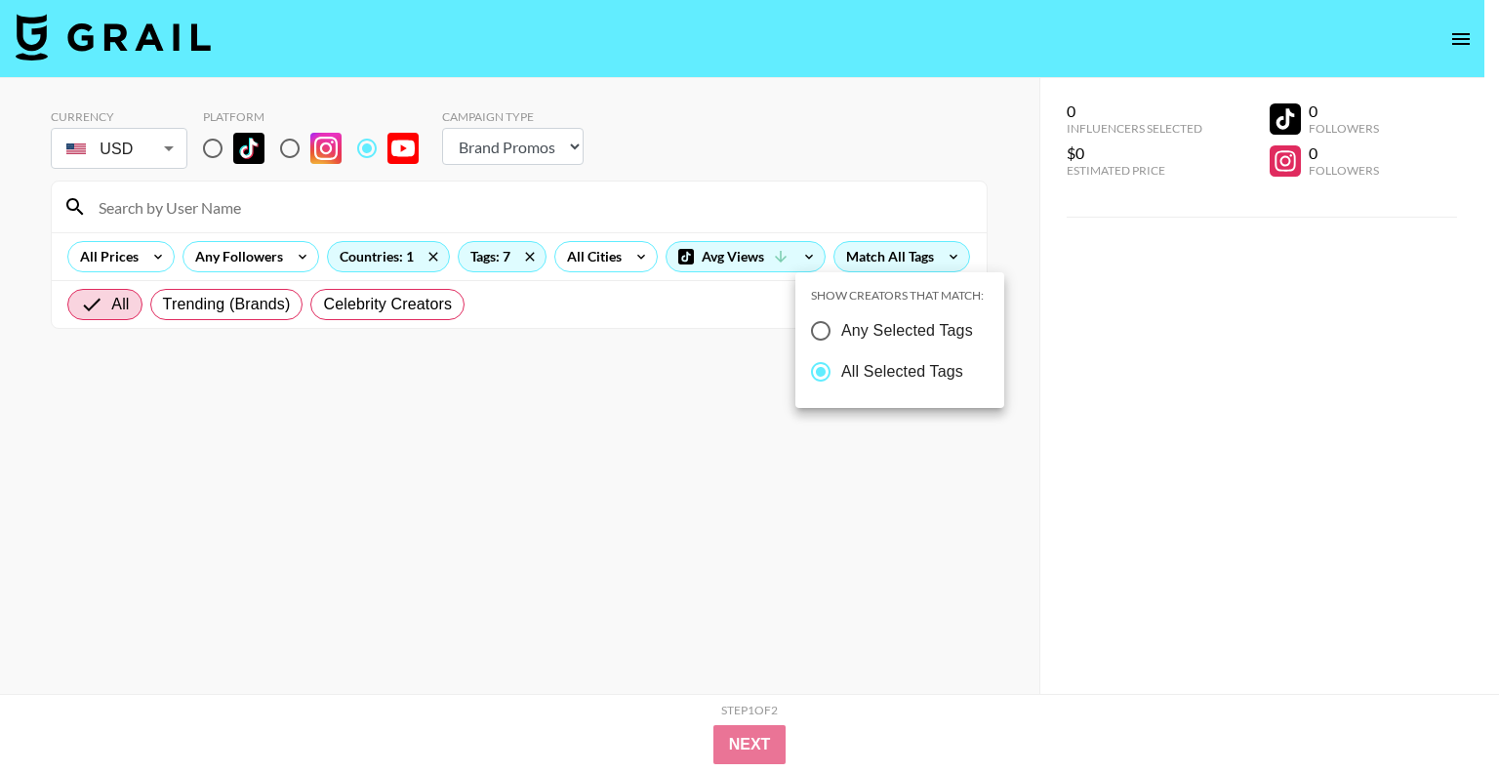
click at [916, 254] on div at bounding box center [749, 386] width 1499 height 772
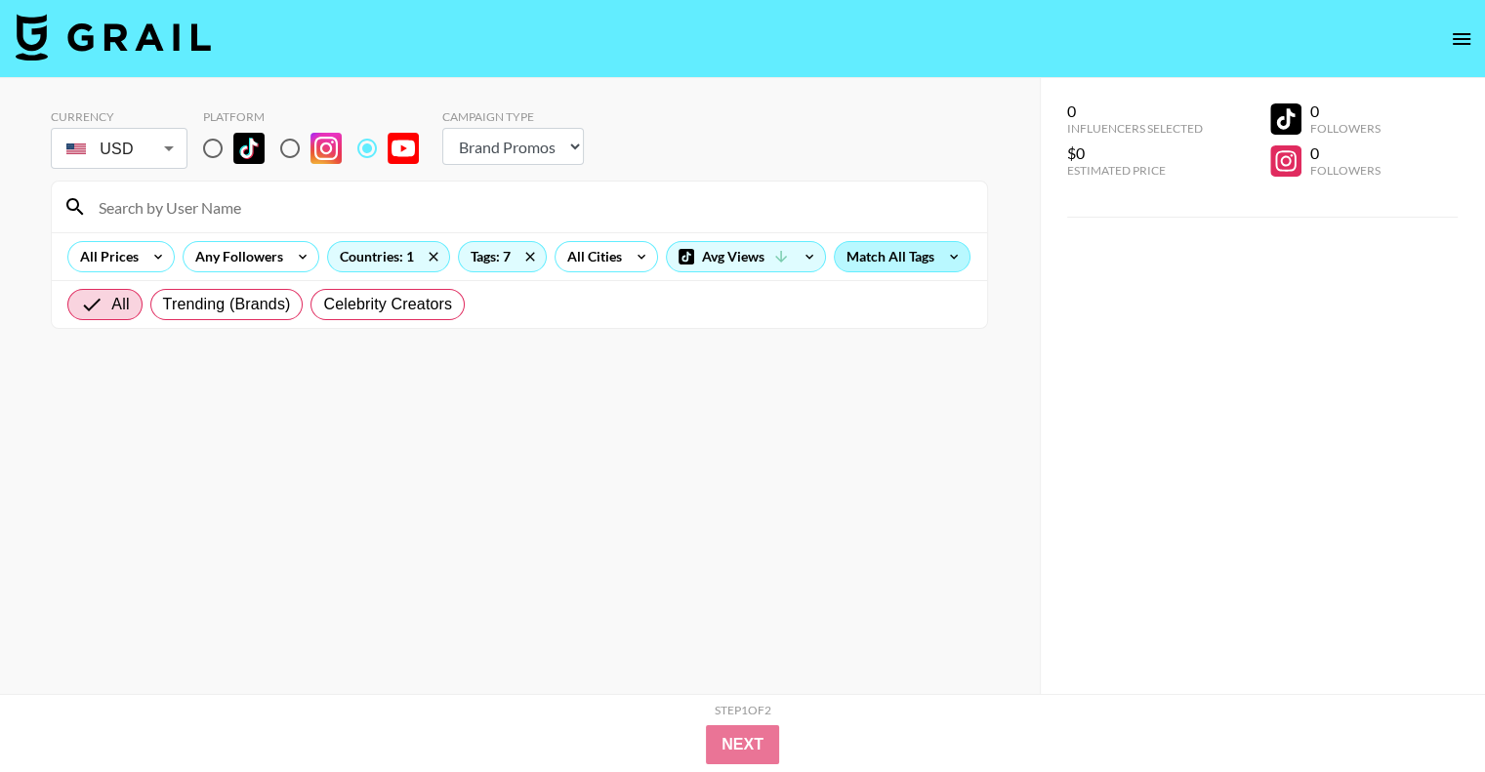
click at [889, 255] on div "Match All Tags" at bounding box center [902, 256] width 135 height 29
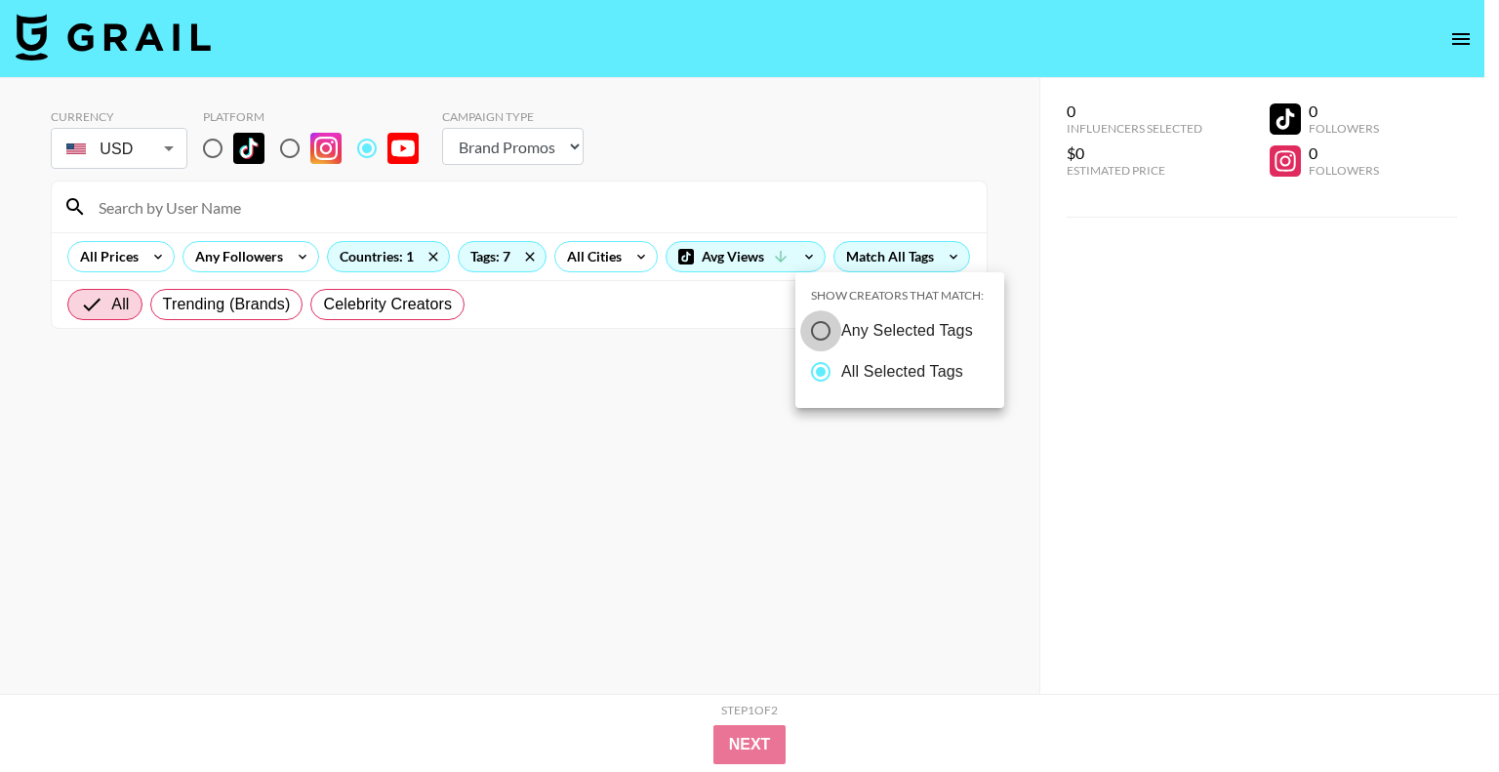
click at [817, 335] on input "Any Selected Tags" at bounding box center [820, 330] width 41 height 41
radio input "true"
radio input "false"
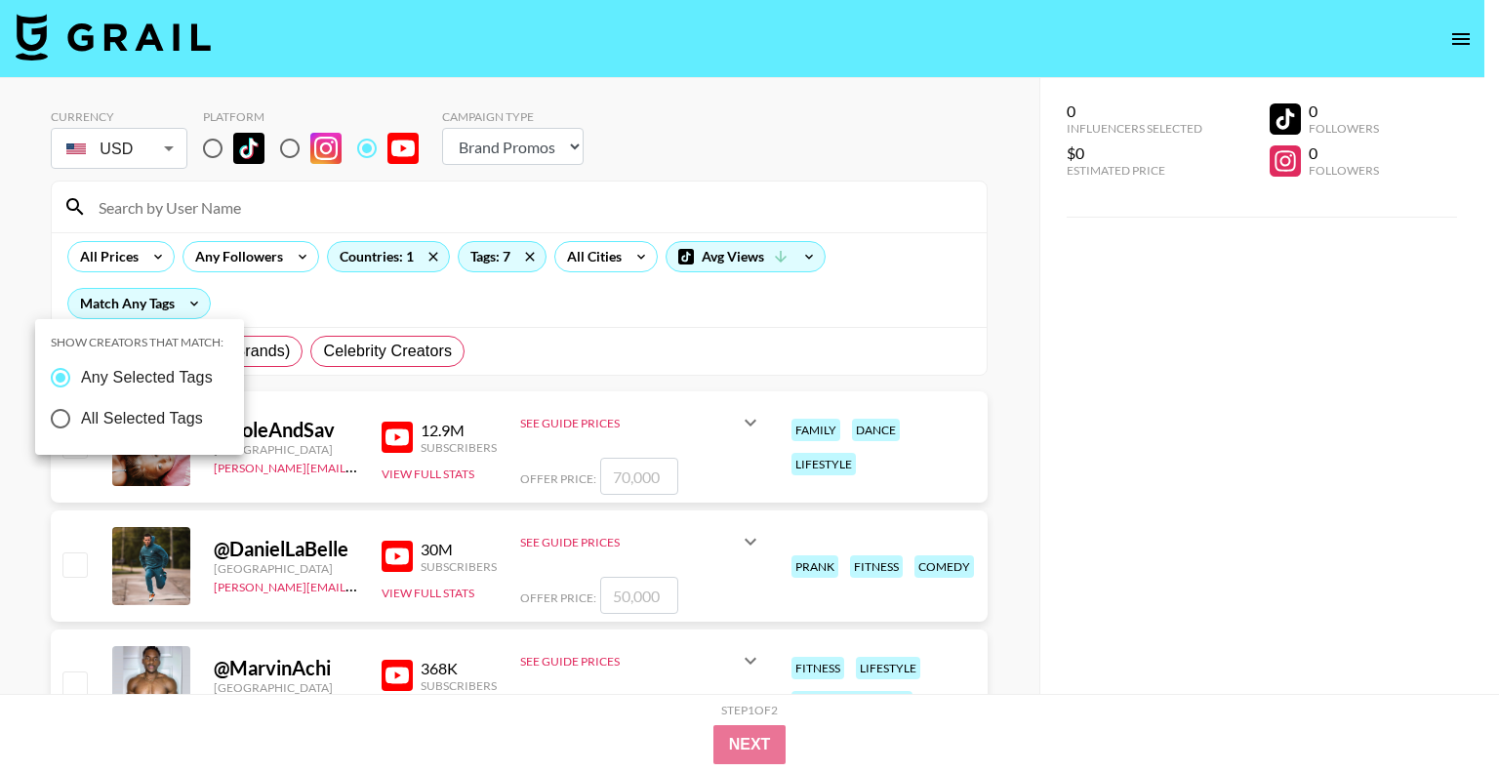
click at [283, 265] on div at bounding box center [749, 386] width 1499 height 772
